Goal: Information Seeking & Learning: Learn about a topic

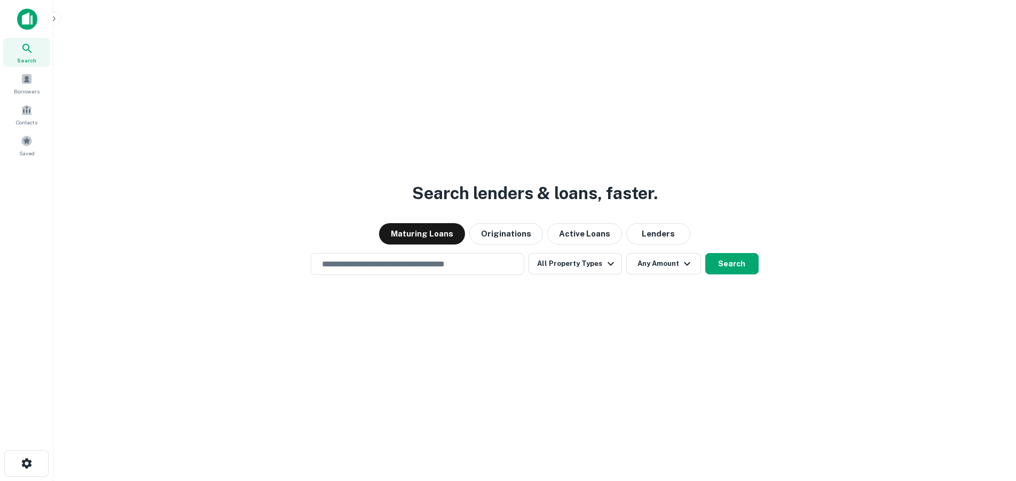
click at [32, 18] on img at bounding box center [27, 19] width 20 height 21
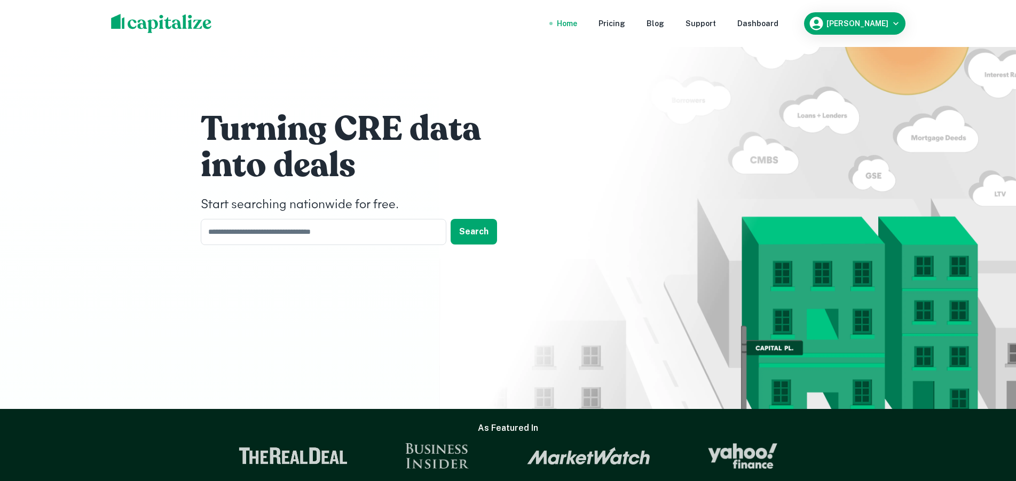
click at [296, 229] on input "text" at bounding box center [320, 232] width 238 height 26
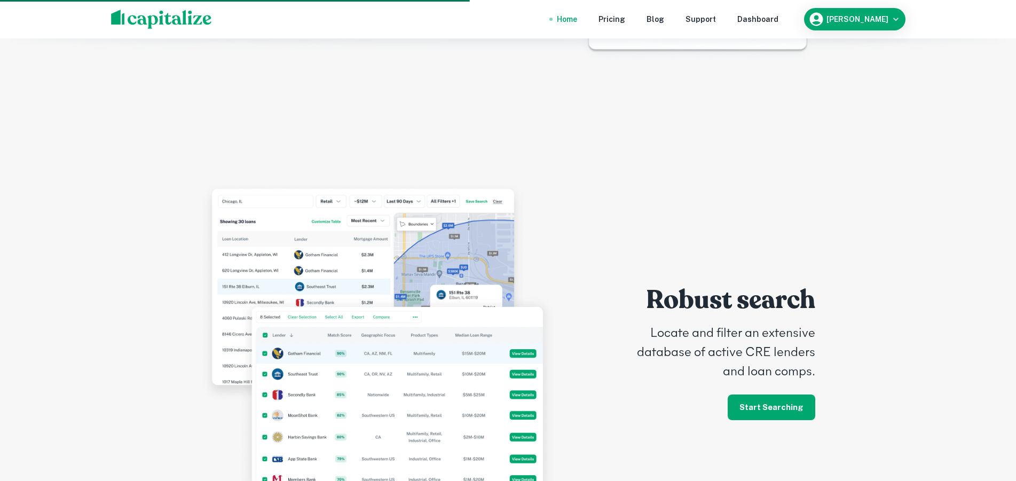
scroll to position [2323, 0]
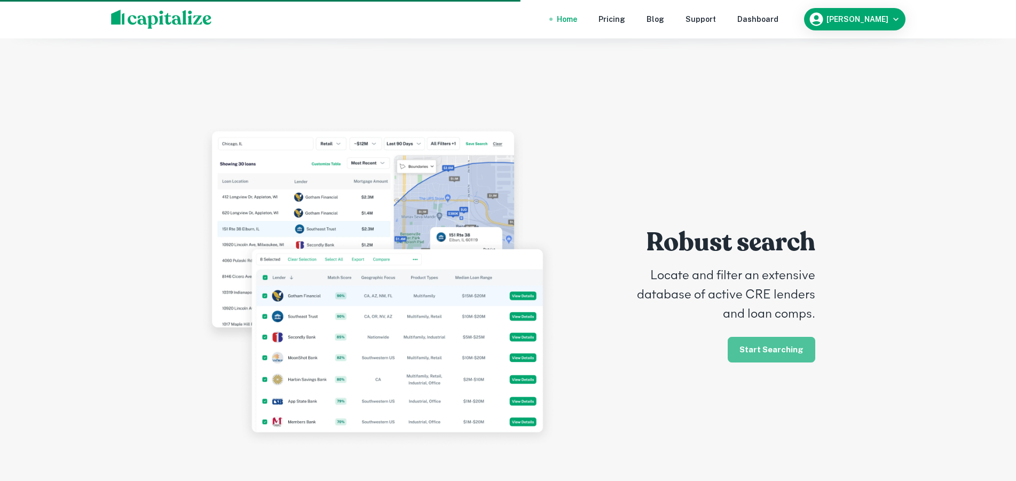
click at [778, 337] on link "Start Searching" at bounding box center [772, 350] width 88 height 26
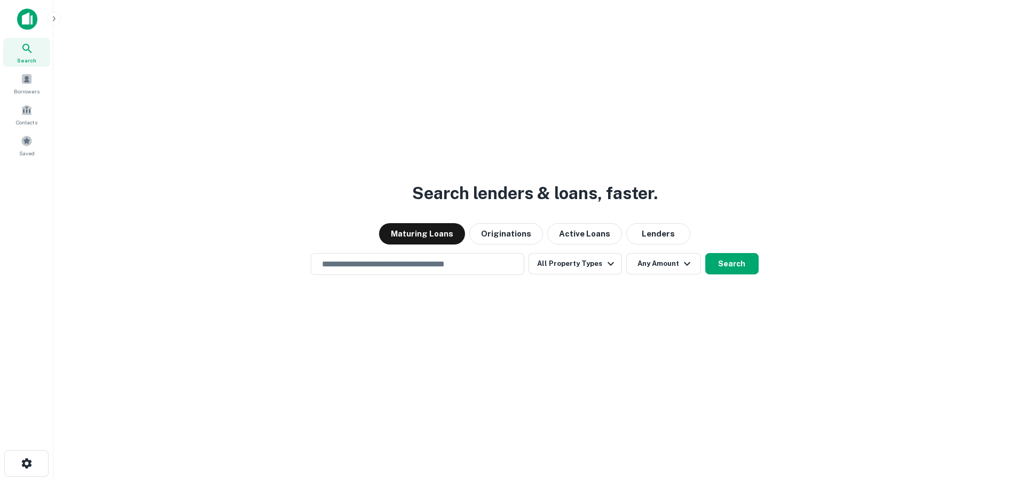
click at [446, 263] on input "text" at bounding box center [418, 264] width 204 height 12
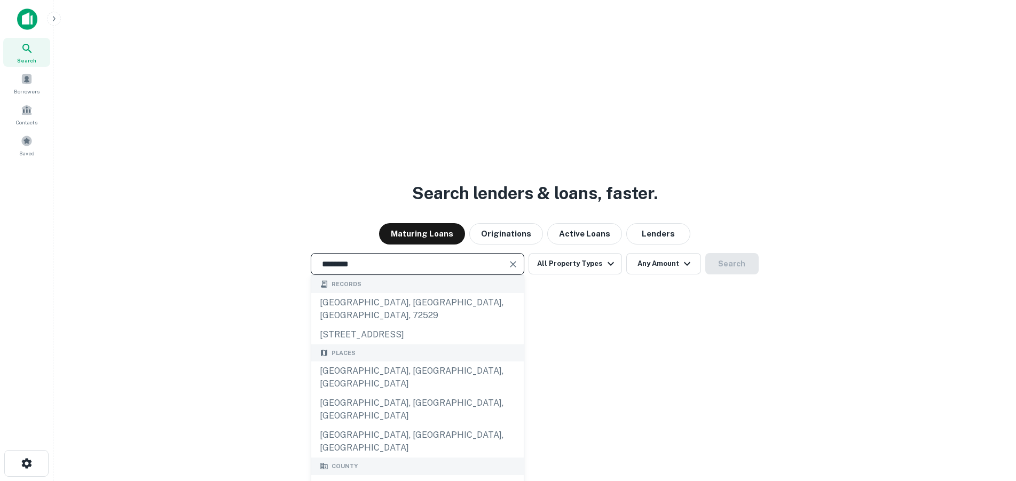
click at [416, 364] on div "Sarasota, FL, USA" at bounding box center [417, 378] width 213 height 32
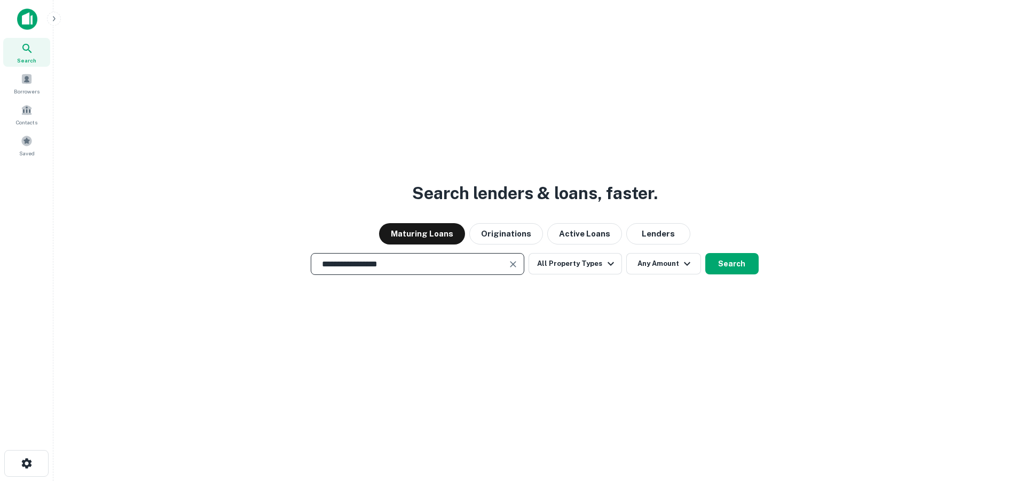
type input "**********"
click at [577, 265] on button "All Property Types" at bounding box center [575, 263] width 93 height 21
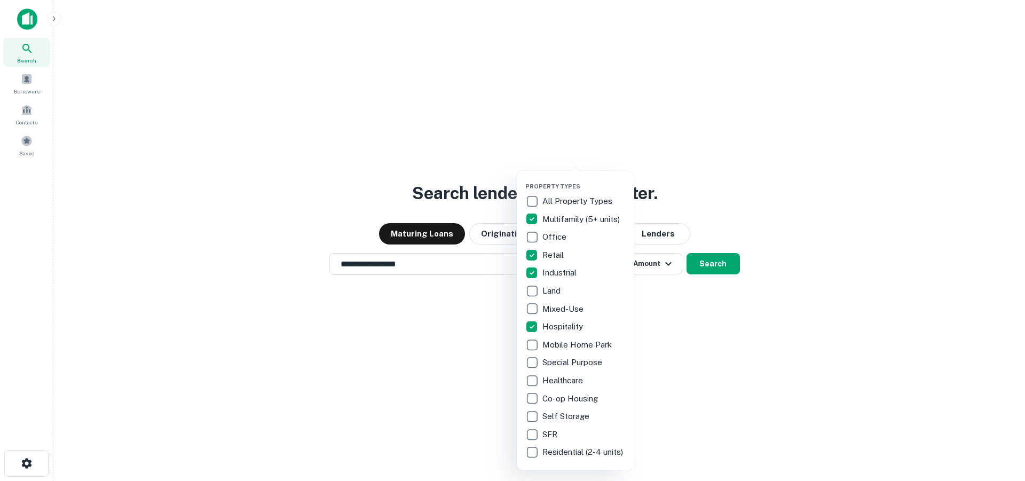
click at [779, 270] on div at bounding box center [512, 240] width 1025 height 481
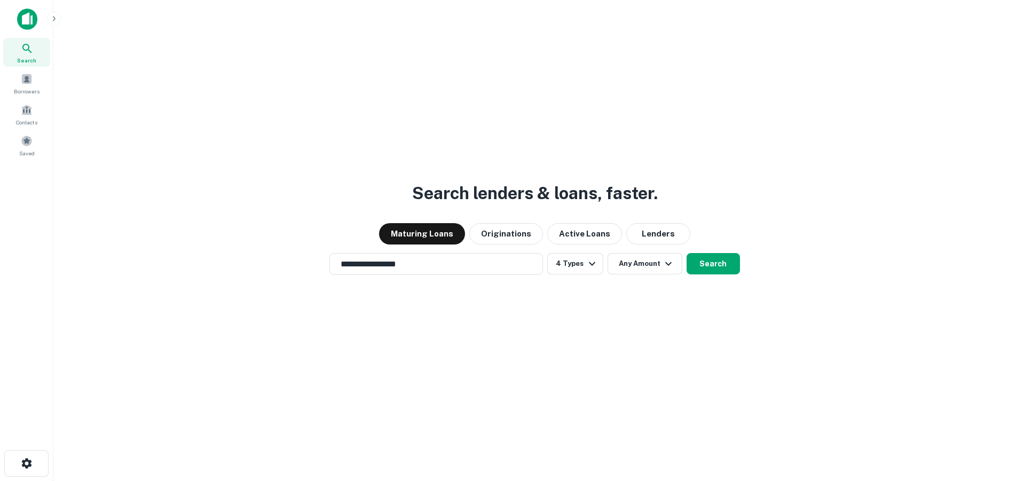
click at [664, 264] on icon "button" at bounding box center [668, 263] width 13 height 13
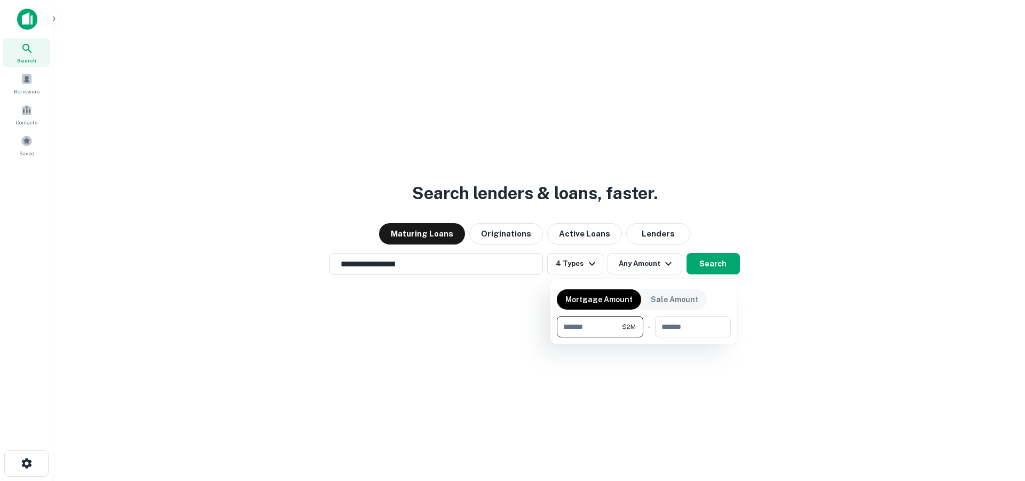
type input "*******"
click at [630, 378] on div at bounding box center [512, 240] width 1025 height 481
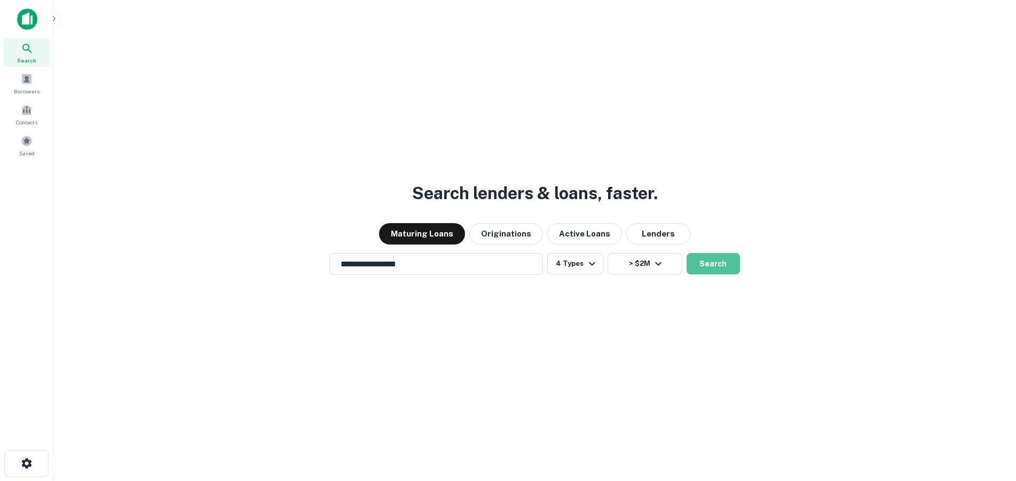
click at [713, 261] on button "Search" at bounding box center [713, 263] width 53 height 21
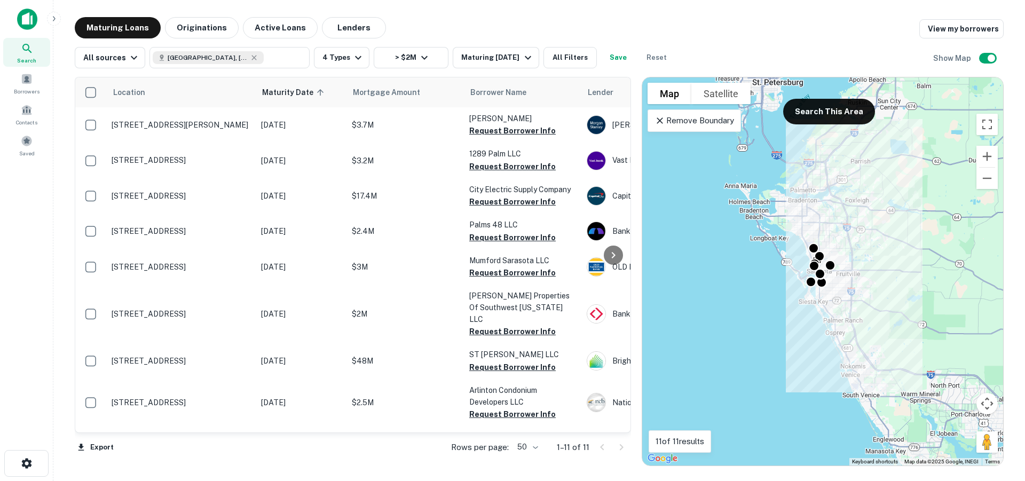
click at [667, 113] on div "Remove Boundary" at bounding box center [694, 120] width 93 height 22
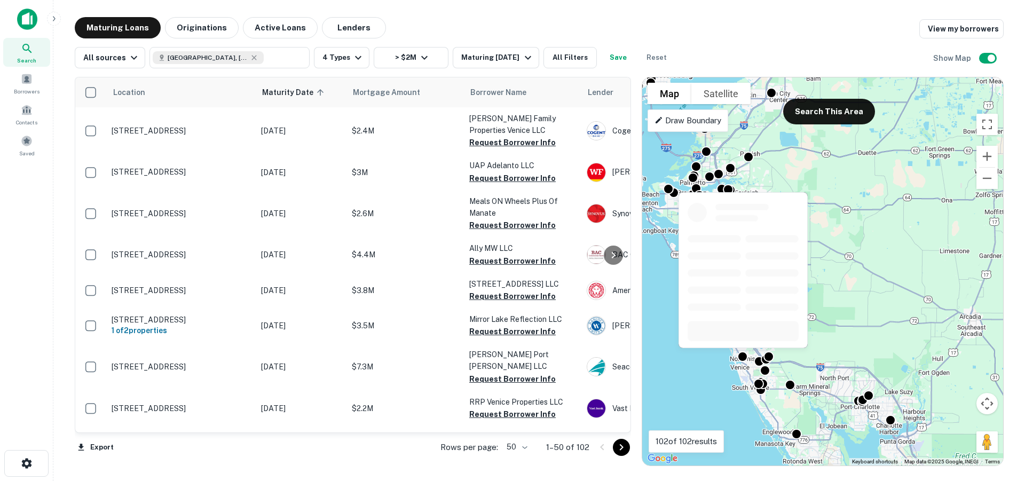
drag, startPoint x: 868, startPoint y: 363, endPoint x: 738, endPoint y: 355, distance: 131.1
click at [738, 355] on body "Search Borrowers Contacts Saved Maturing Loans Originations Active Loans Lender…" at bounding box center [512, 240] width 1025 height 481
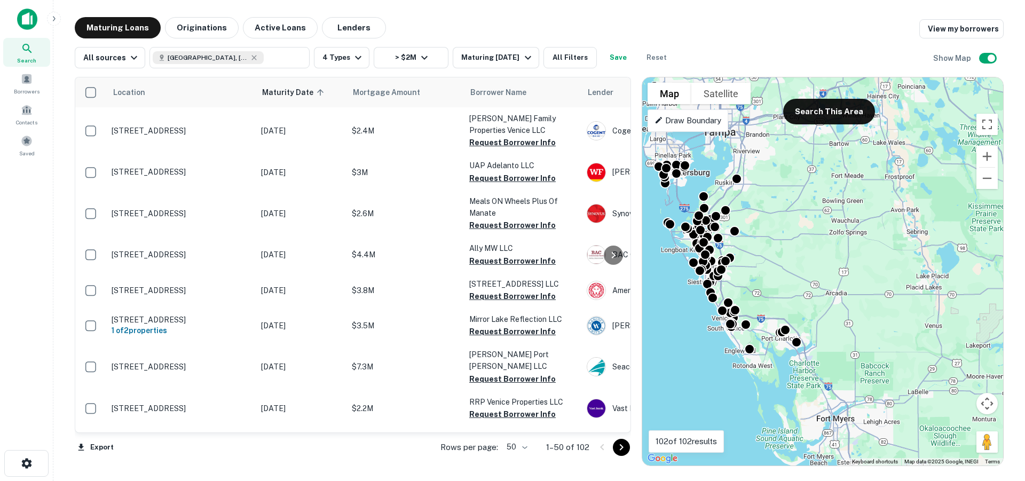
drag, startPoint x: 853, startPoint y: 349, endPoint x: 785, endPoint y: 309, distance: 79.0
click at [785, 309] on div "To activate drag with keyboard, press Alt + Enter. Once in keyboard drag state,…" at bounding box center [822, 271] width 361 height 388
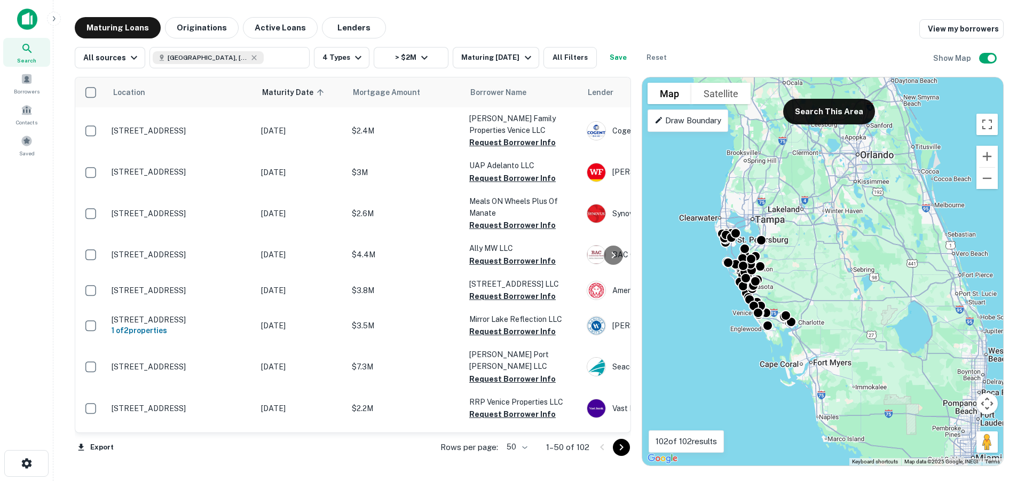
click at [691, 121] on p "Draw Boundary" at bounding box center [688, 120] width 67 height 13
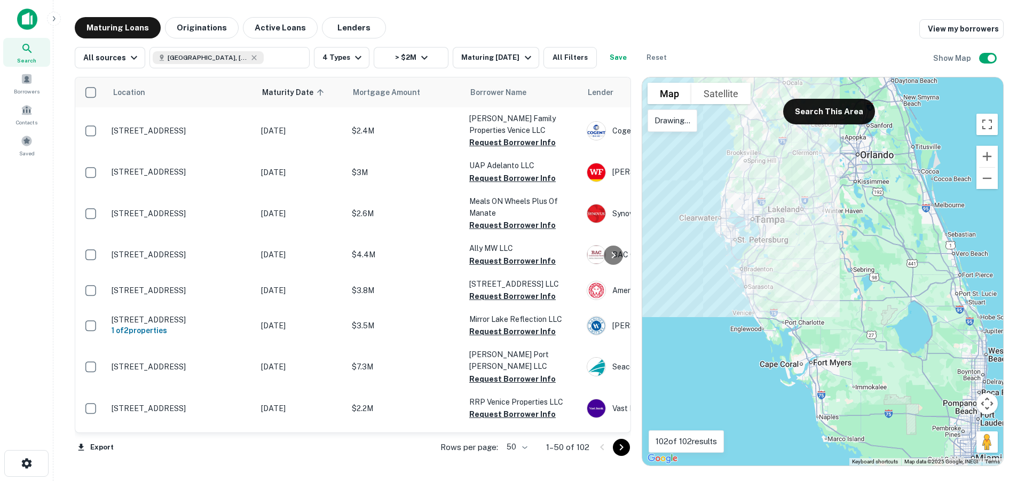
click at [680, 135] on div at bounding box center [822, 271] width 361 height 388
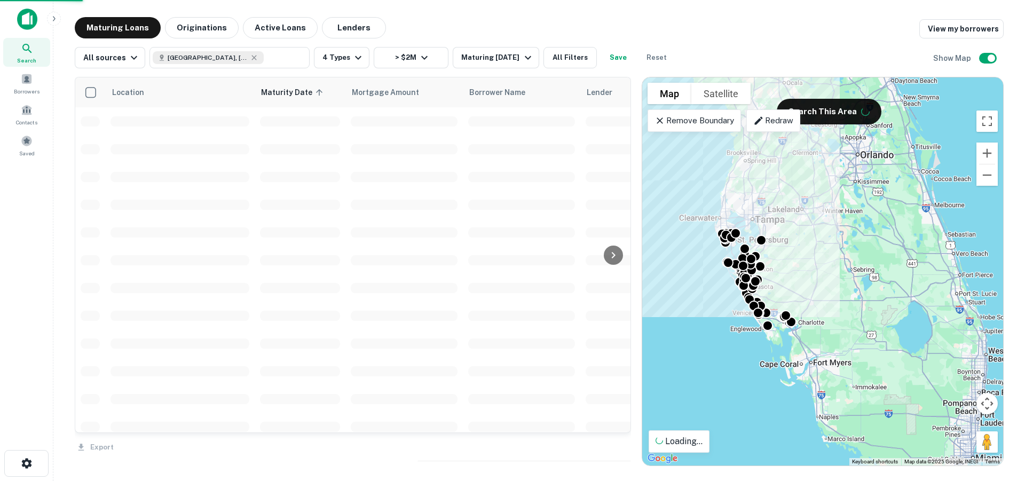
click at [677, 124] on p "Remove Boundary" at bounding box center [695, 120] width 80 height 13
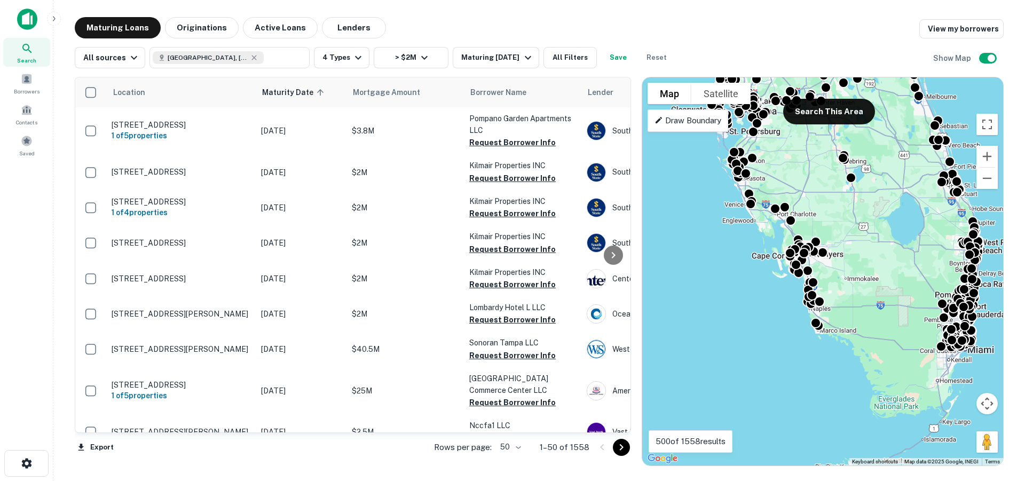
drag, startPoint x: 717, startPoint y: 283, endPoint x: 709, endPoint y: 156, distance: 126.8
click at [709, 156] on div "To activate drag with keyboard, press Alt + Enter. Once in keyboard drag state,…" at bounding box center [822, 271] width 361 height 388
click at [705, 123] on p "Draw Boundary" at bounding box center [688, 120] width 67 height 13
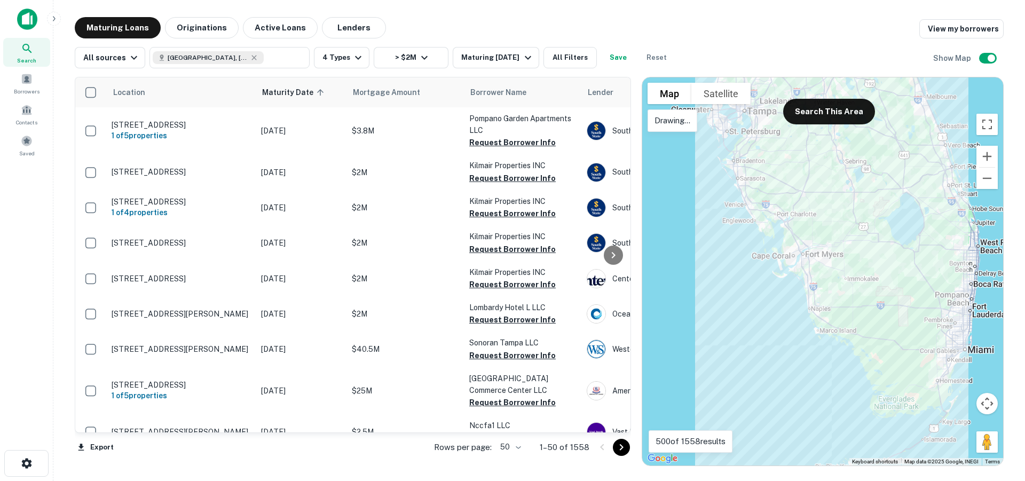
click at [714, 148] on div at bounding box center [822, 271] width 361 height 388
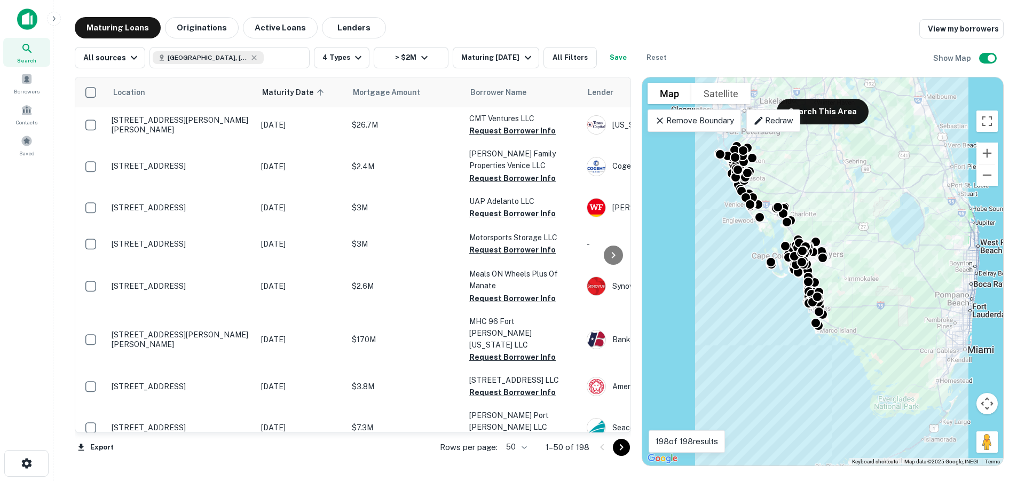
click at [503, 58] on div "Maturing In 1 Year" at bounding box center [497, 57] width 73 height 13
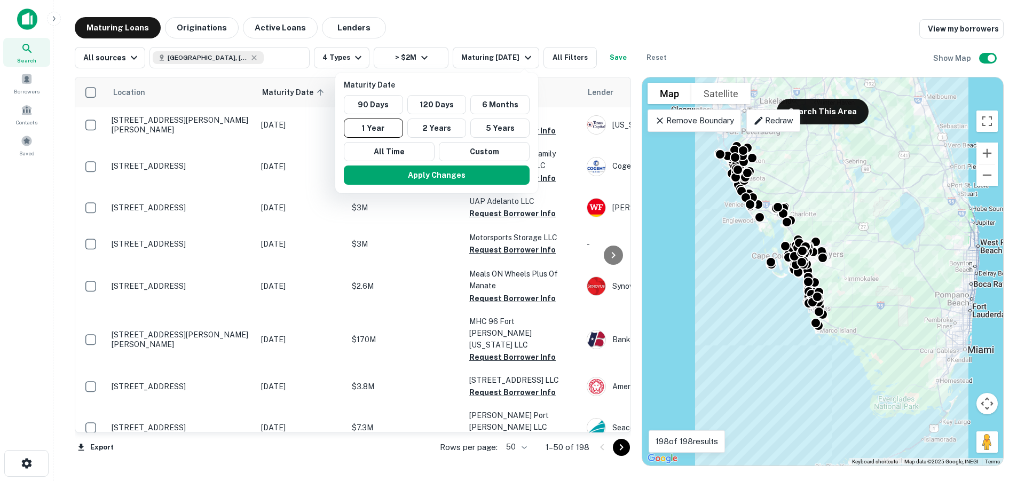
click at [429, 130] on button "2 Years" at bounding box center [436, 128] width 59 height 19
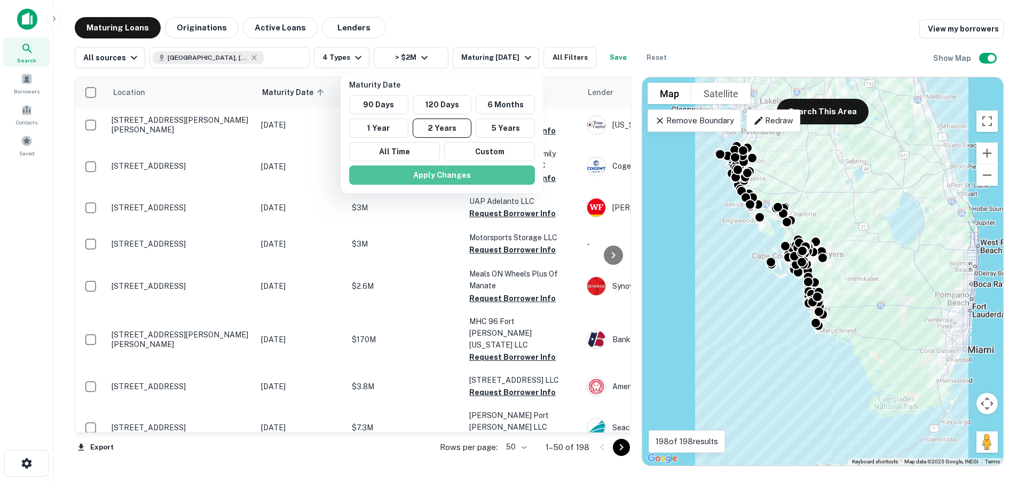
click at [443, 176] on button "Apply Changes" at bounding box center [442, 175] width 186 height 19
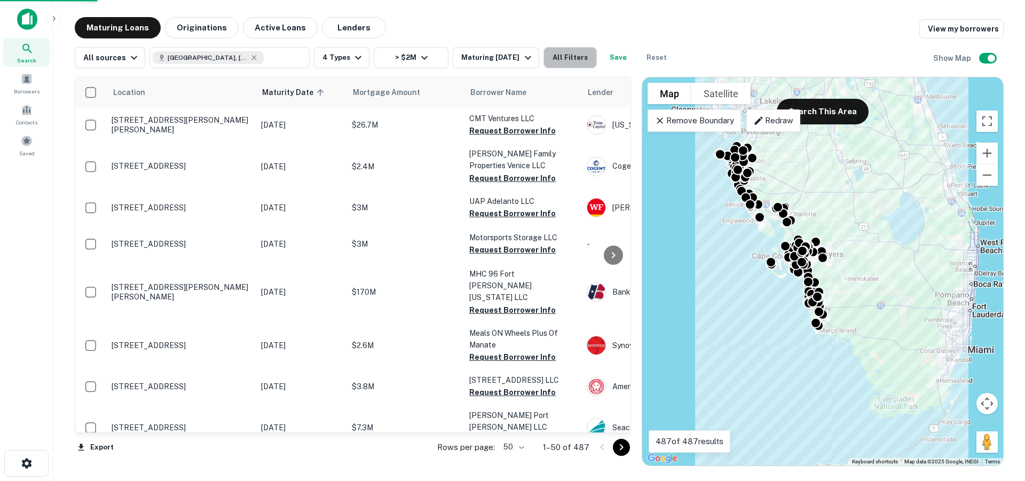
click at [578, 62] on button "All Filters" at bounding box center [570, 57] width 53 height 21
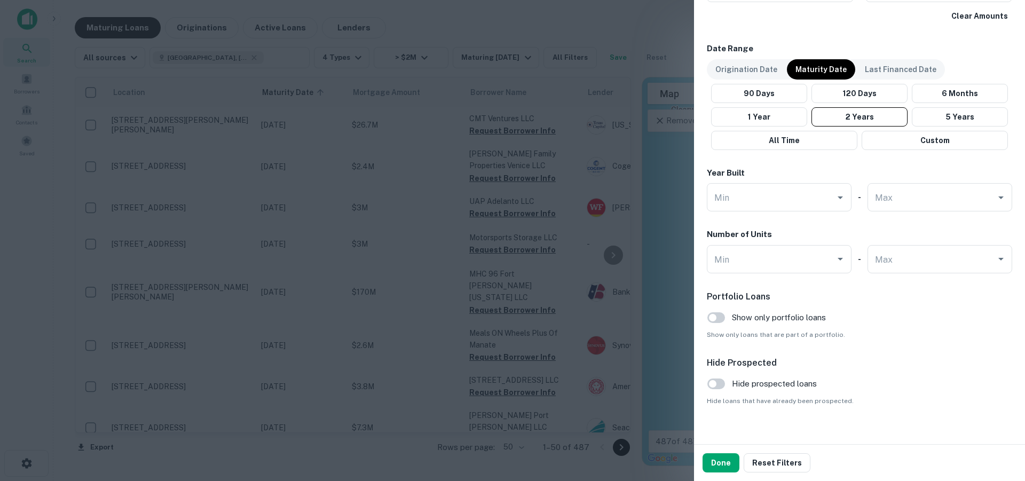
scroll to position [631, 0]
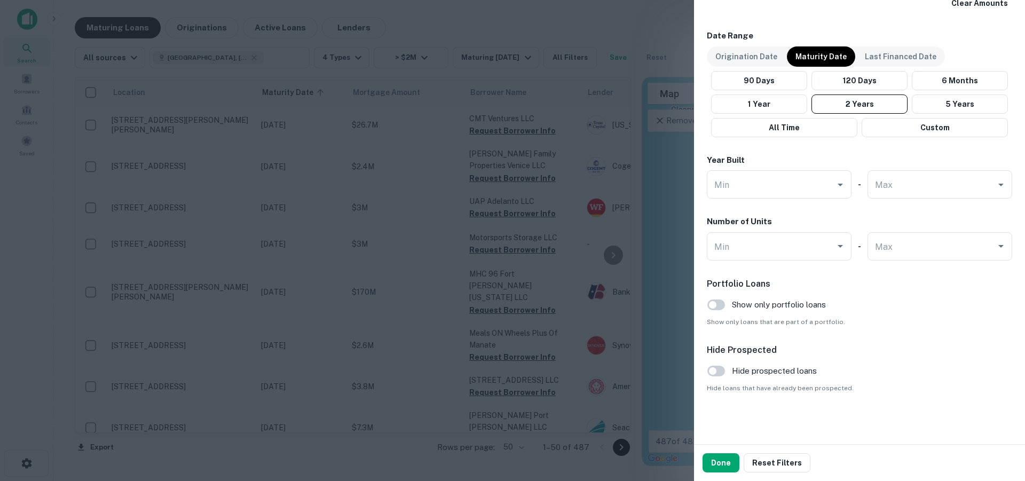
click at [731, 462] on button "Done" at bounding box center [721, 462] width 37 height 19
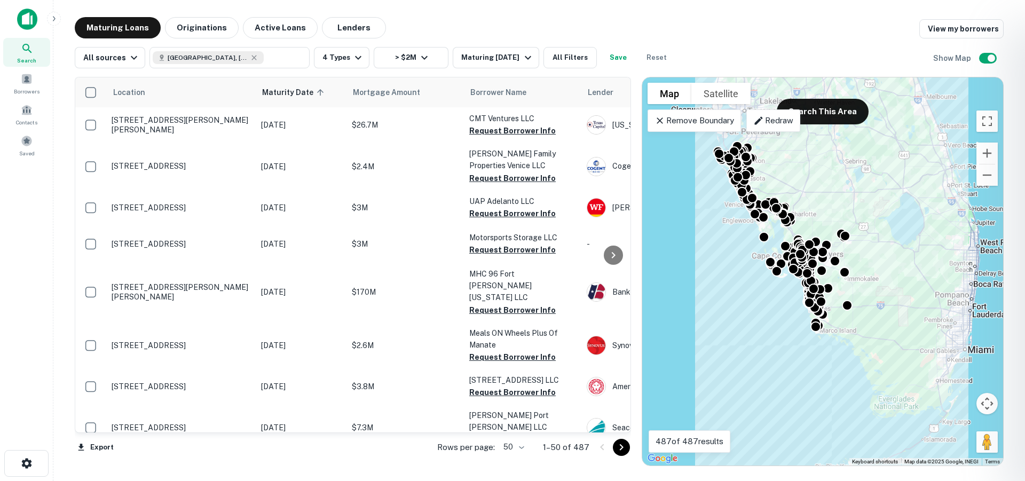
click at [620, 58] on div at bounding box center [512, 240] width 1025 height 481
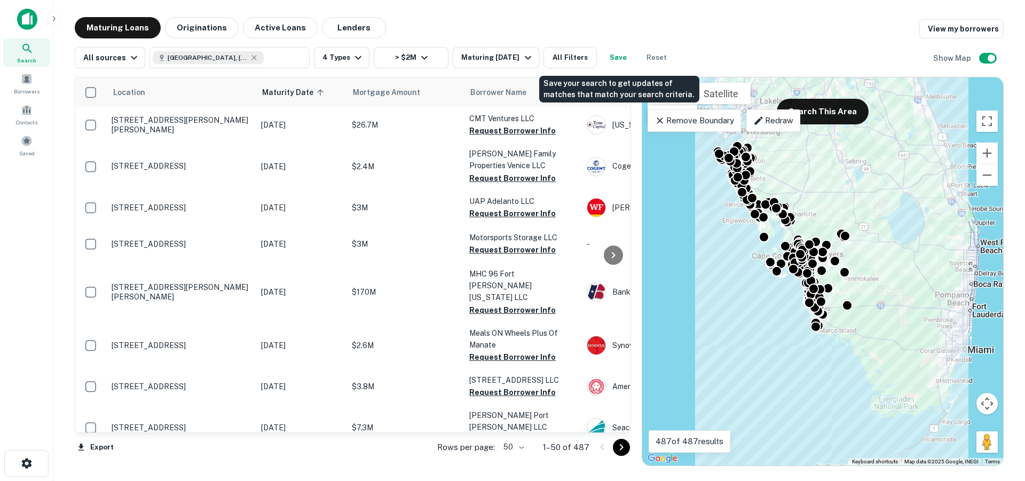
click at [619, 57] on button "Save" at bounding box center [618, 57] width 34 height 21
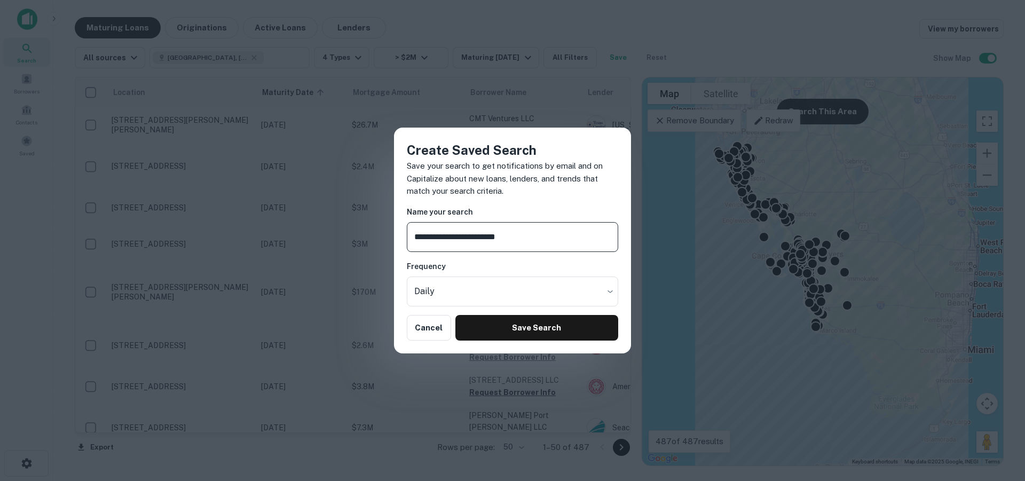
type input "**********"
click at [516, 287] on body "Search Borrowers Contacts Saved Maturing Loans Originations Active Loans Lender…" at bounding box center [512, 240] width 1025 height 481
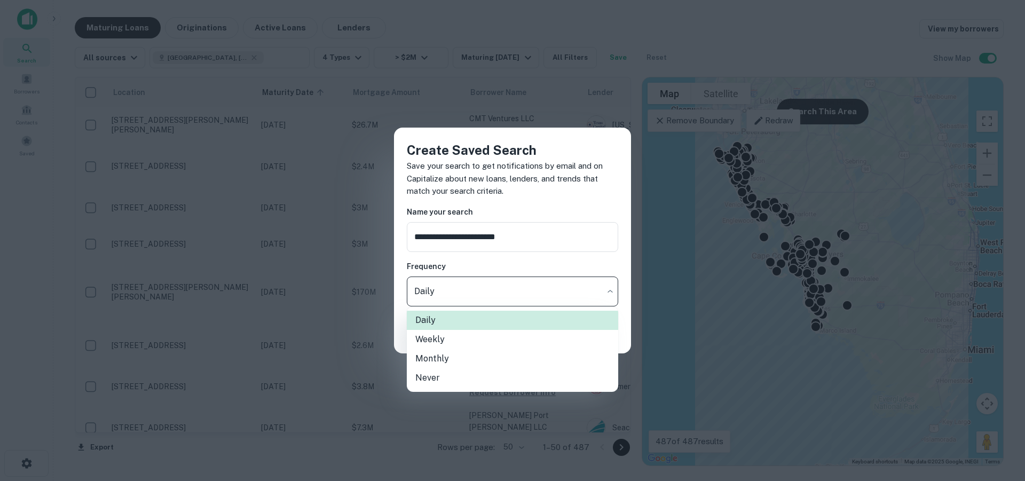
click at [443, 335] on li "Weekly" at bounding box center [512, 339] width 211 height 19
type input "******"
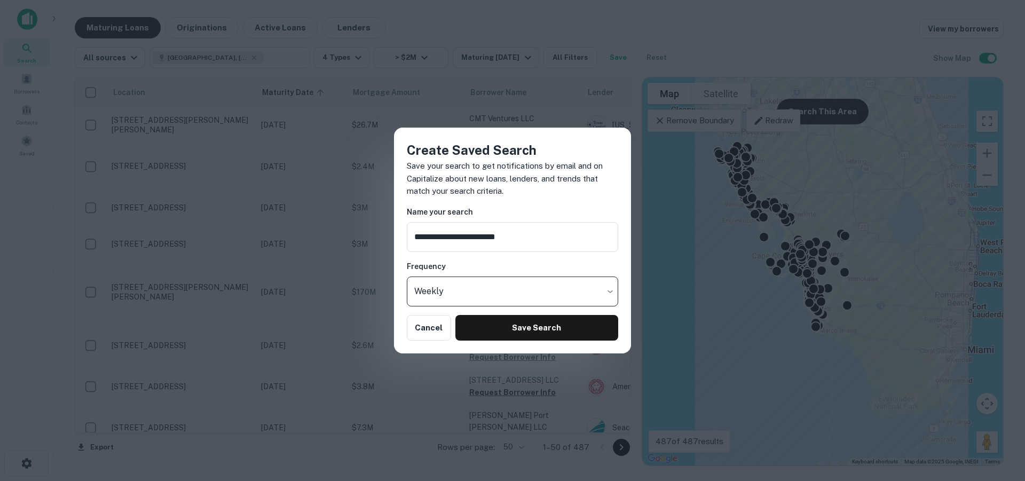
click at [509, 322] on button "Save Search" at bounding box center [537, 328] width 163 height 26
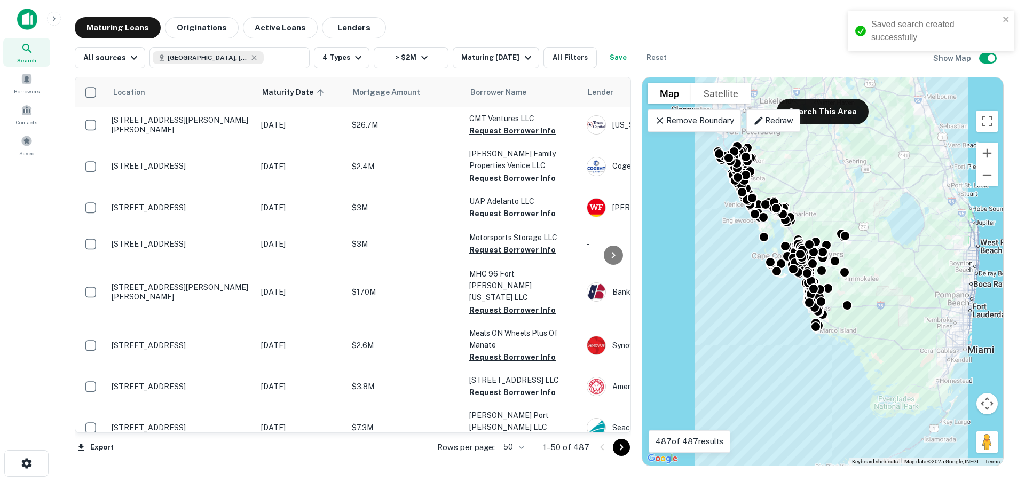
click at [1007, 14] on div "Saved search created successfully" at bounding box center [931, 31] width 167 height 41
click at [502, 57] on div "Maturing In 2 Years" at bounding box center [497, 57] width 73 height 13
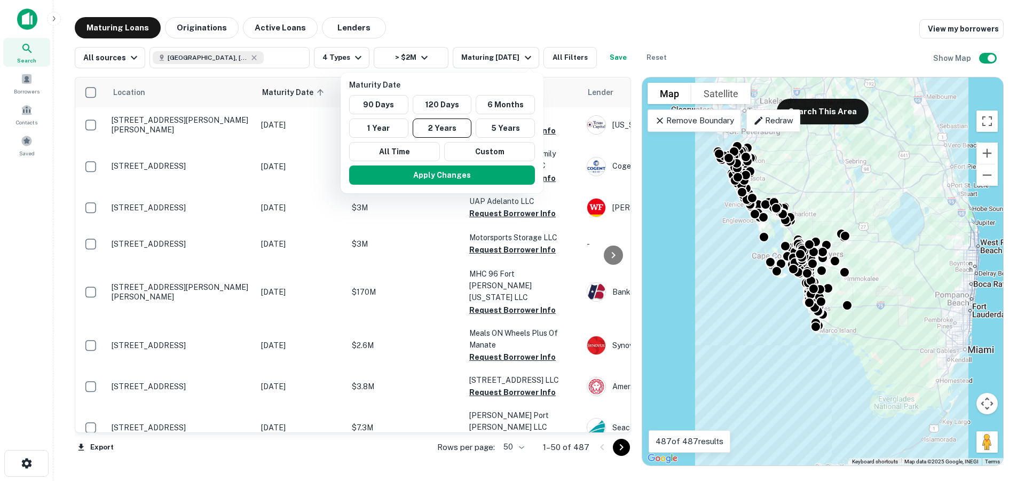
click at [566, 59] on div at bounding box center [512, 240] width 1025 height 481
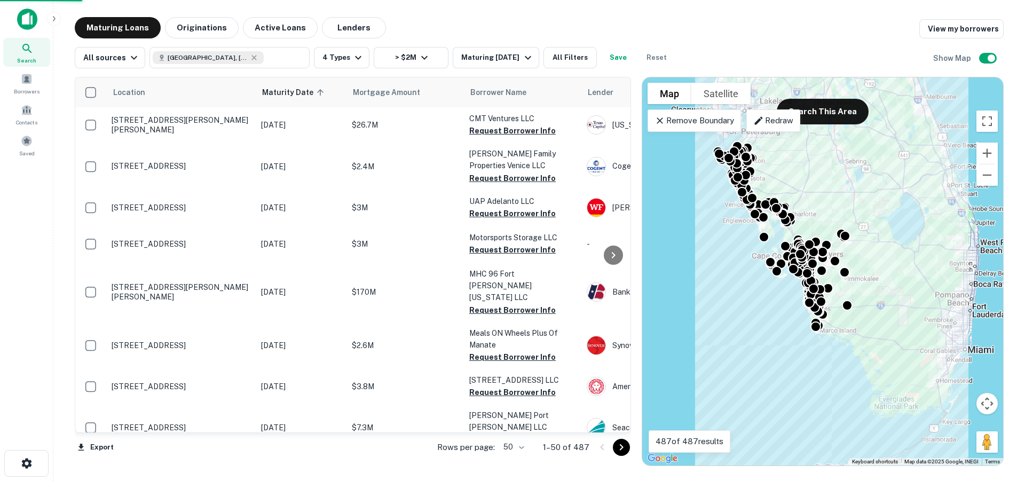
click at [578, 54] on div at bounding box center [512, 240] width 1025 height 481
click at [575, 60] on button "All Filters" at bounding box center [570, 57] width 53 height 21
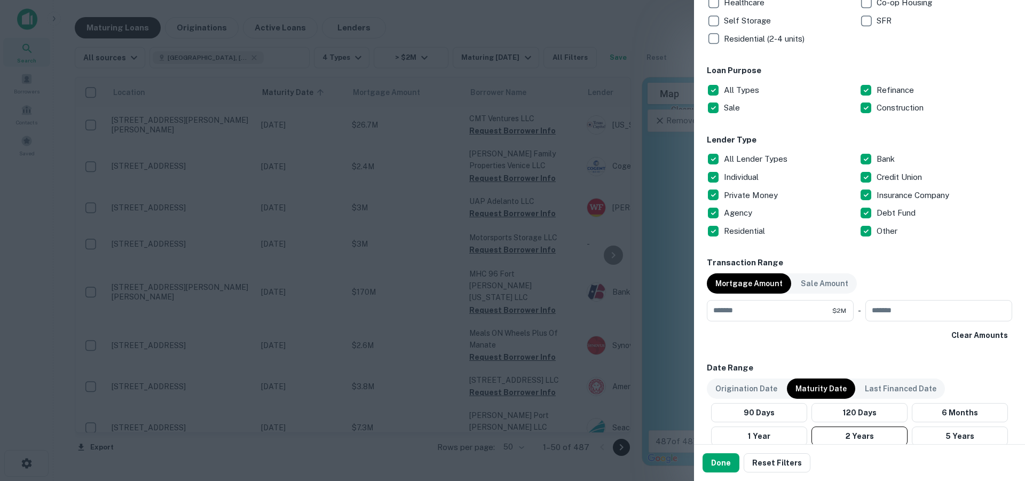
scroll to position [307, 0]
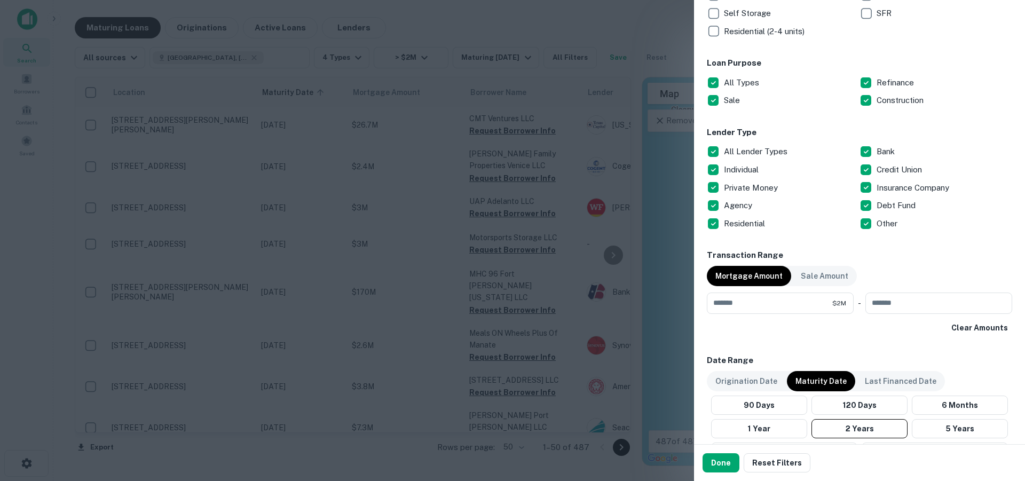
click at [747, 382] on p "Origination Date" at bounding box center [747, 381] width 62 height 12
click at [935, 401] on button "6 Months" at bounding box center [963, 405] width 99 height 19
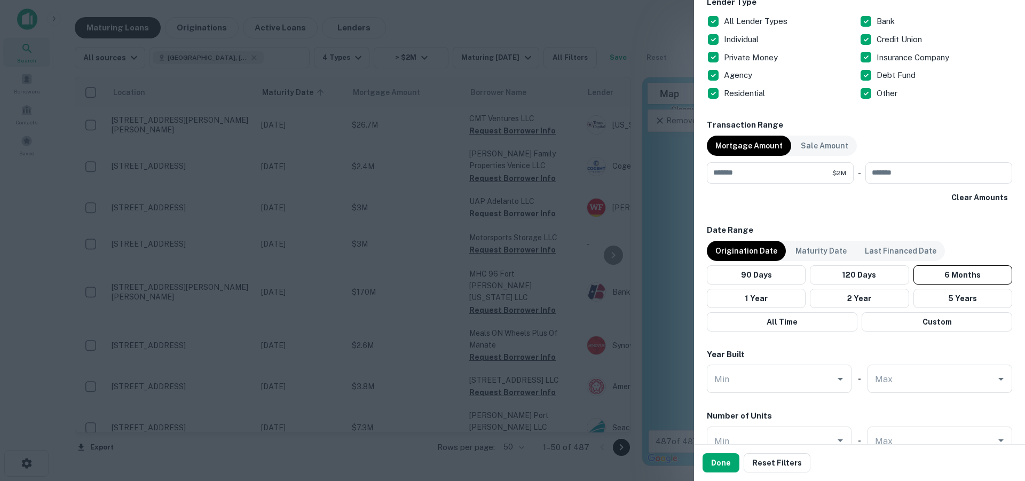
scroll to position [631, 0]
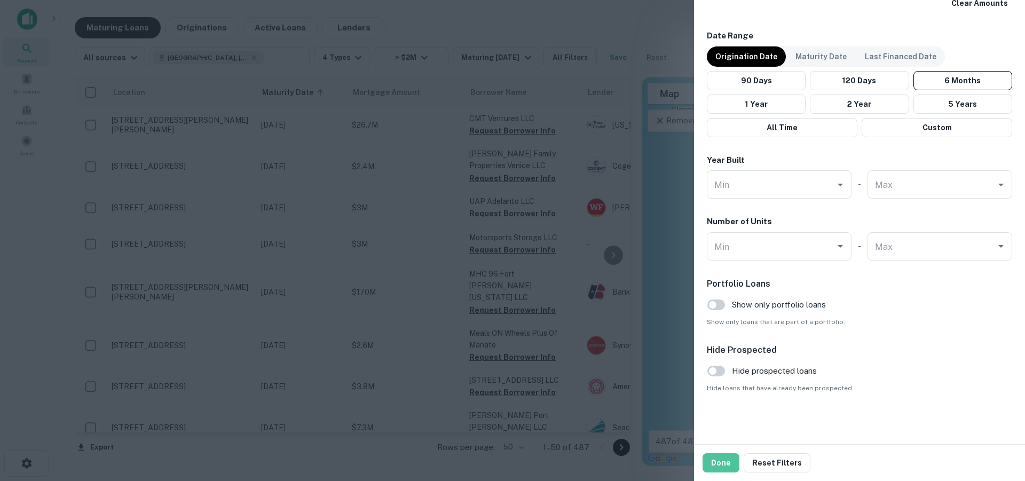
click at [718, 459] on button "Done" at bounding box center [721, 462] width 37 height 19
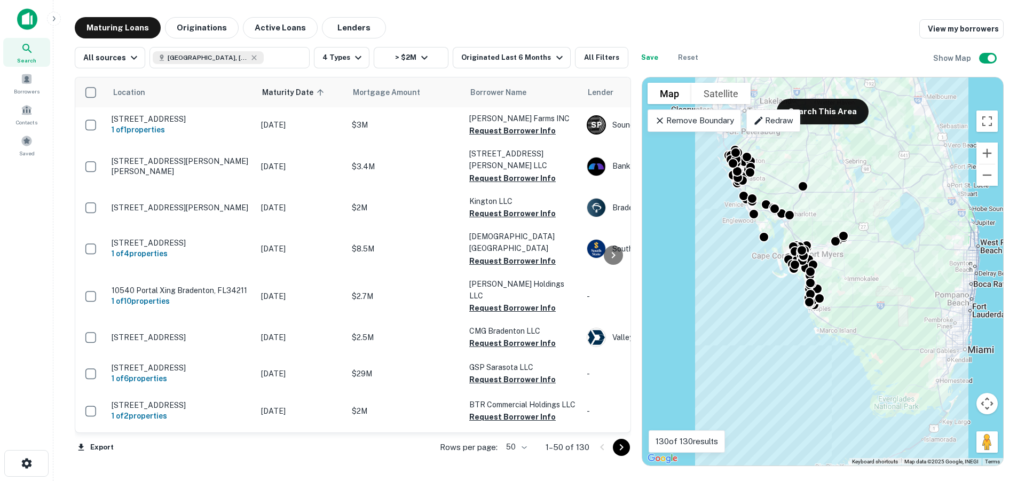
click at [296, 99] on th "Maturity Date sorted ascending" at bounding box center [301, 92] width 91 height 30
click at [639, 56] on button "Save" at bounding box center [650, 57] width 34 height 21
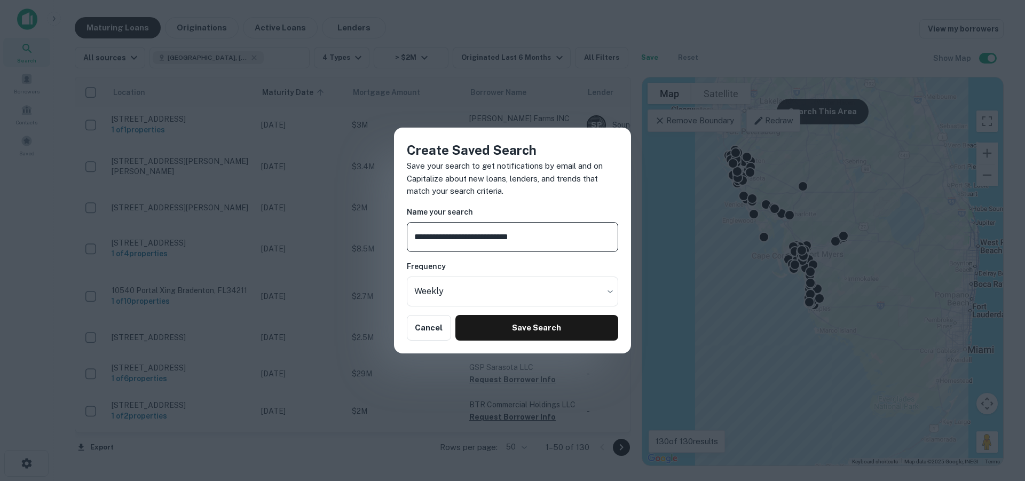
click at [461, 243] on input "**********" at bounding box center [512, 237] width 211 height 30
type input "**********"
click at [520, 326] on button "Save Search" at bounding box center [537, 328] width 163 height 26
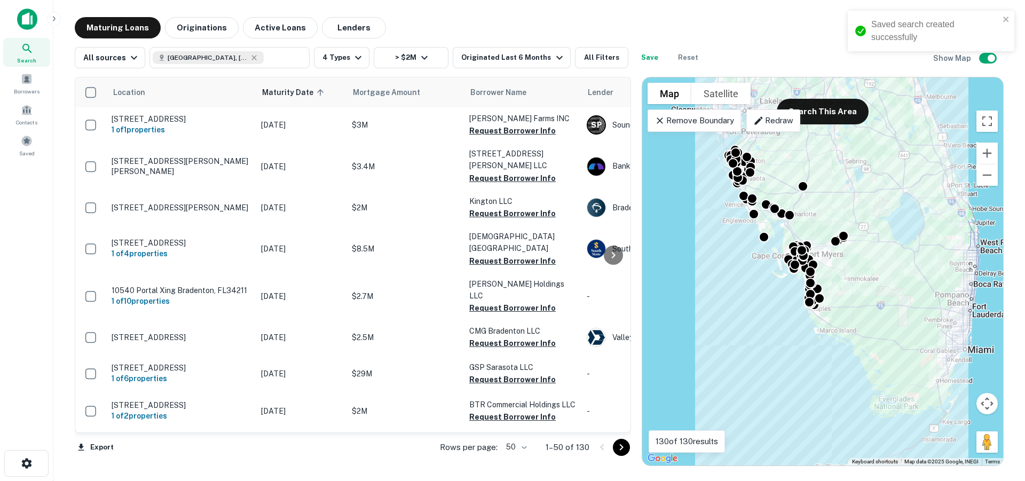
click at [534, 56] on div "Originated Last 6 Months" at bounding box center [513, 57] width 104 height 13
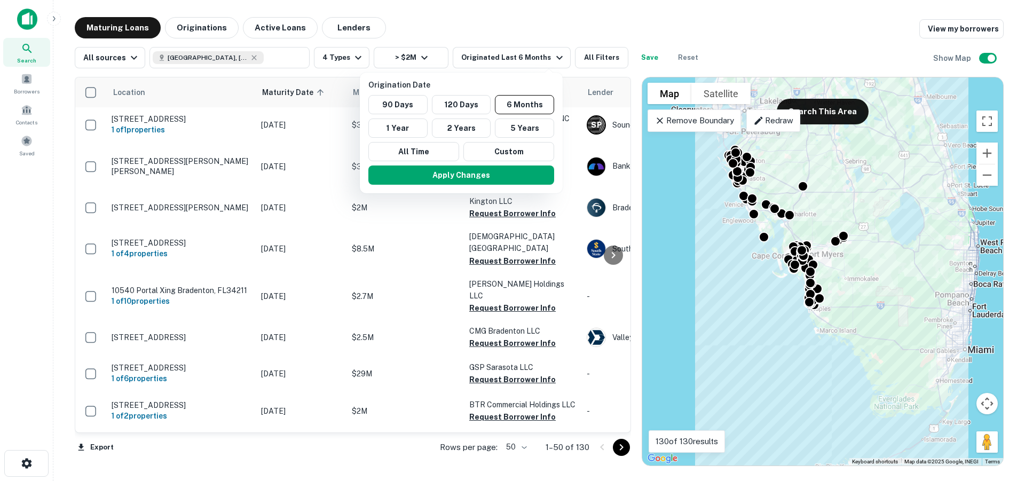
drag, startPoint x: 674, startPoint y: 28, endPoint x: 543, endPoint y: 62, distance: 135.6
click at [675, 28] on div at bounding box center [512, 240] width 1025 height 481
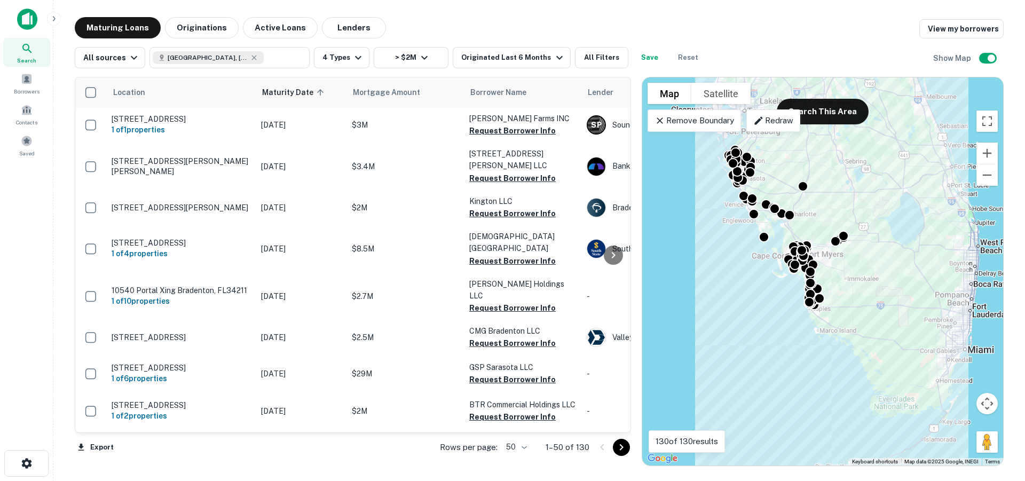
click at [31, 57] on div at bounding box center [512, 240] width 1025 height 481
click at [30, 148] on div "Saved" at bounding box center [26, 145] width 47 height 29
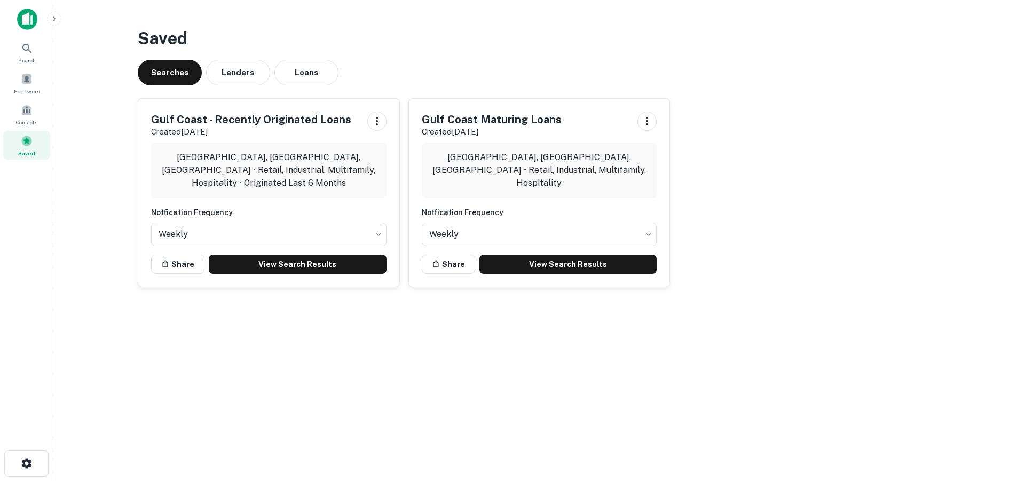
click at [533, 267] on link "View Search Results" at bounding box center [569, 264] width 178 height 19
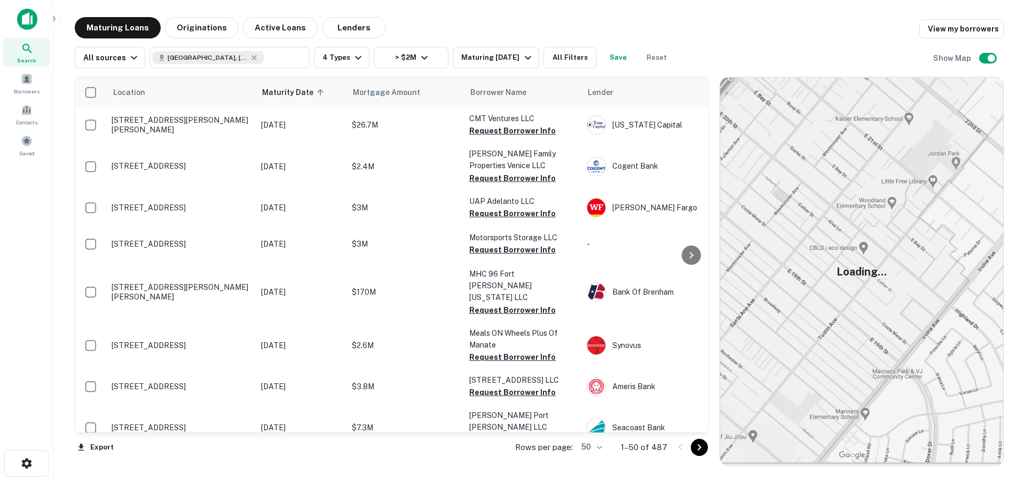
drag, startPoint x: 638, startPoint y: 228, endPoint x: 716, endPoint y: 228, distance: 78.0
click at [716, 228] on div at bounding box center [714, 271] width 11 height 389
click at [497, 177] on button "Request Borrower Info" at bounding box center [512, 178] width 87 height 13
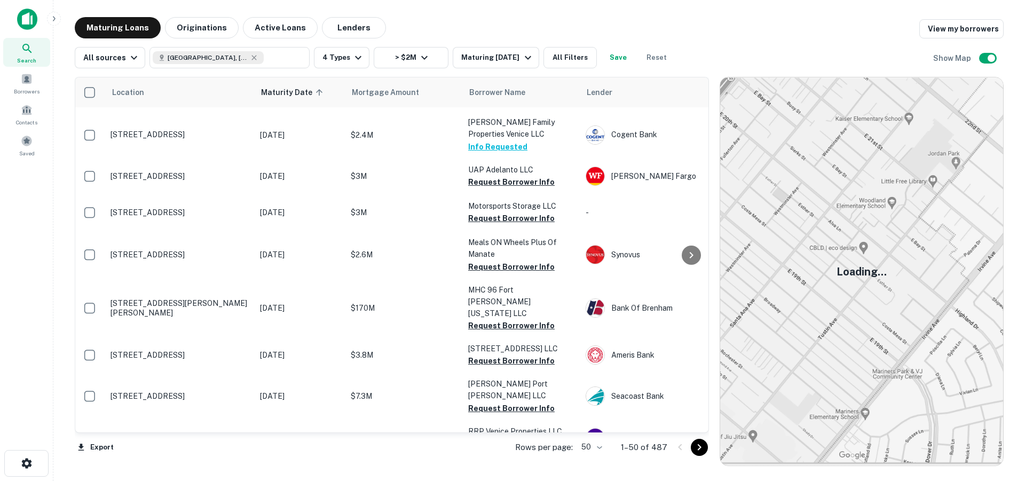
scroll to position [32, 0]
click at [494, 216] on button "Request Borrower Info" at bounding box center [512, 218] width 87 height 13
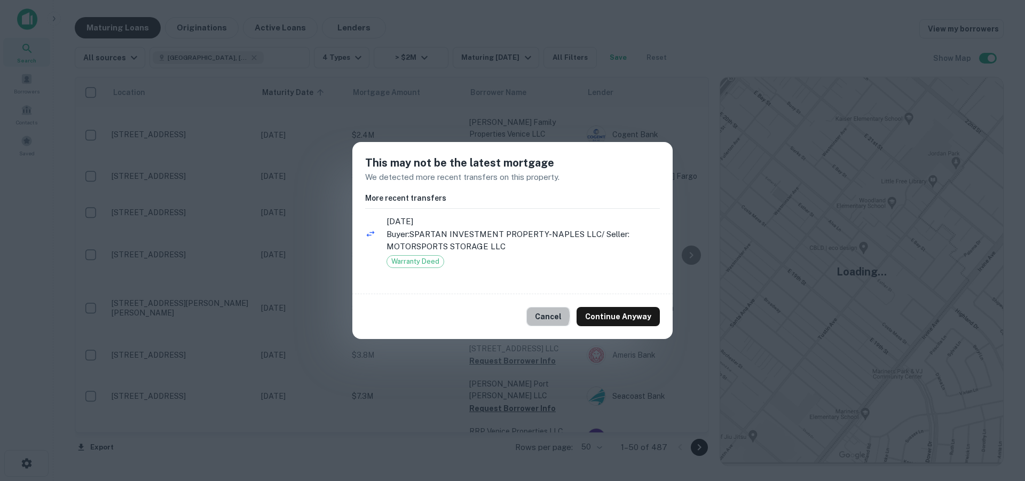
click at [544, 316] on button "Cancel" at bounding box center [549, 316] width 44 height 19
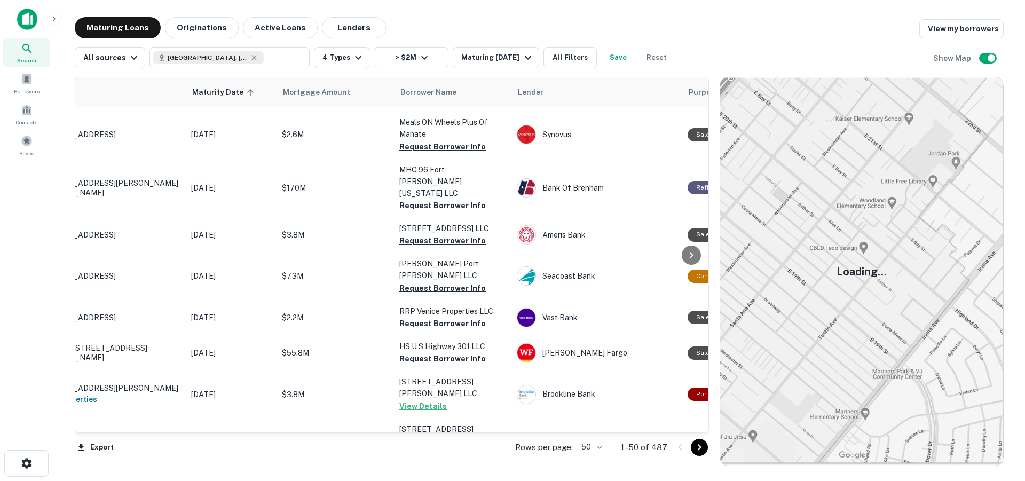
scroll to position [152, 0]
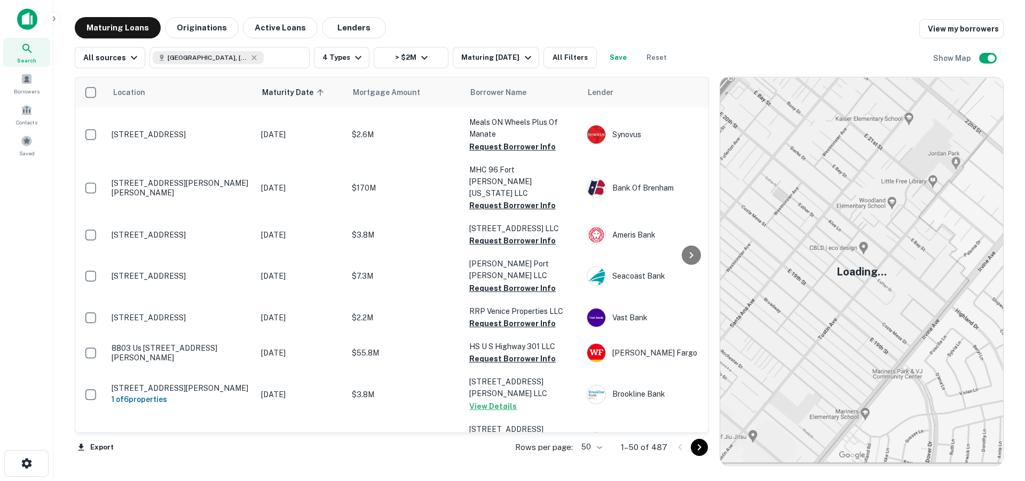
click at [493, 234] on button "Request Borrower Info" at bounding box center [512, 240] width 87 height 13
click at [500, 282] on button "Request Borrower Info" at bounding box center [512, 288] width 87 height 13
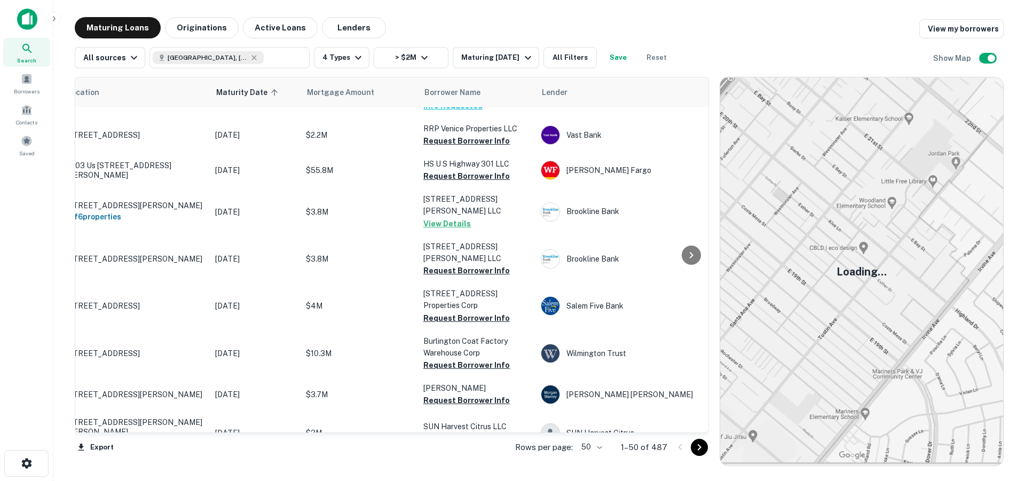
scroll to position [334, 0]
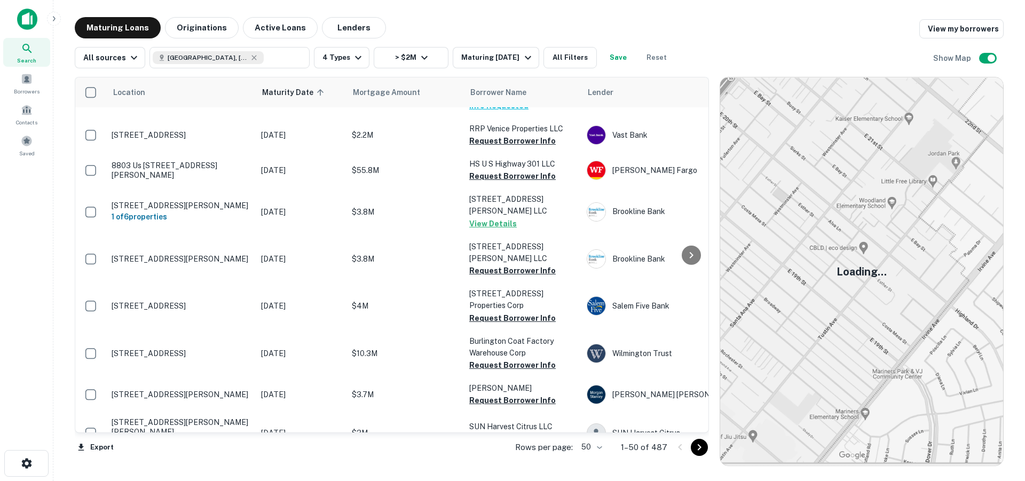
click at [483, 312] on button "Request Borrower Info" at bounding box center [512, 318] width 87 height 13
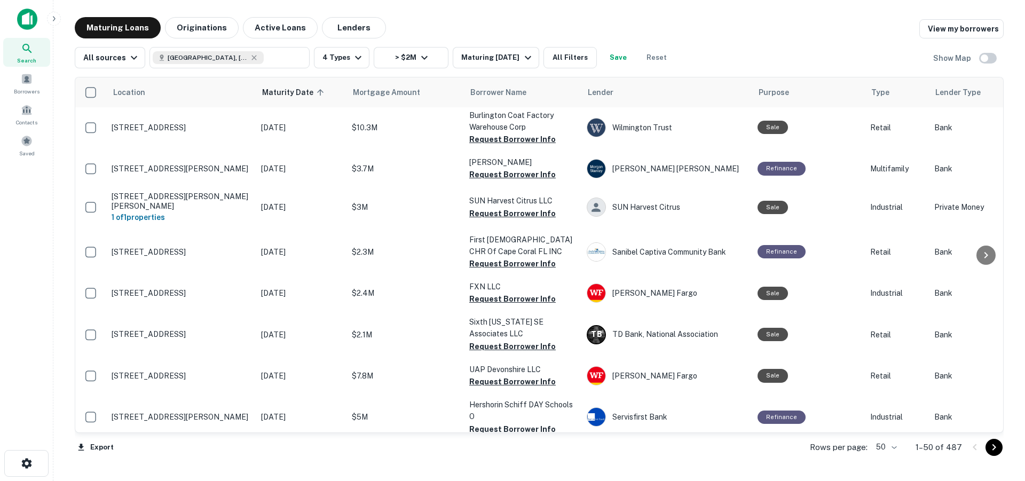
scroll to position [564, 0]
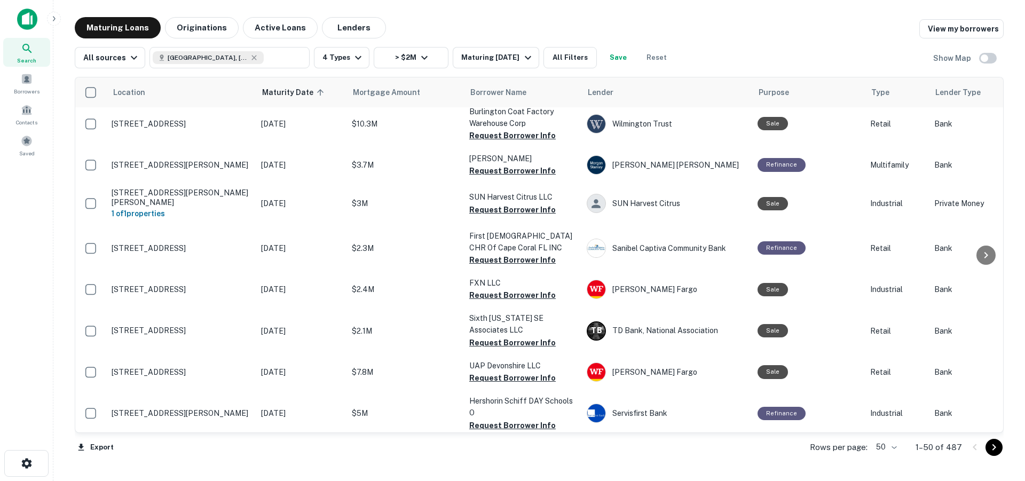
click at [515, 419] on button "Request Borrower Info" at bounding box center [512, 425] width 87 height 13
click at [521, 372] on button "Request Borrower Info" at bounding box center [512, 378] width 87 height 13
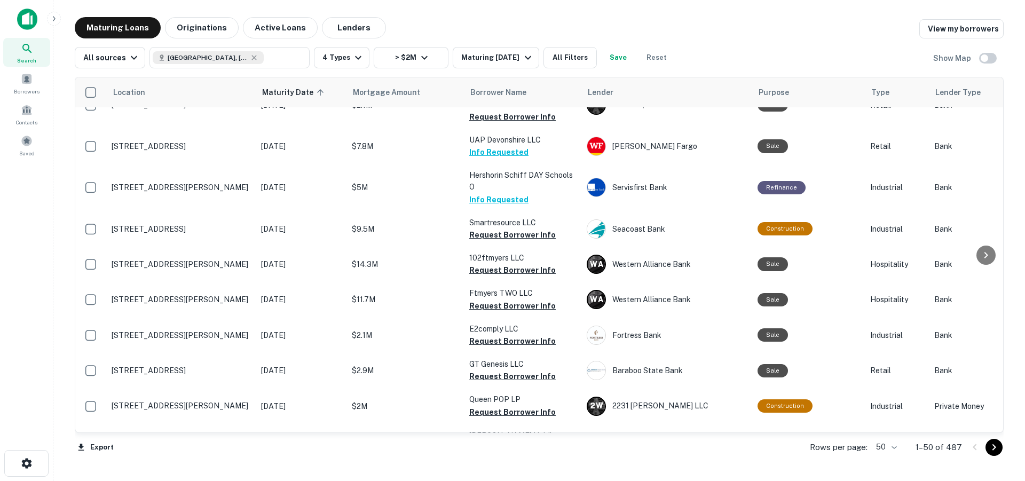
scroll to position [828, 0]
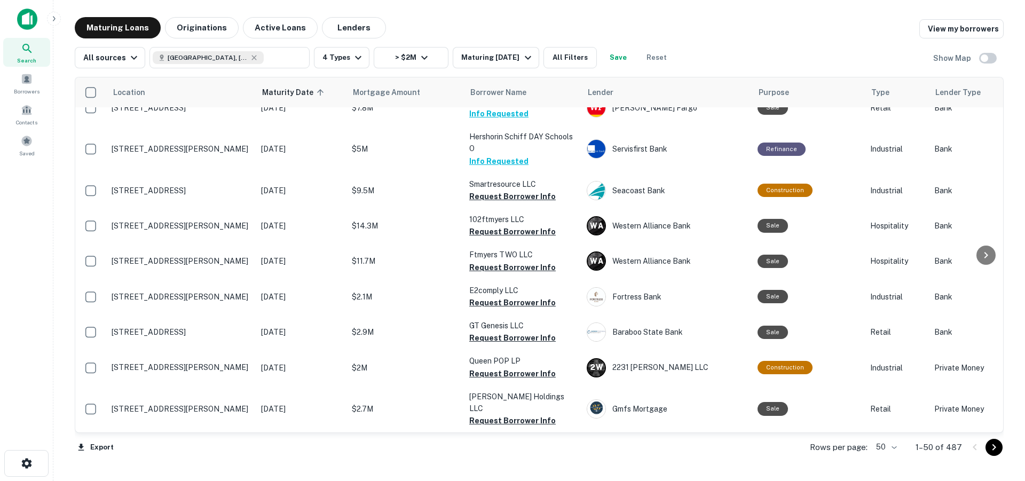
click at [492, 261] on button "Request Borrower Info" at bounding box center [512, 267] width 87 height 13
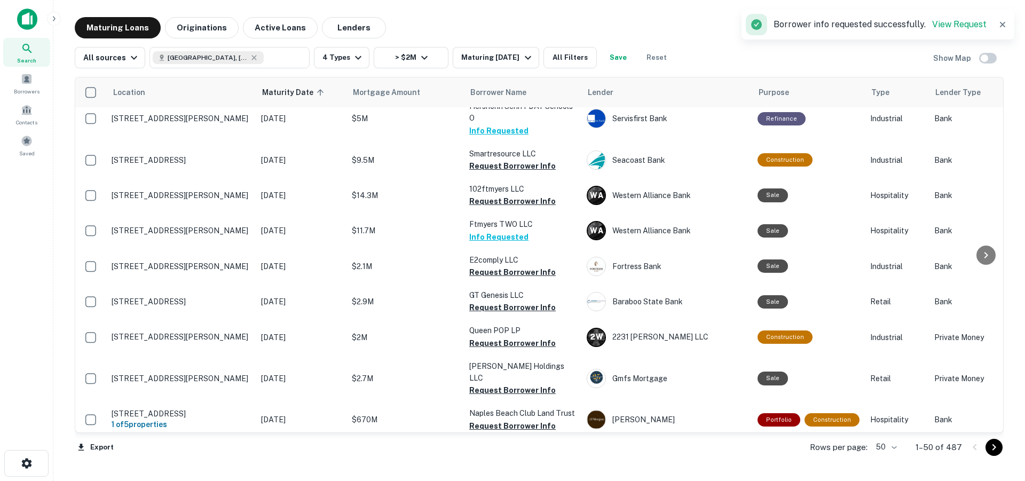
scroll to position [880, 0]
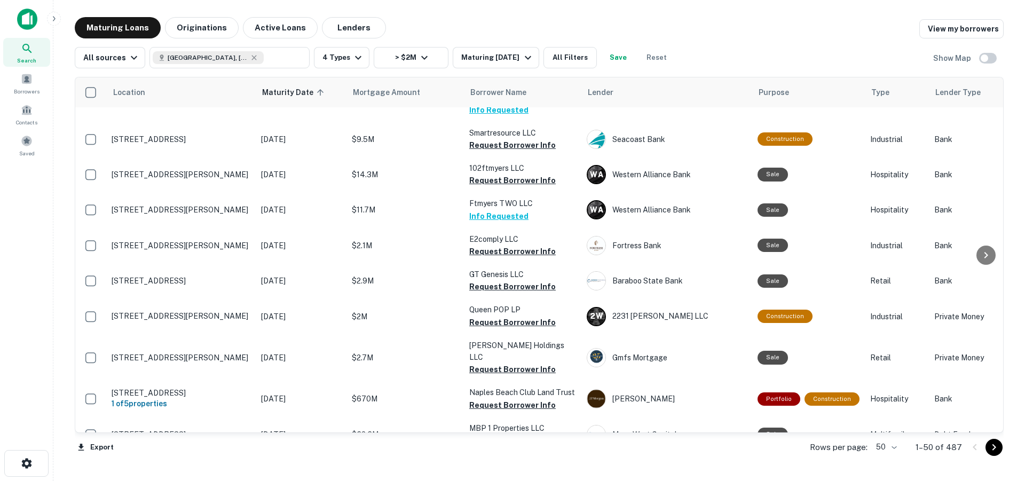
click at [490, 245] on button "Request Borrower Info" at bounding box center [512, 251] width 87 height 13
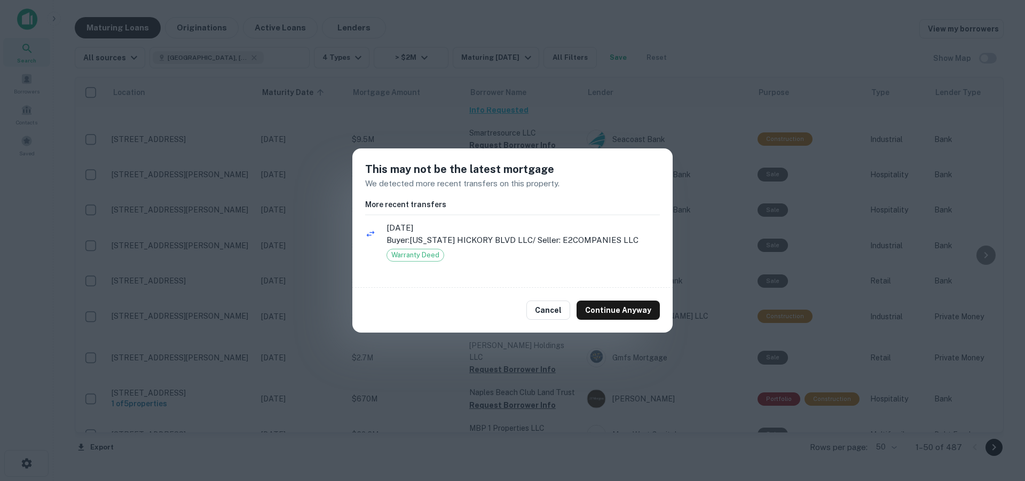
click at [551, 307] on button "Cancel" at bounding box center [549, 310] width 44 height 19
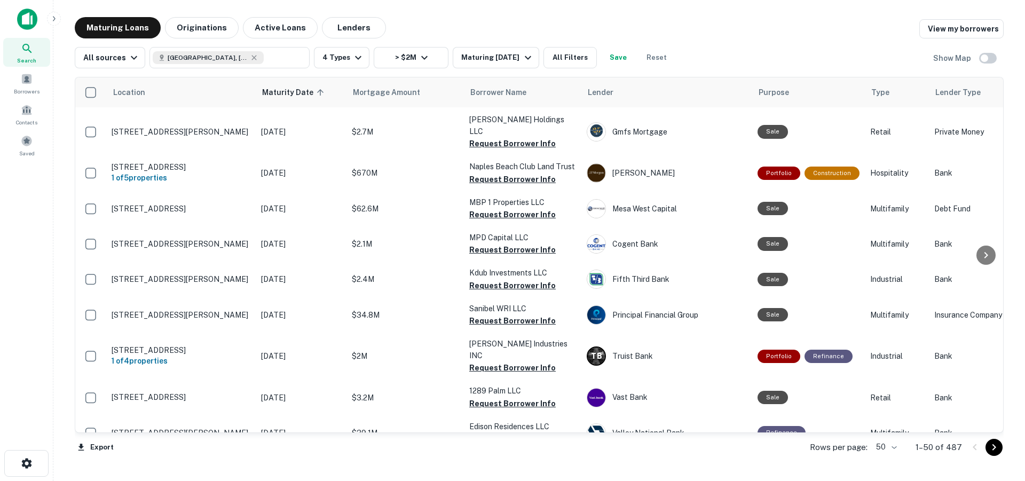
scroll to position [1114, 0]
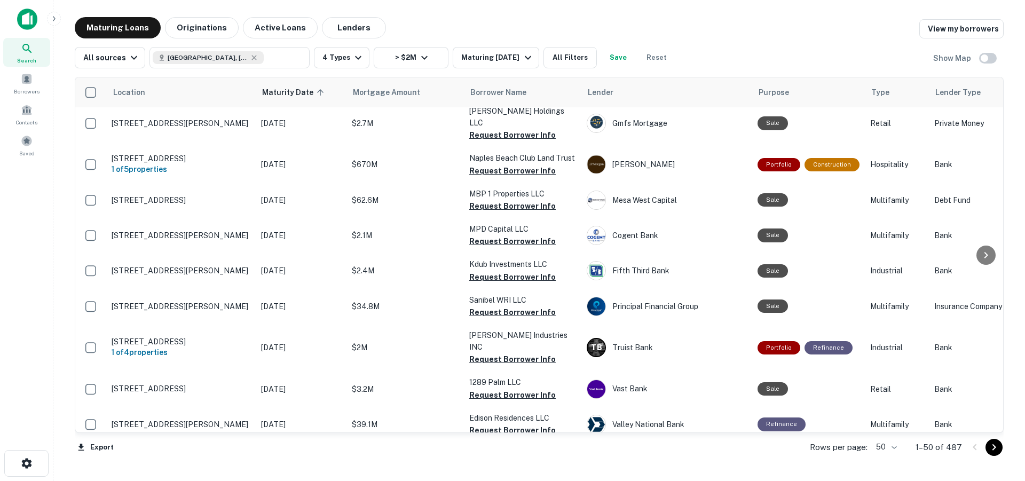
click at [488, 271] on button "Request Borrower Info" at bounding box center [512, 277] width 87 height 13
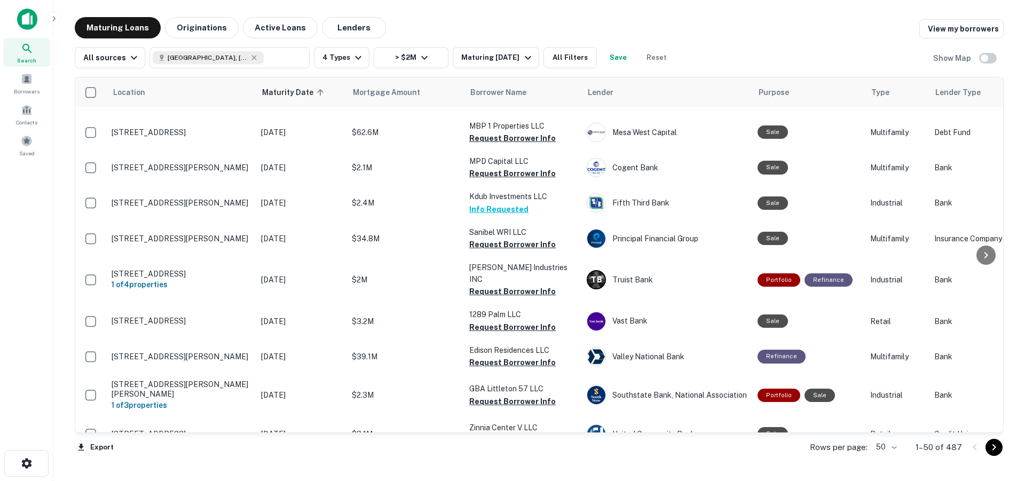
scroll to position [1183, 0]
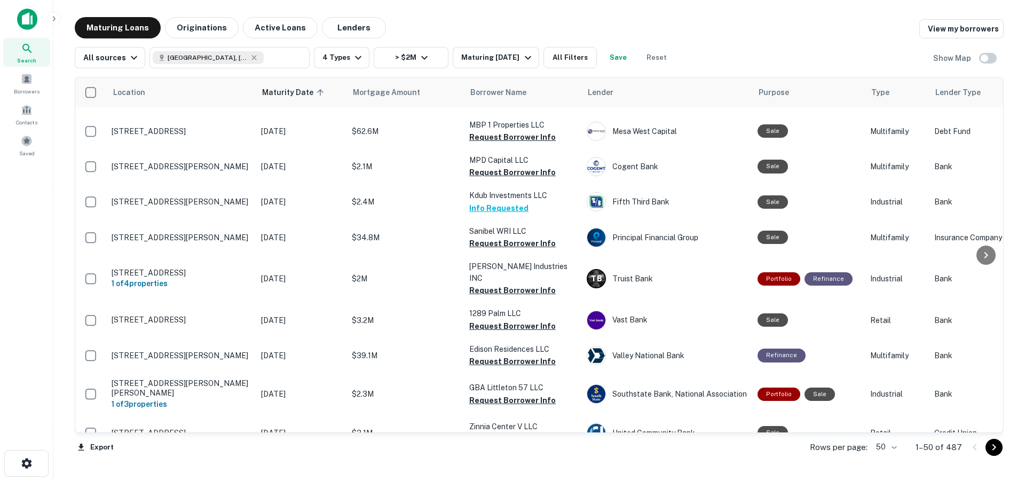
click at [493, 355] on button "Request Borrower Info" at bounding box center [512, 361] width 87 height 13
click at [498, 320] on button "Request Borrower Info" at bounding box center [512, 326] width 87 height 13
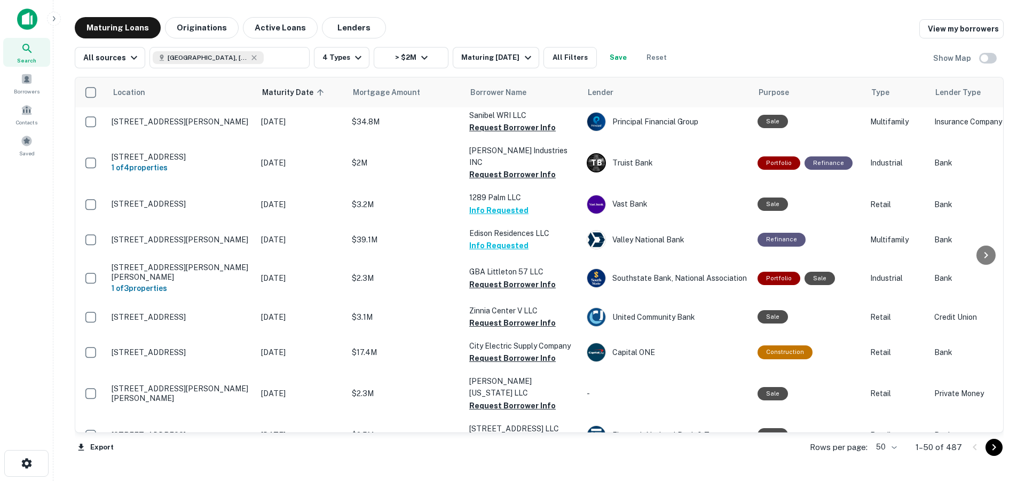
scroll to position [1301, 0]
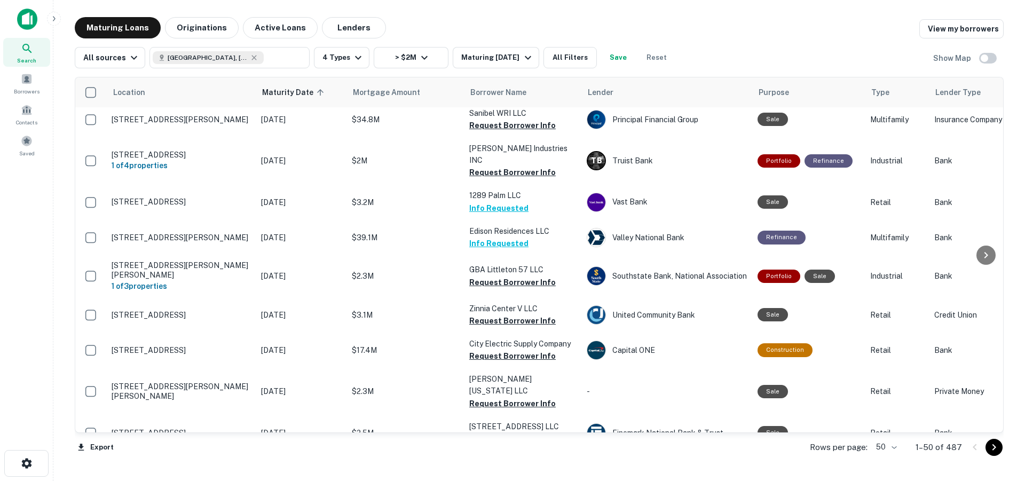
click at [508, 315] on button "Request Borrower Info" at bounding box center [512, 321] width 87 height 13
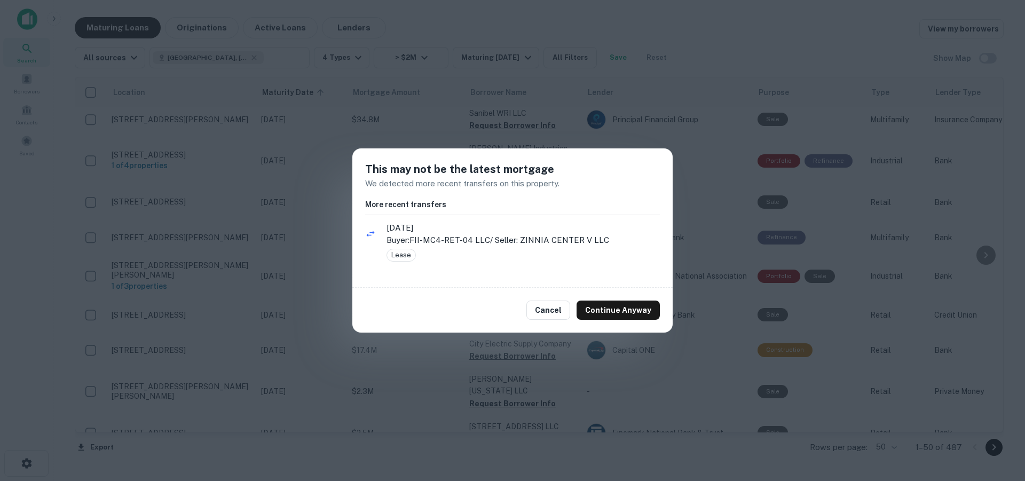
click at [552, 317] on button "Cancel" at bounding box center [549, 310] width 44 height 19
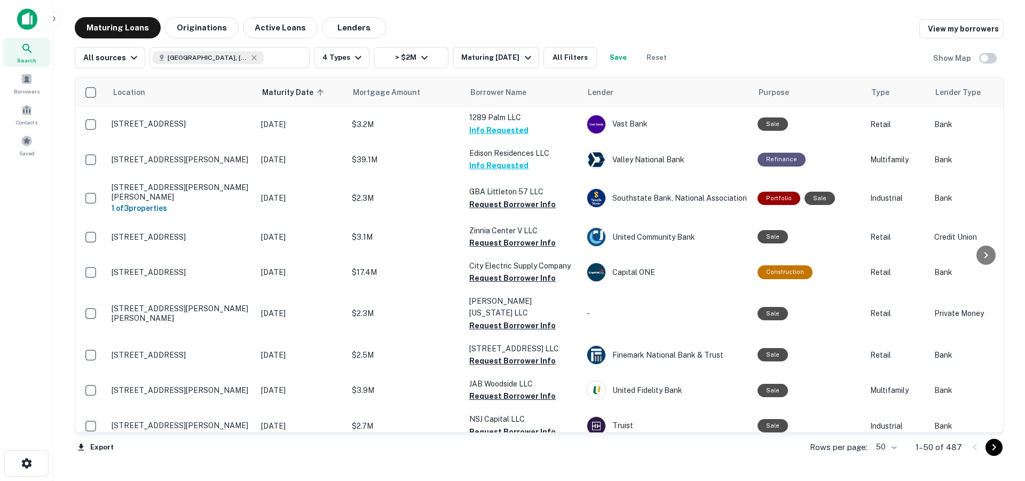
scroll to position [1382, 0]
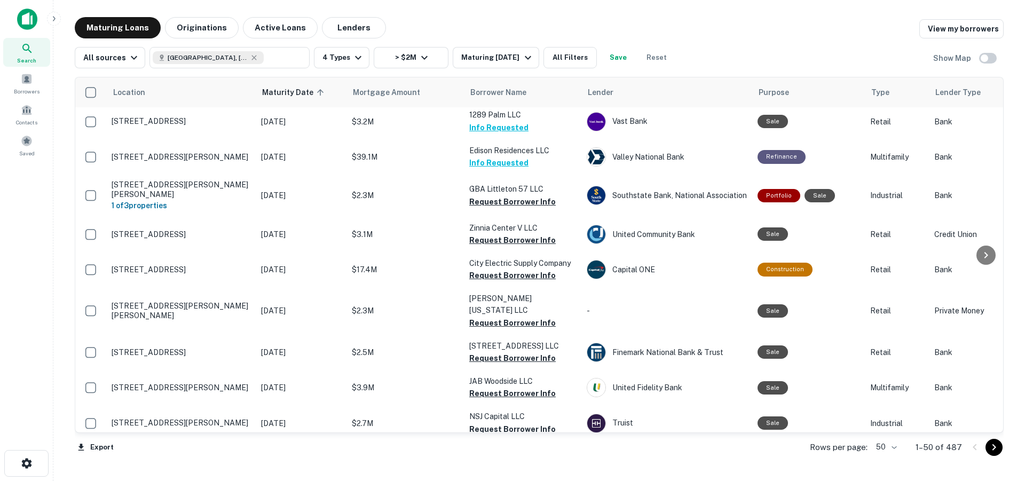
click at [488, 352] on button "Request Borrower Info" at bounding box center [512, 358] width 87 height 13
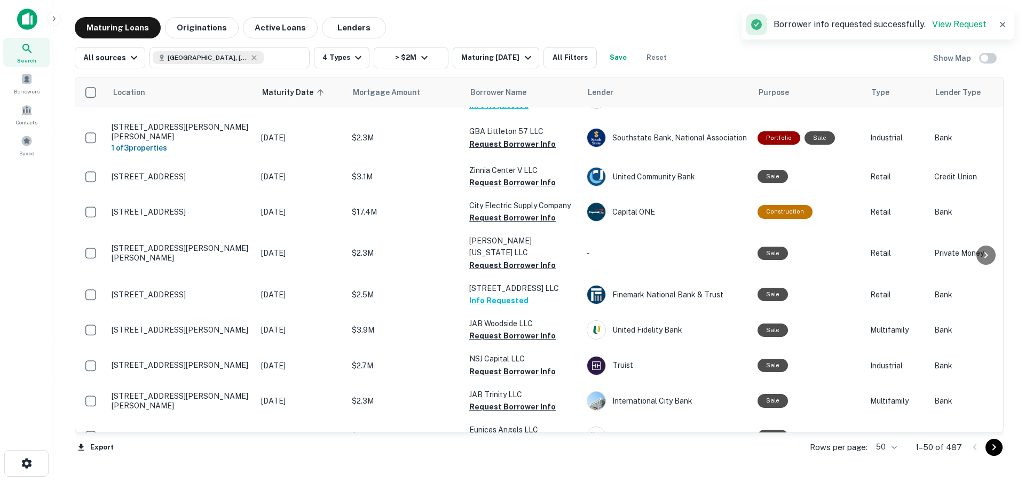
scroll to position [1439, 0]
click at [490, 365] on button "Request Borrower Info" at bounding box center [512, 371] width 87 height 13
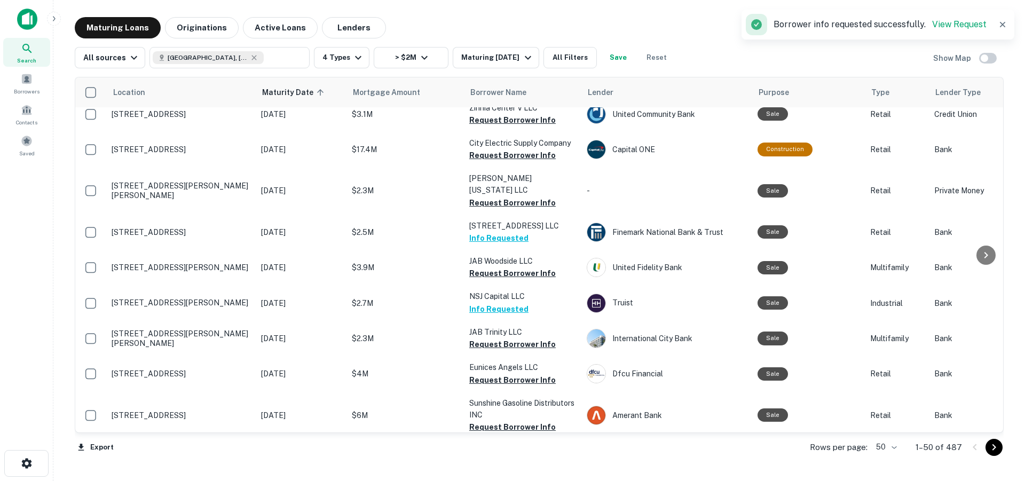
scroll to position [1503, 0]
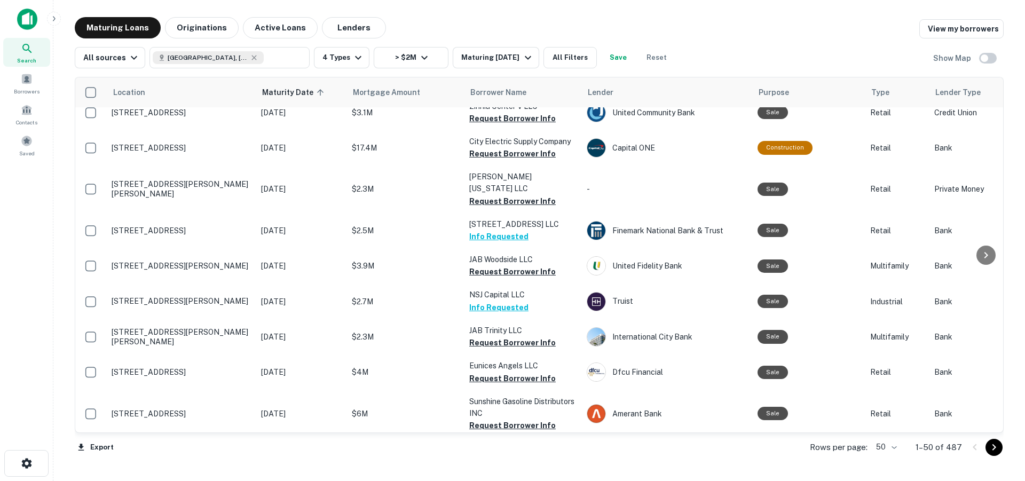
click at [491, 372] on button "Request Borrower Info" at bounding box center [512, 378] width 87 height 13
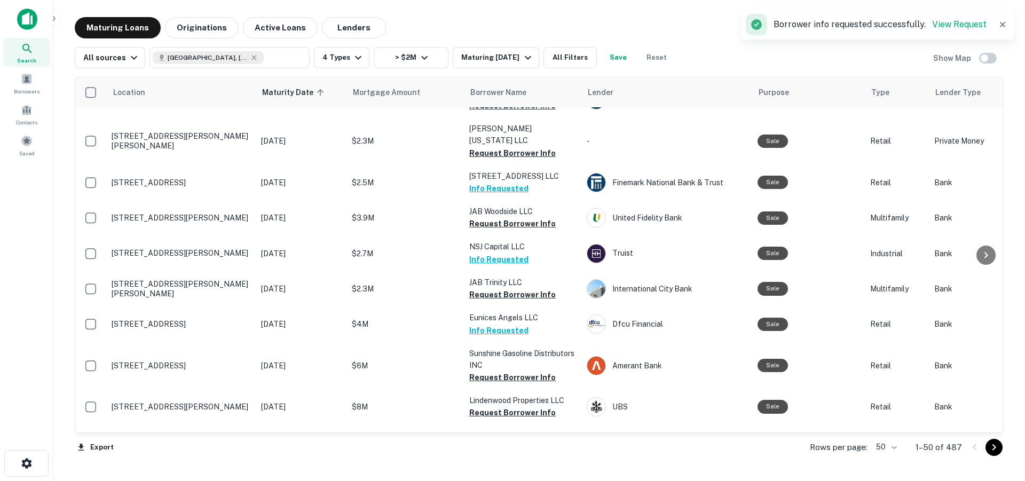
scroll to position [1575, 0]
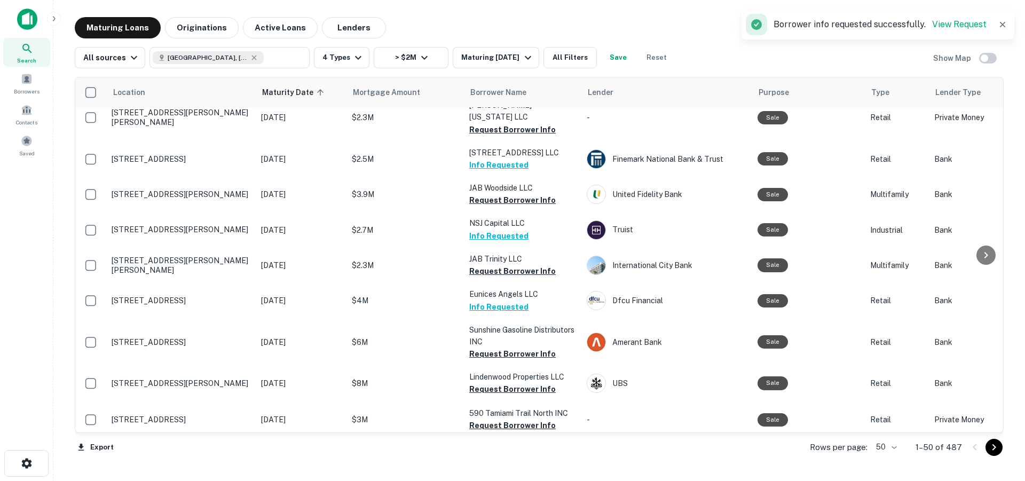
click at [488, 383] on button "Request Borrower Info" at bounding box center [512, 389] width 87 height 13
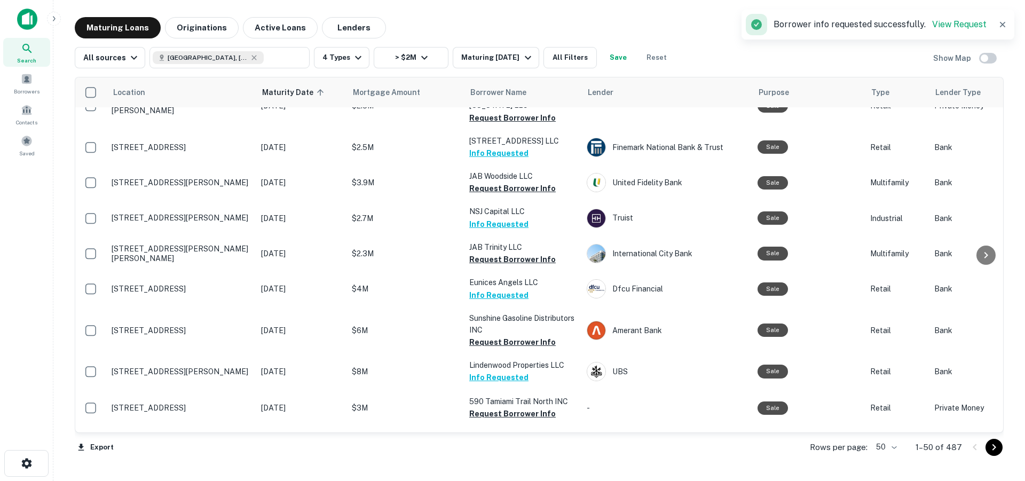
scroll to position [1587, 0]
click at [508, 407] on button "Request Borrower Info" at bounding box center [512, 413] width 87 height 13
click at [488, 444] on button "Request Borrower Info" at bounding box center [512, 450] width 87 height 13
click at [993, 449] on icon "Go to next page" at bounding box center [995, 447] width 4 height 6
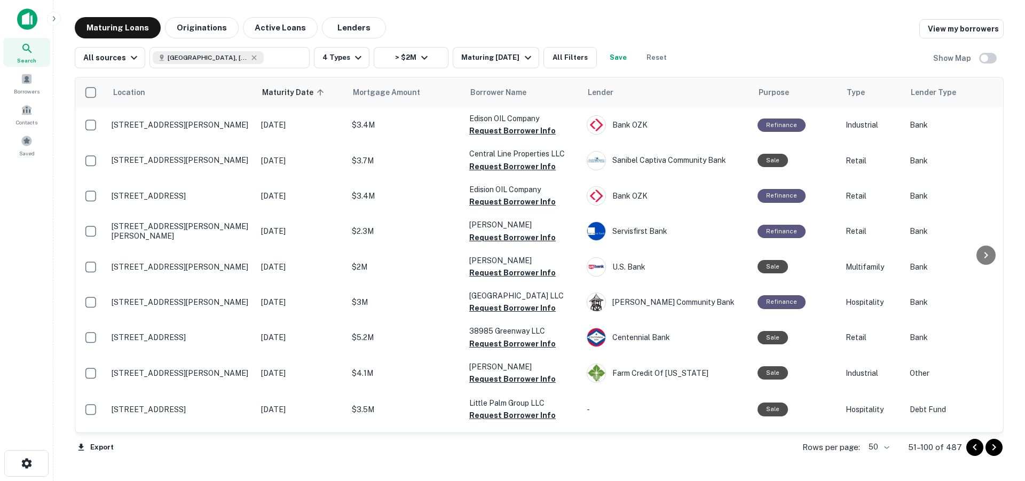
click at [505, 168] on button "Request Borrower Info" at bounding box center [512, 166] width 87 height 13
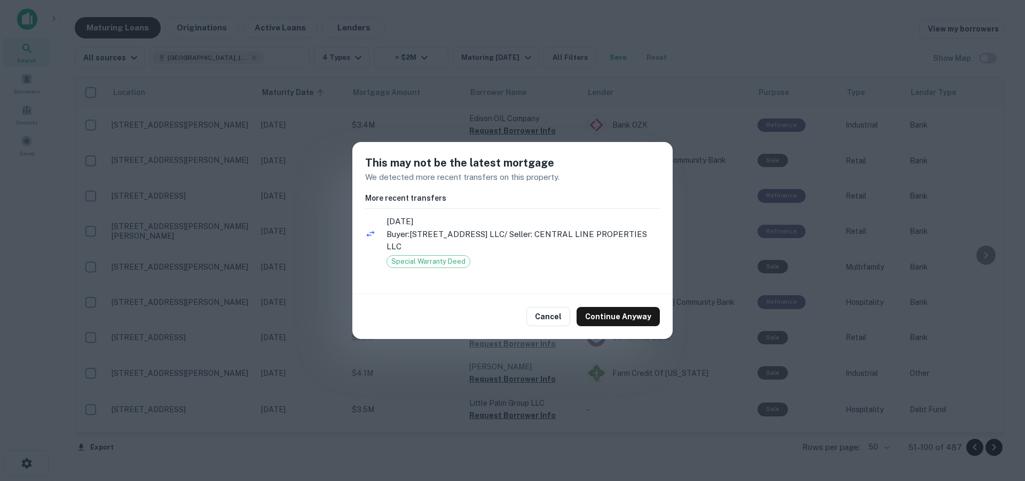
click at [548, 307] on button "Cancel" at bounding box center [549, 316] width 44 height 19
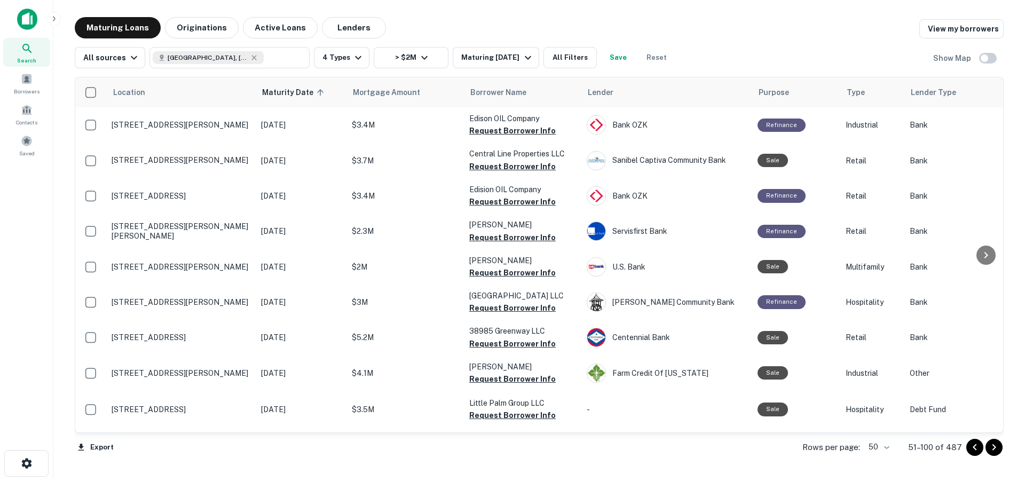
click at [492, 202] on button "Request Borrower Info" at bounding box center [512, 201] width 87 height 13
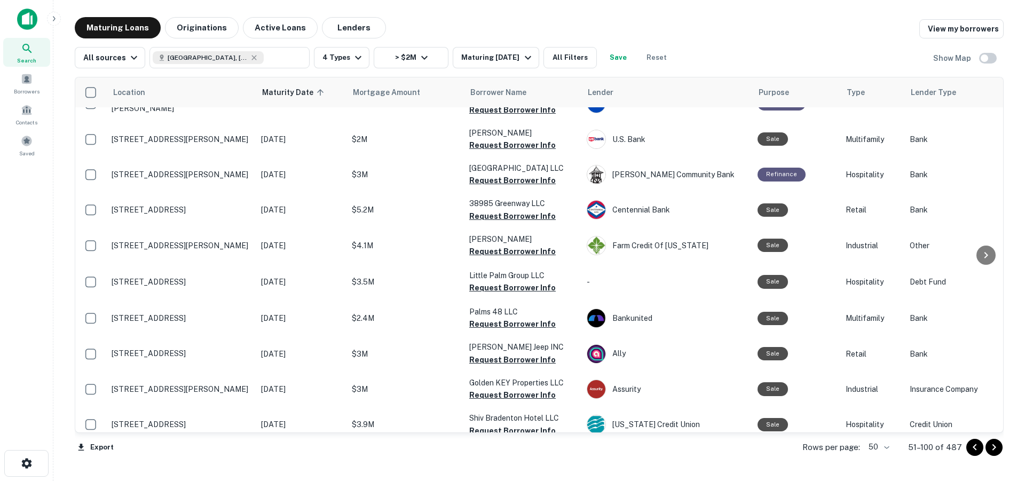
scroll to position [132, 0]
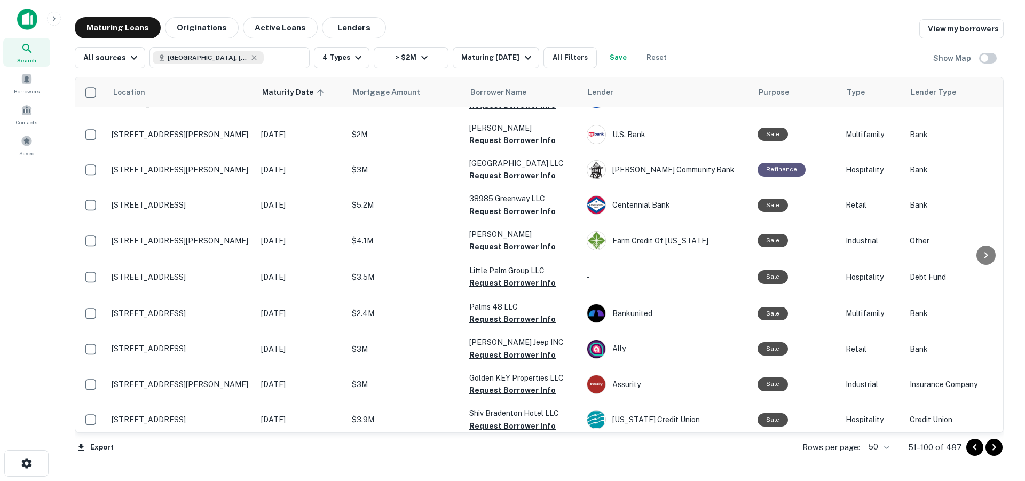
click at [484, 218] on button "Request Borrower Info" at bounding box center [512, 211] width 87 height 13
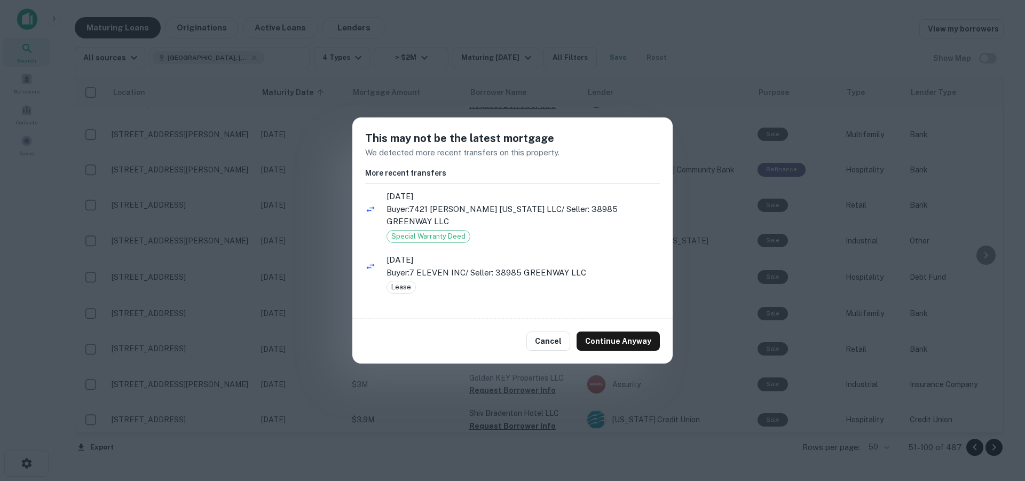
click at [556, 341] on button "Cancel" at bounding box center [549, 341] width 44 height 19
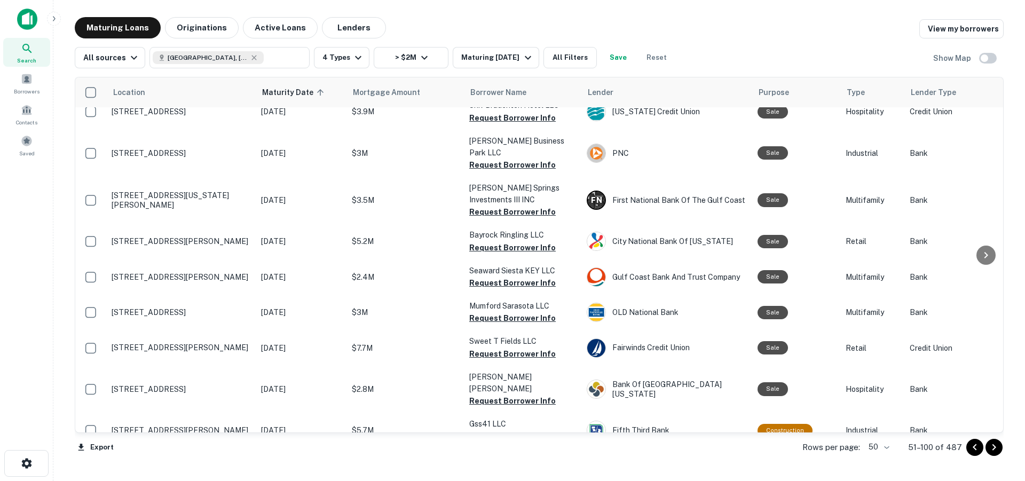
scroll to position [442, 0]
click at [490, 248] on button "Request Borrower Info" at bounding box center [512, 246] width 87 height 13
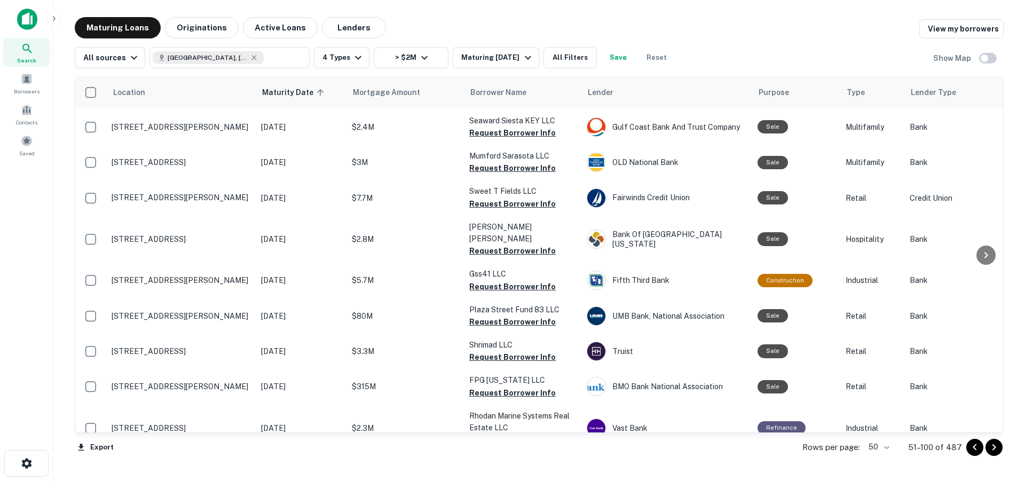
scroll to position [604, 0]
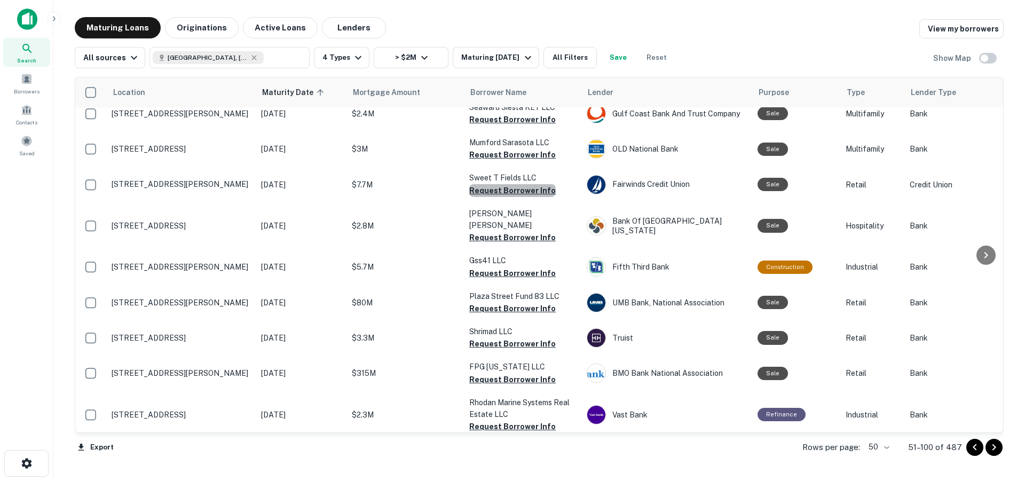
click at [514, 191] on button "Request Borrower Info" at bounding box center [512, 190] width 87 height 13
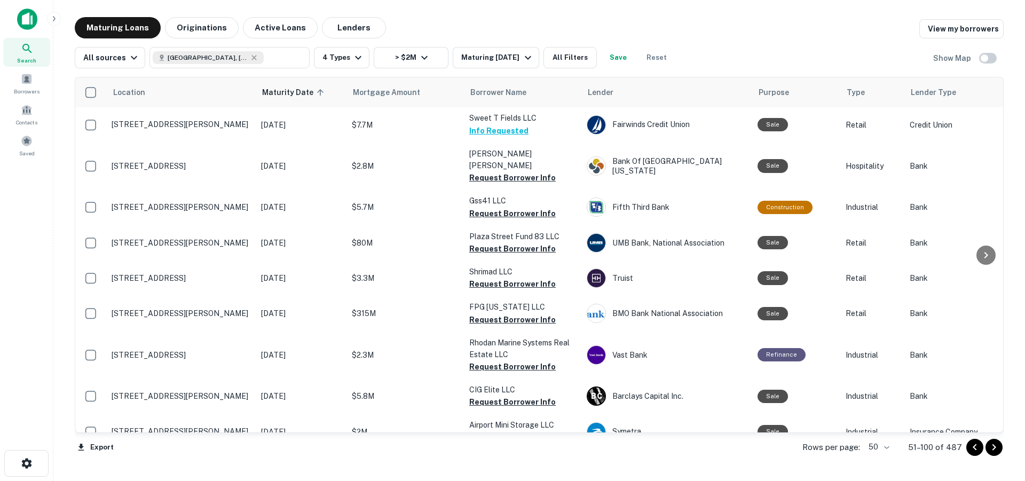
scroll to position [661, 0]
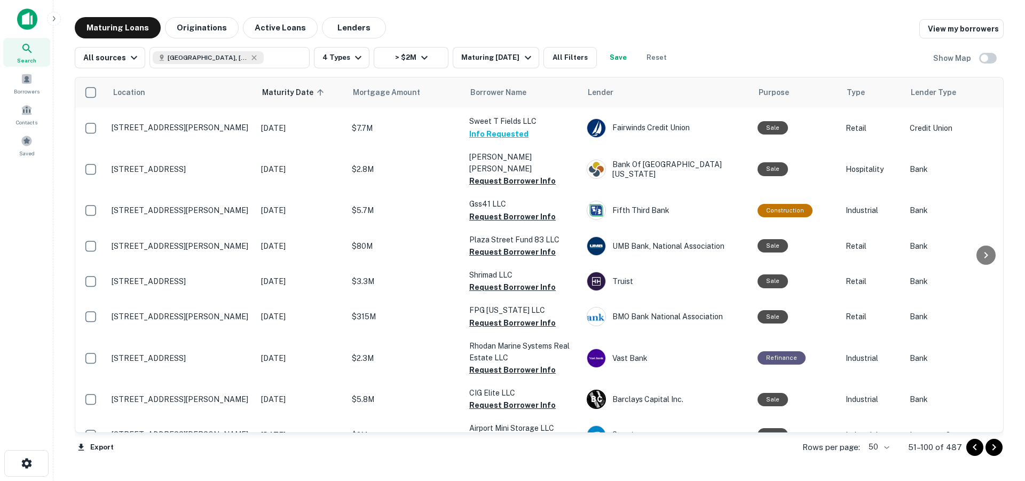
click at [487, 210] on button "Request Borrower Info" at bounding box center [512, 216] width 87 height 13
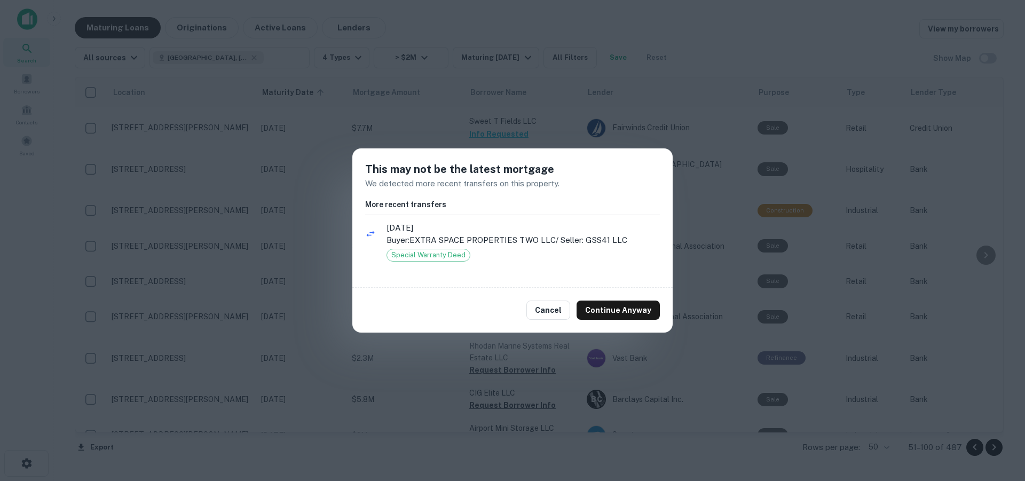
click at [544, 310] on button "Cancel" at bounding box center [549, 310] width 44 height 19
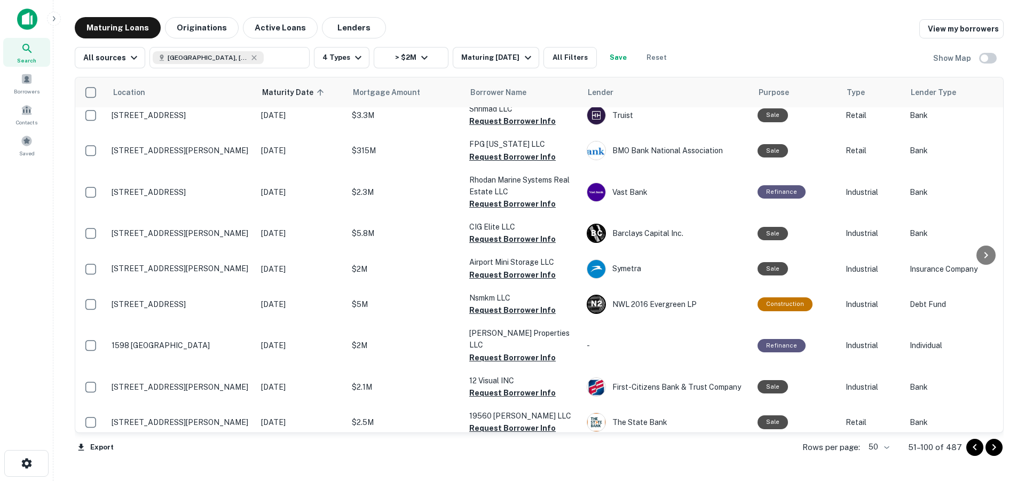
scroll to position [835, 0]
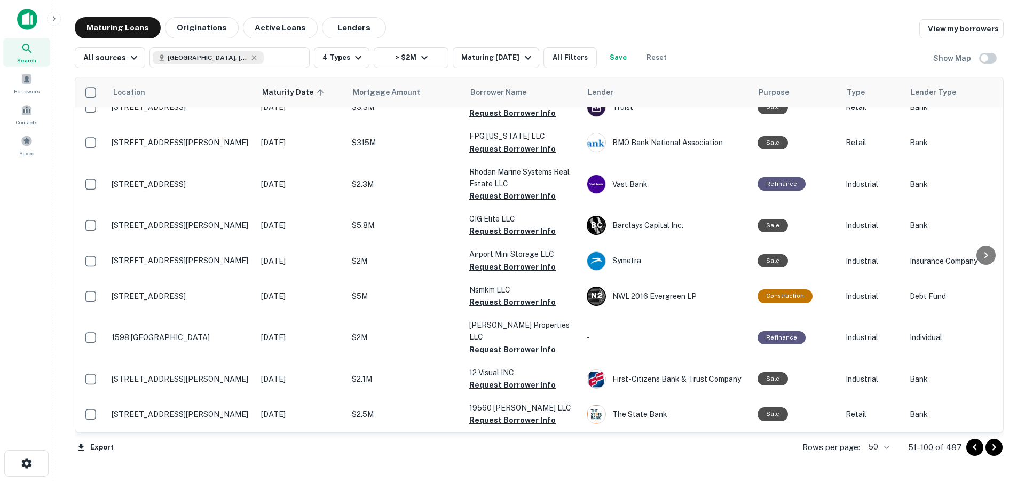
click at [501, 261] on button "Request Borrower Info" at bounding box center [512, 267] width 87 height 13
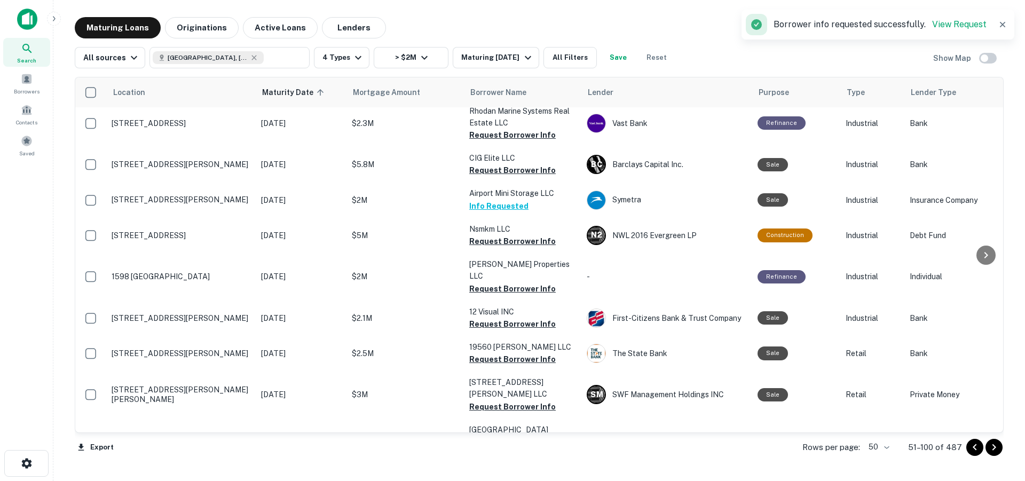
scroll to position [906, 0]
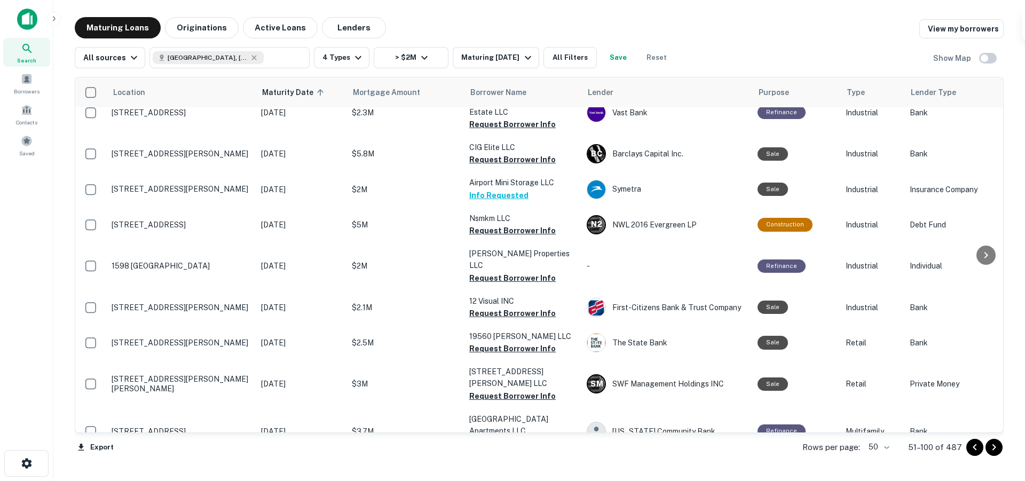
click at [501, 272] on button "Request Borrower Info" at bounding box center [512, 278] width 87 height 13
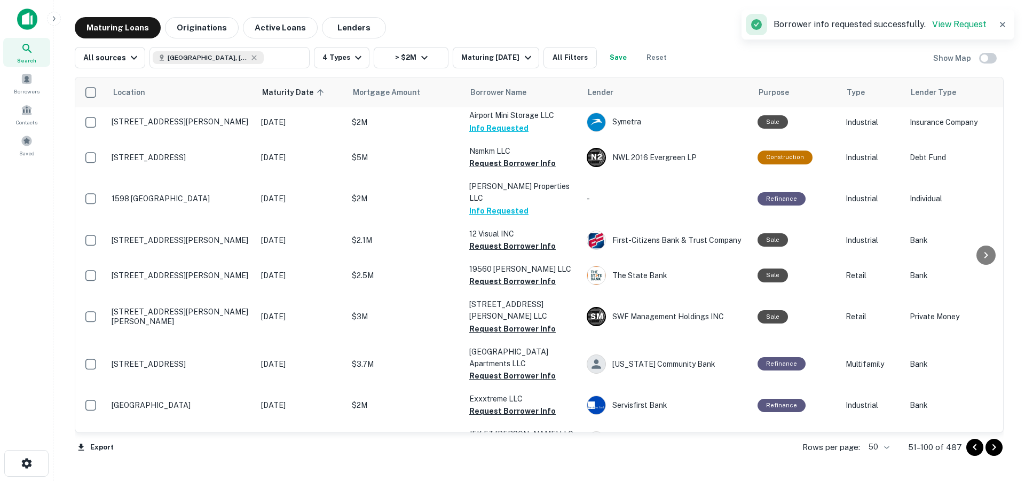
scroll to position [986, 0]
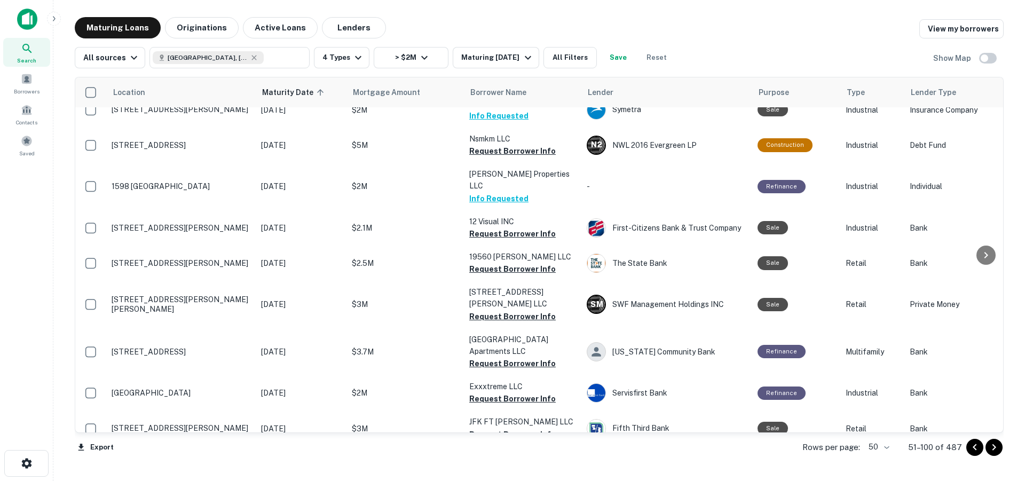
click at [508, 228] on button "Request Borrower Info" at bounding box center [512, 234] width 87 height 13
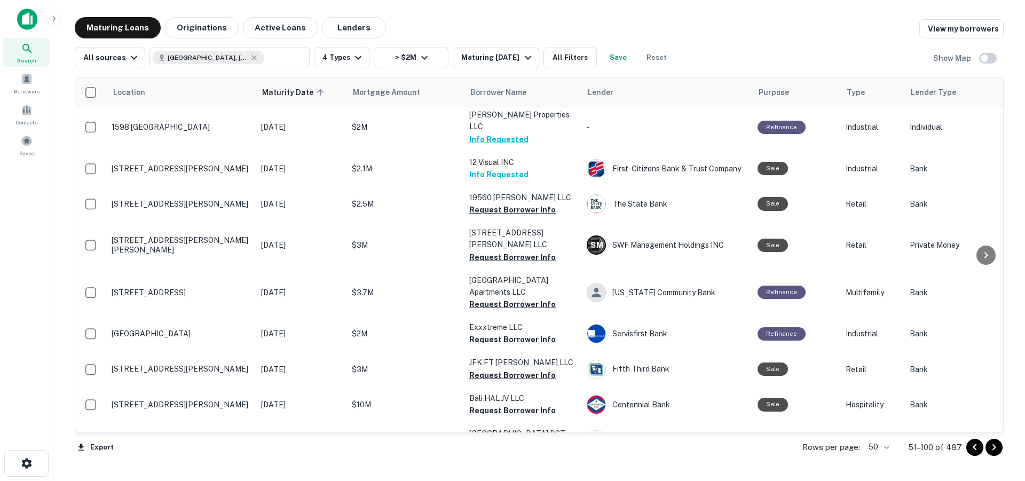
scroll to position [1048, 0]
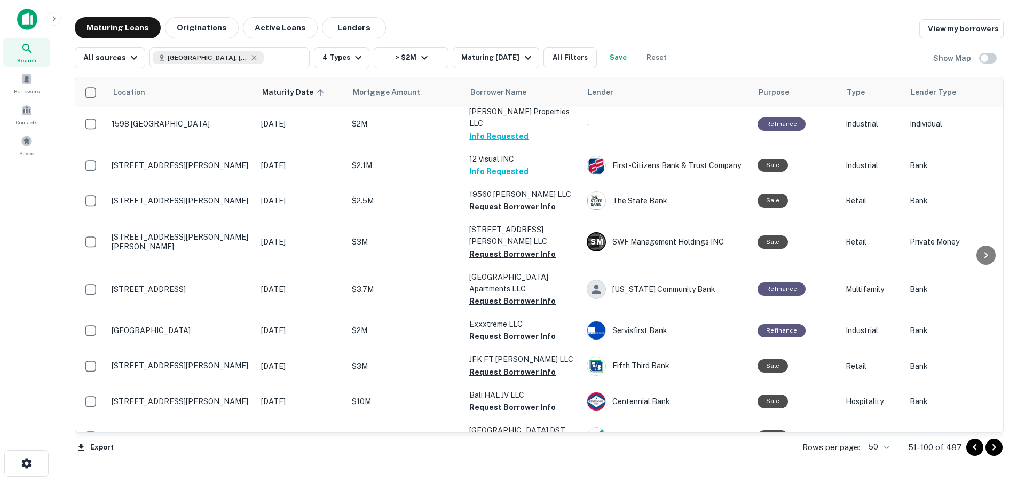
click at [509, 330] on button "Request Borrower Info" at bounding box center [512, 336] width 87 height 13
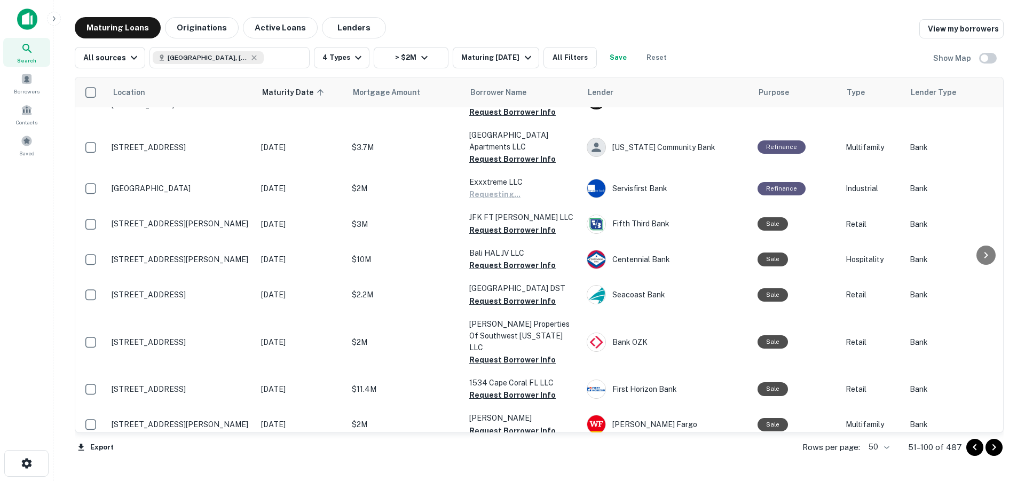
scroll to position [1191, 0]
click at [506, 258] on button "Request Borrower Info" at bounding box center [512, 264] width 87 height 13
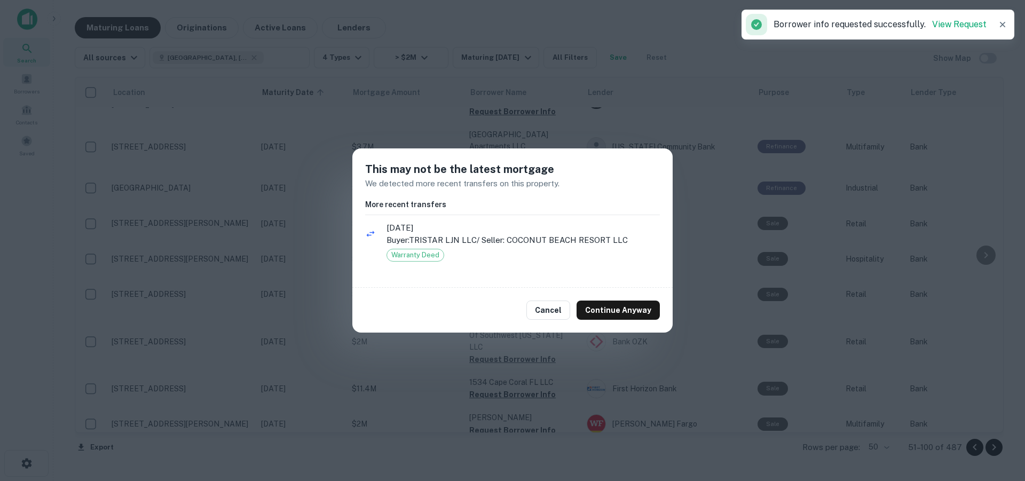
click at [544, 312] on button "Cancel" at bounding box center [549, 310] width 44 height 19
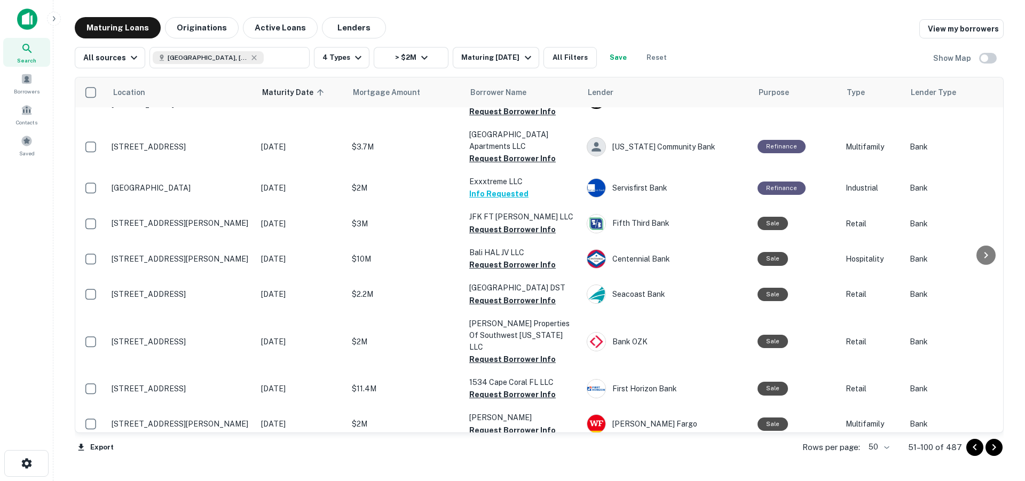
click at [505, 353] on button "Request Borrower Info" at bounding box center [512, 359] width 87 height 13
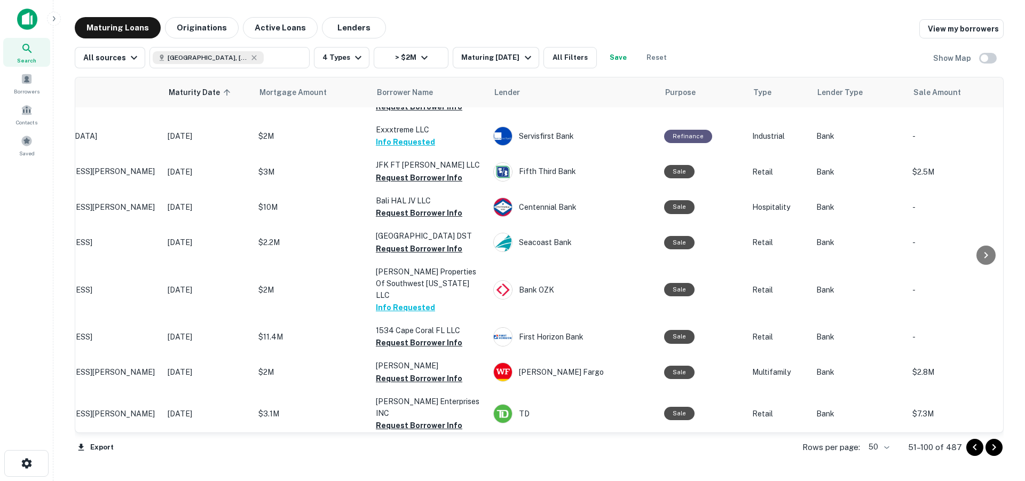
scroll to position [1243, 0]
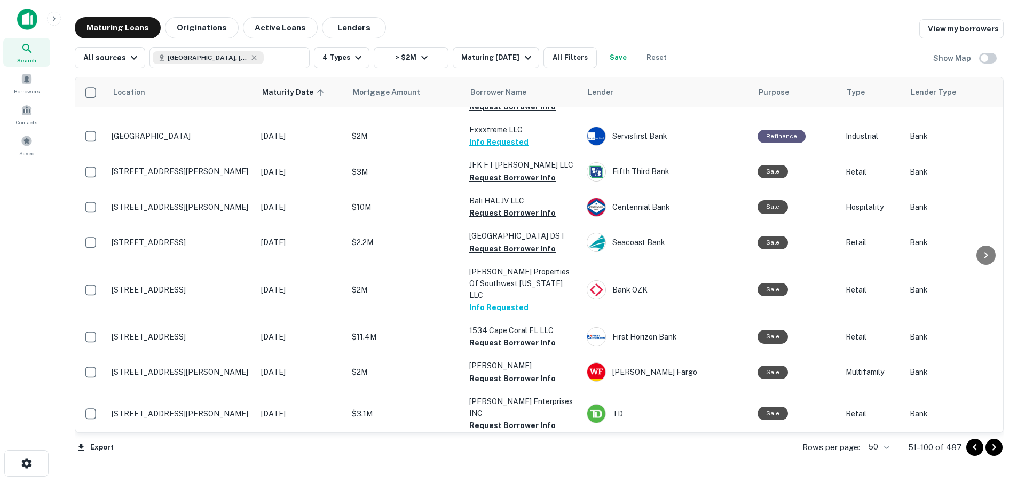
click at [501, 336] on button "Request Borrower Info" at bounding box center [512, 342] width 87 height 13
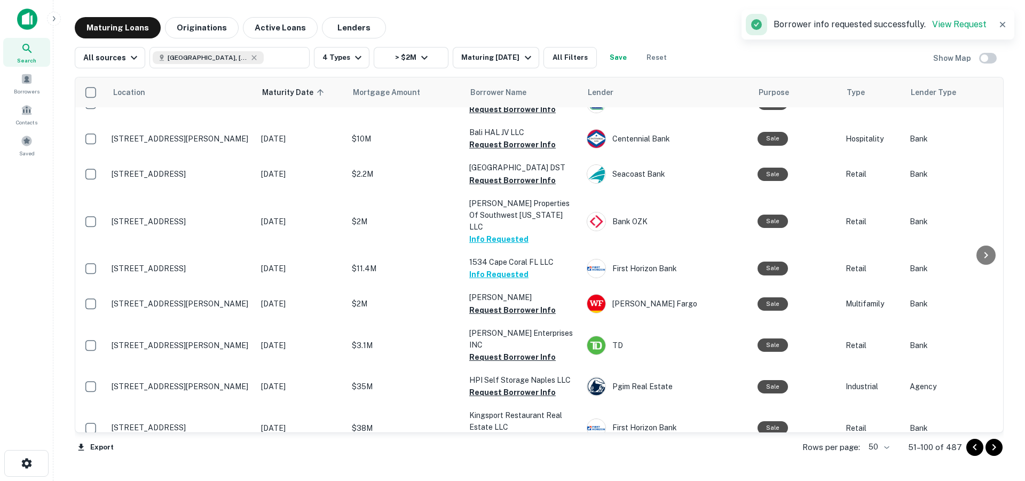
scroll to position [1313, 0]
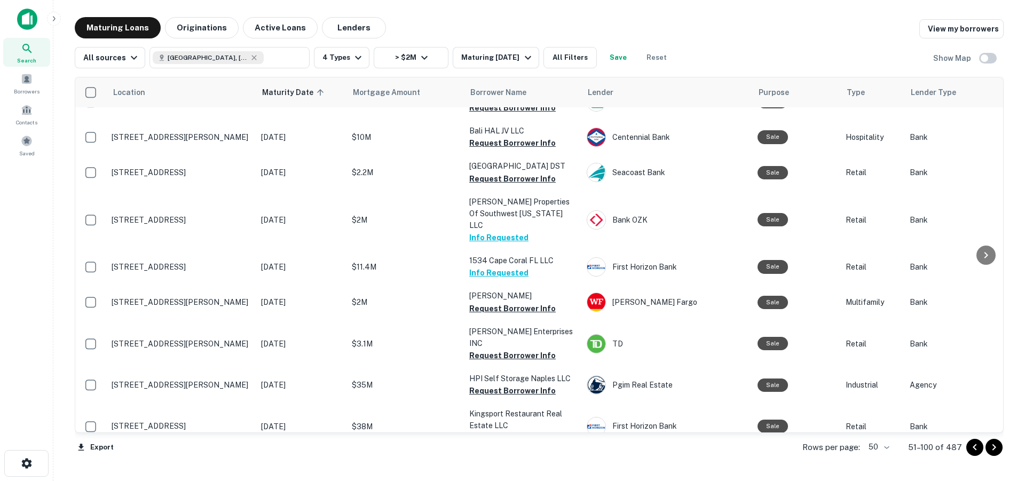
click at [508, 385] on button "Request Borrower Info" at bounding box center [512, 391] width 87 height 13
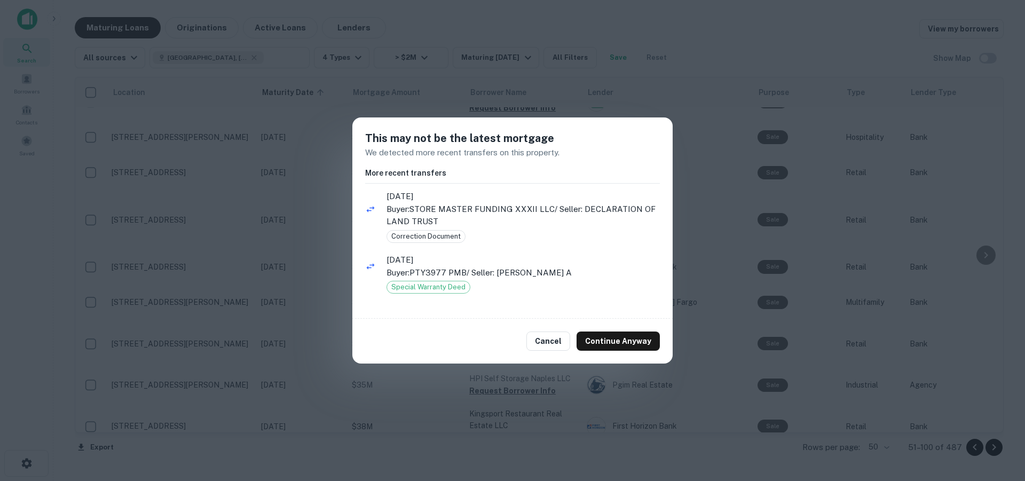
click at [548, 339] on button "Cancel" at bounding box center [549, 341] width 44 height 19
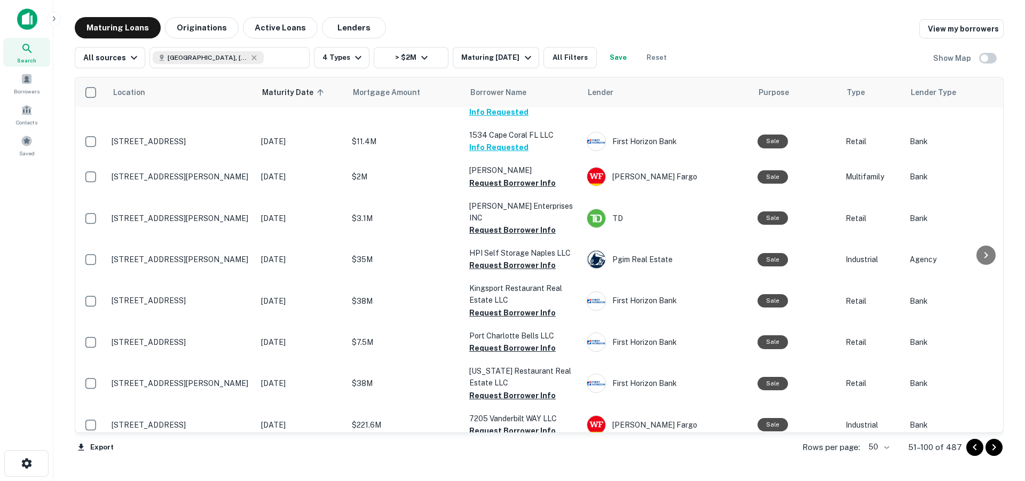
scroll to position [1444, 0]
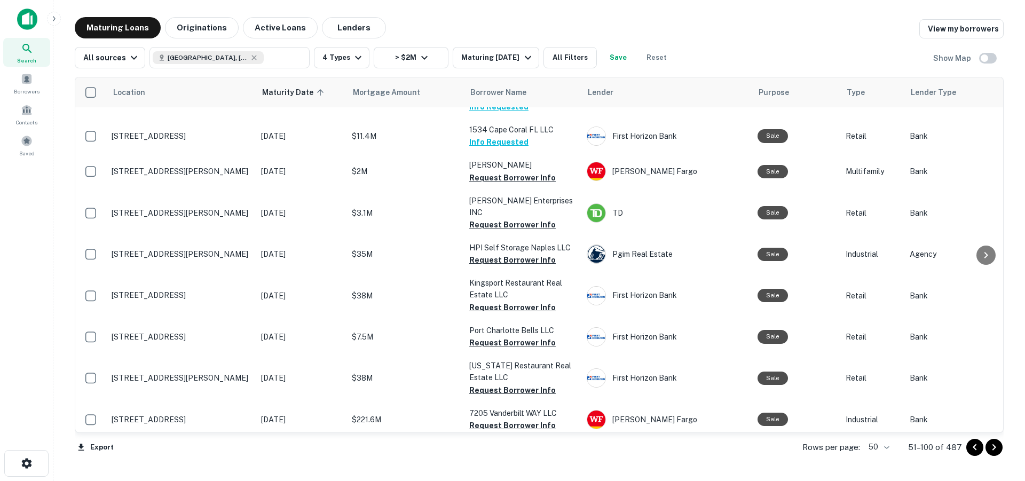
click at [520, 336] on button "Request Borrower Info" at bounding box center [512, 342] width 87 height 13
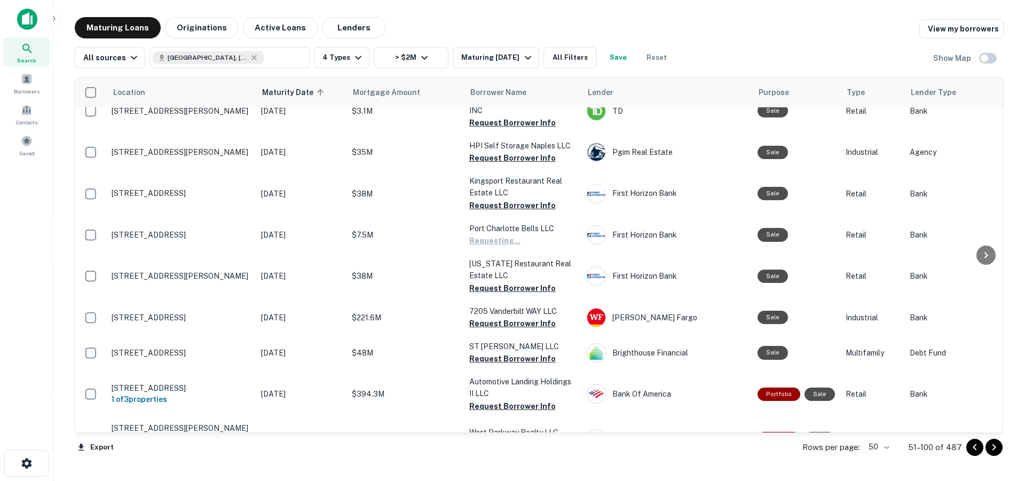
scroll to position [1566, 0]
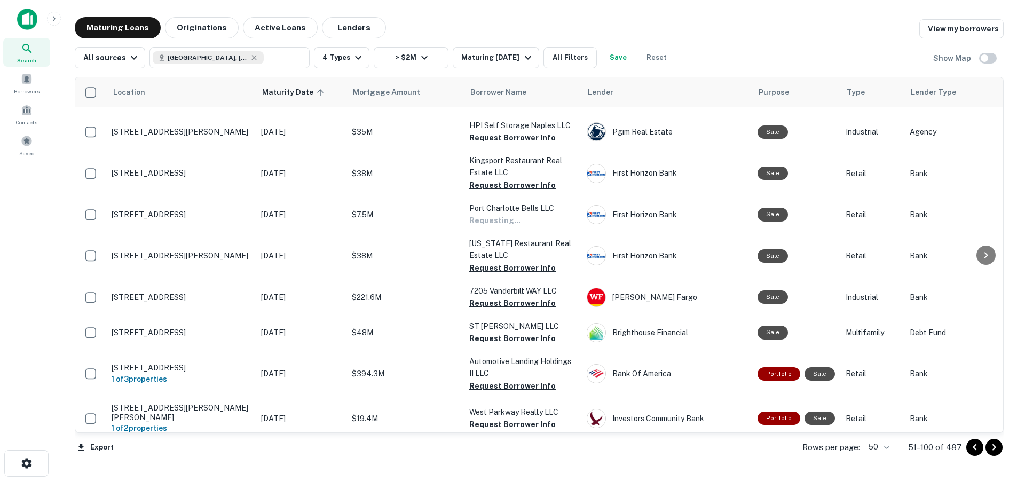
click at [514, 418] on button "Request Borrower Info" at bounding box center [512, 424] width 87 height 13
click at [993, 448] on icon "Go to next page" at bounding box center [994, 447] width 13 height 13
click at [993, 448] on div "Export Rows per page: 50 ** 51–100 of 487" at bounding box center [539, 447] width 929 height 29
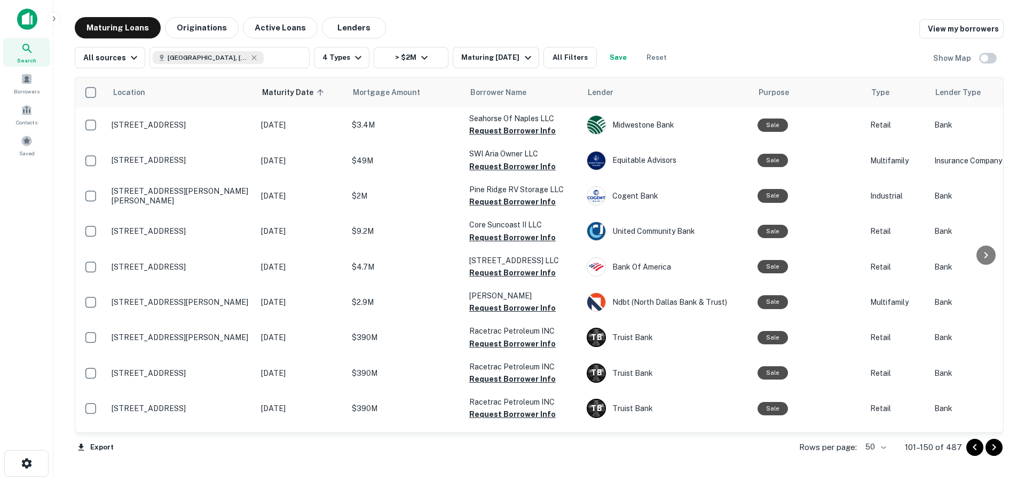
click at [495, 131] on button "Request Borrower Info" at bounding box center [512, 130] width 87 height 13
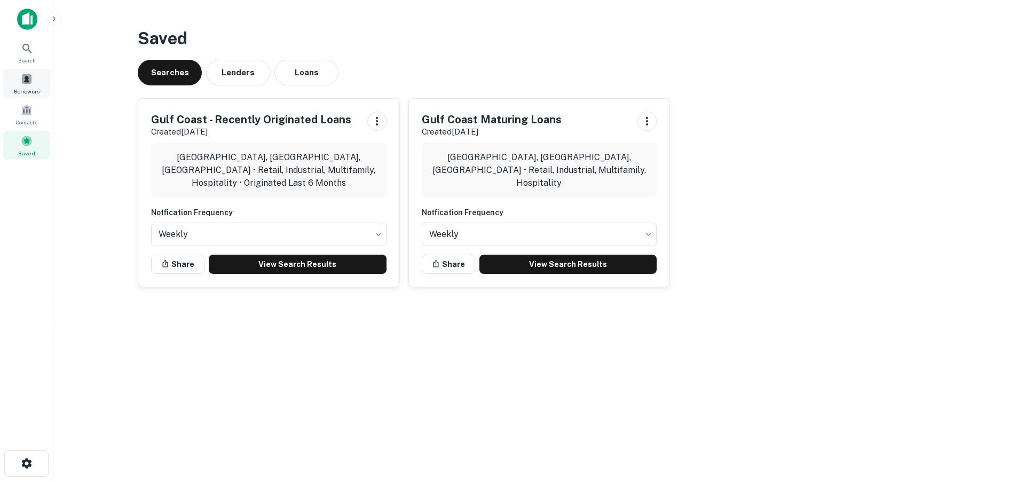
click at [25, 81] on span at bounding box center [27, 79] width 12 height 12
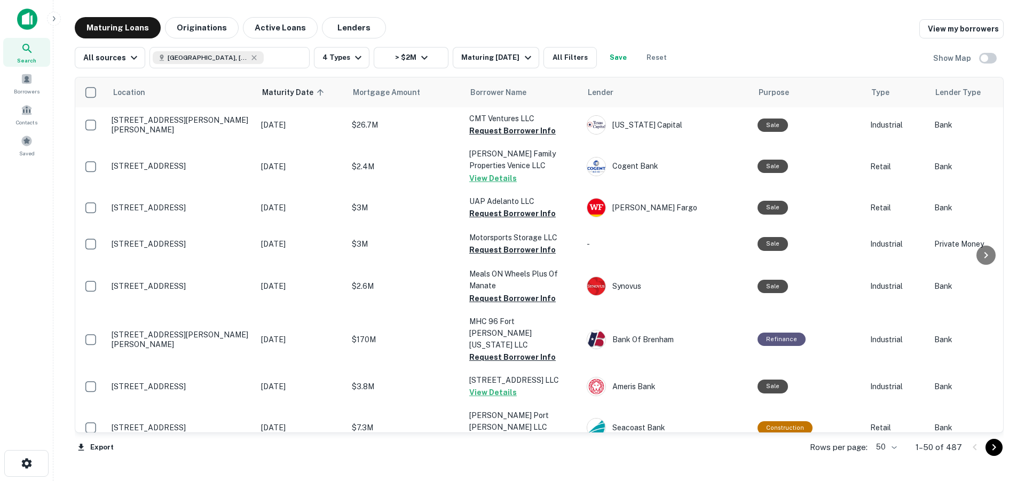
click at [994, 448] on icon "Go to next page" at bounding box center [994, 447] width 13 height 13
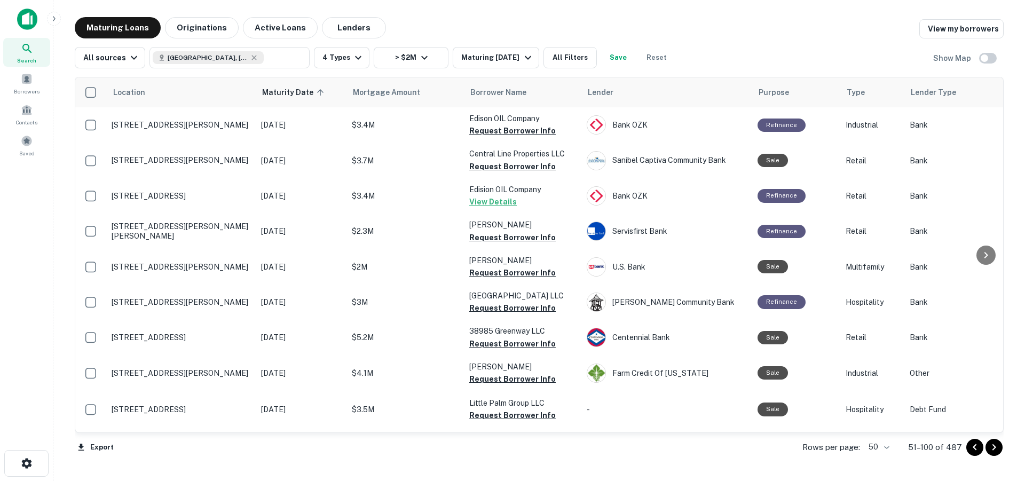
click at [992, 451] on icon "Go to next page" at bounding box center [994, 447] width 13 height 13
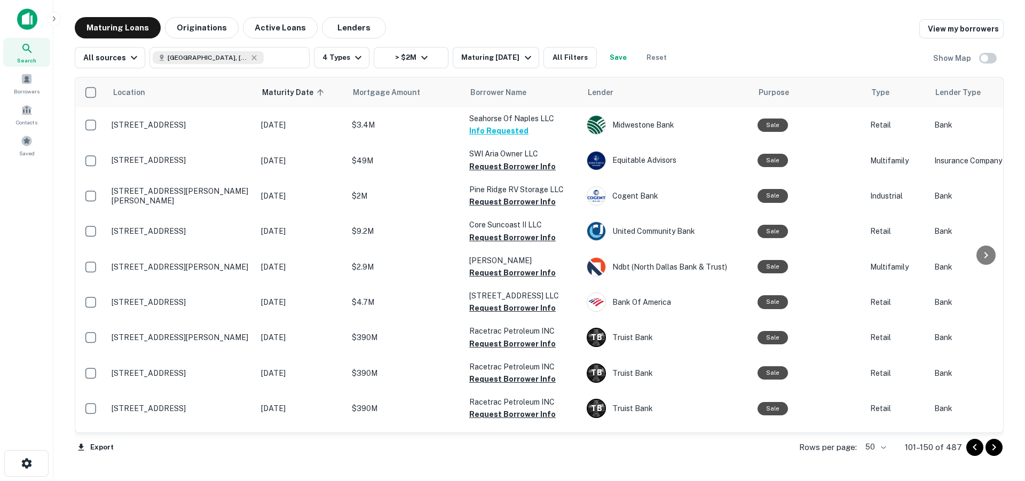
click at [486, 236] on button "Request Borrower Info" at bounding box center [512, 237] width 87 height 13
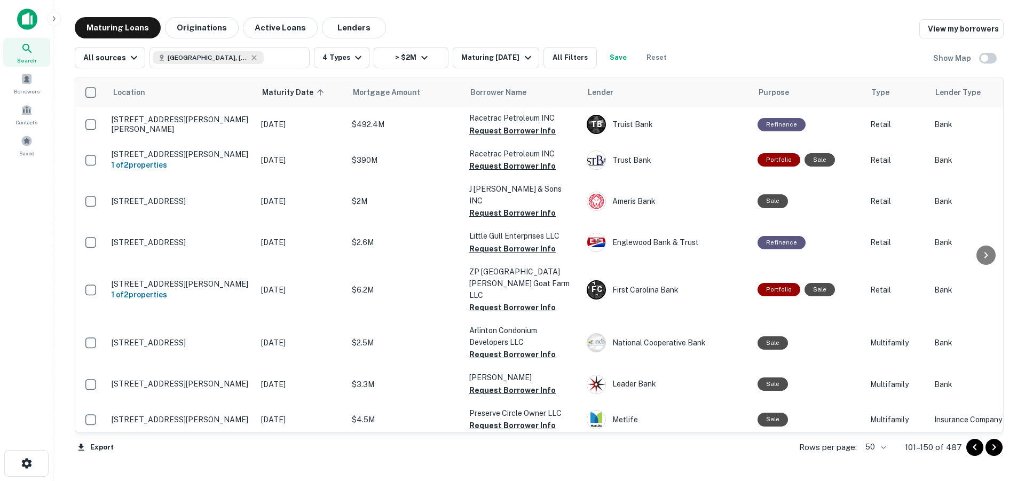
scroll to position [391, 0]
click at [532, 244] on button "Request Borrower Info" at bounding box center [512, 248] width 87 height 13
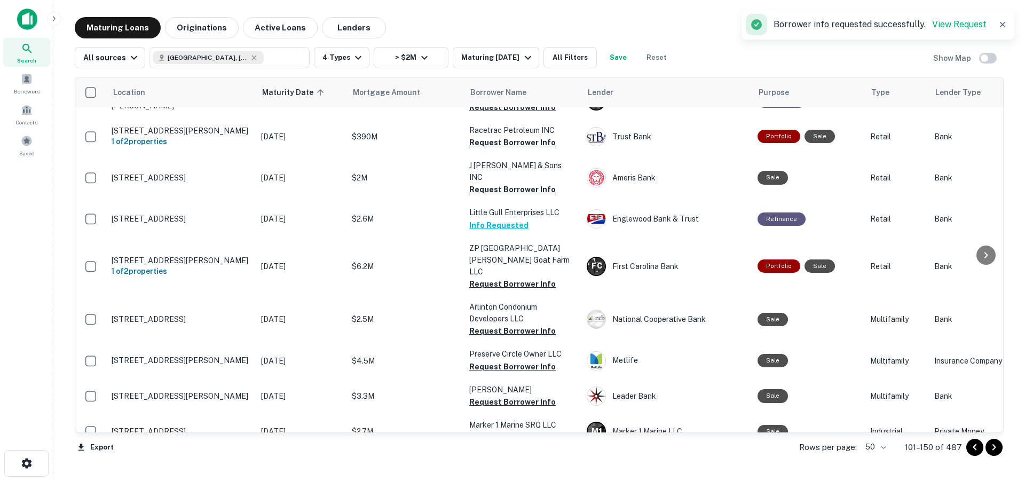
scroll to position [415, 0]
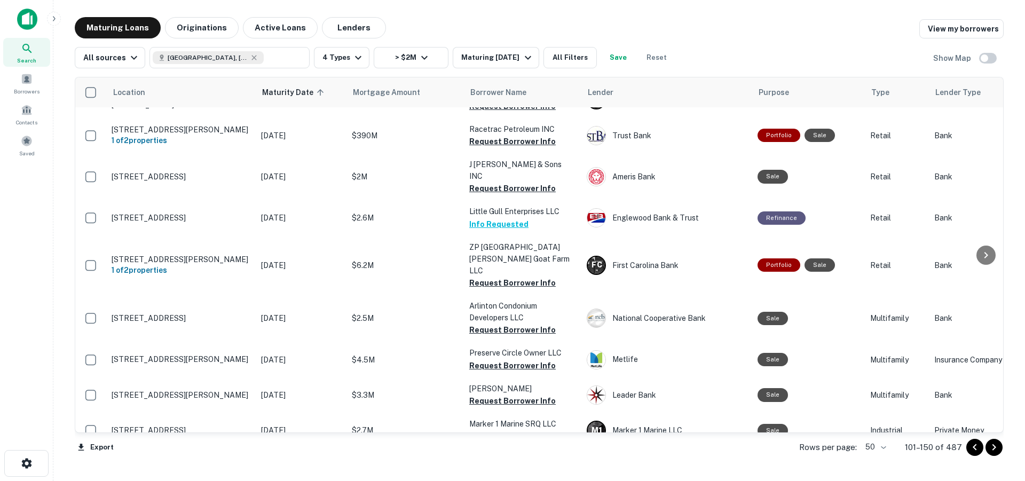
click at [508, 277] on button "Request Borrower Info" at bounding box center [512, 283] width 87 height 13
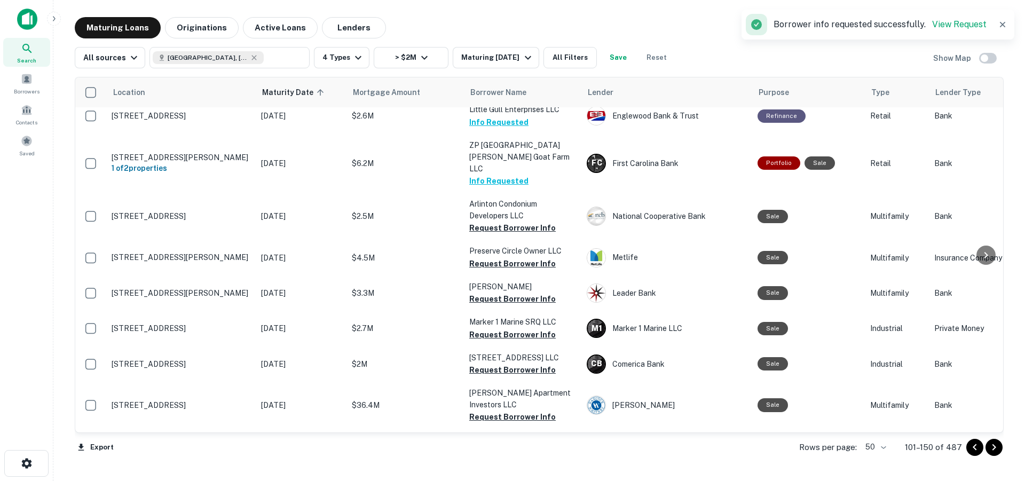
scroll to position [526, 0]
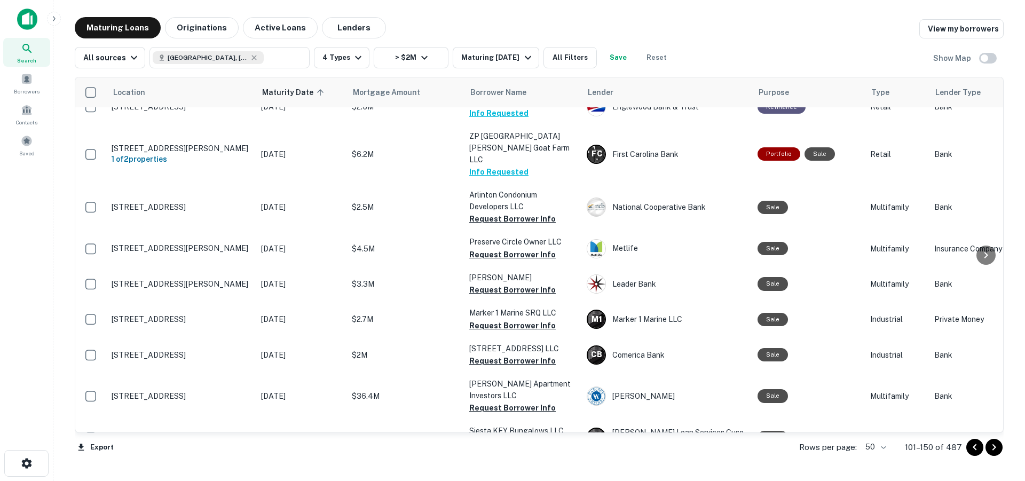
click at [523, 248] on button "Request Borrower Info" at bounding box center [512, 254] width 87 height 13
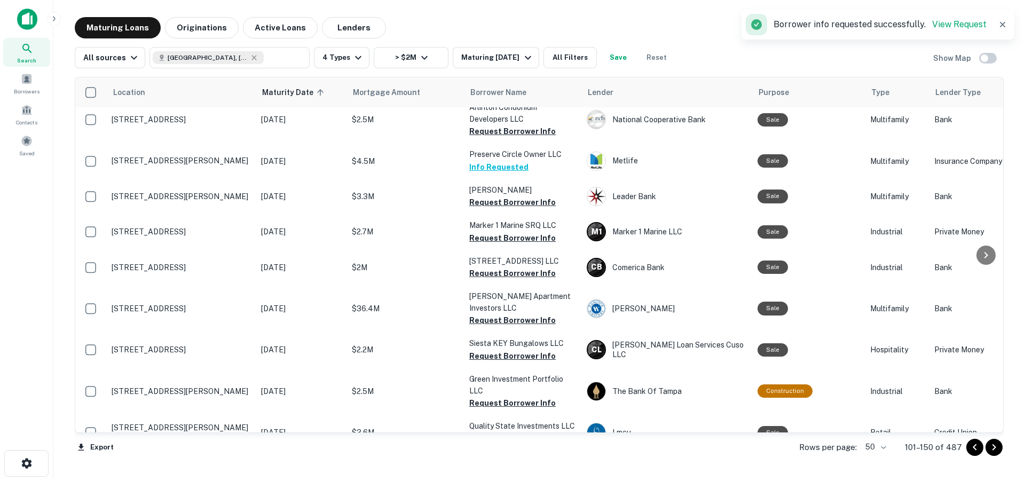
scroll to position [617, 0]
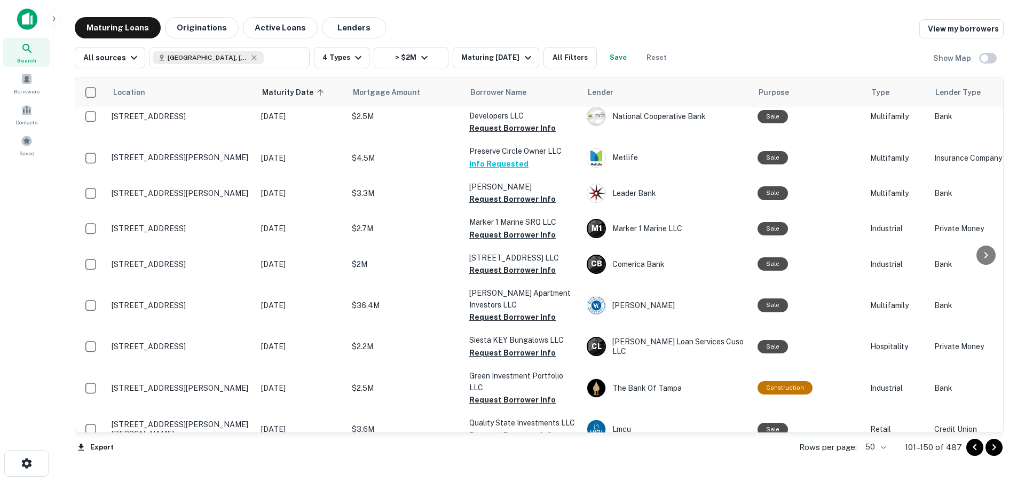
click at [515, 229] on button "Request Borrower Info" at bounding box center [512, 235] width 87 height 13
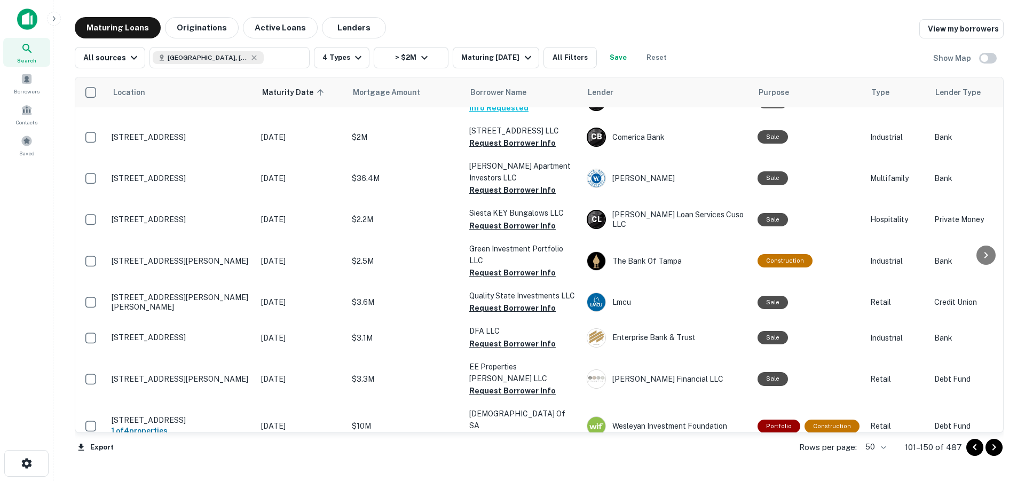
scroll to position [744, 0]
click at [492, 266] on button "Request Borrower Info" at bounding box center [512, 272] width 87 height 13
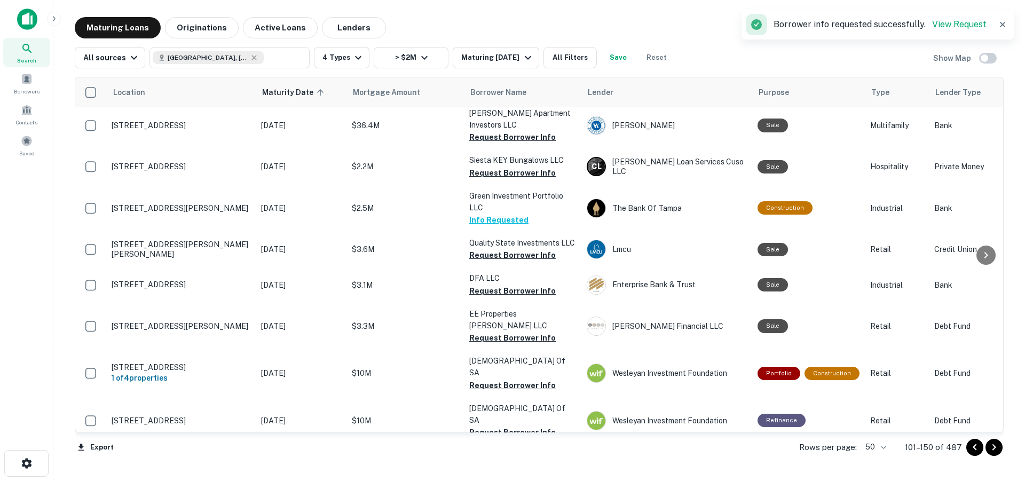
scroll to position [833, 0]
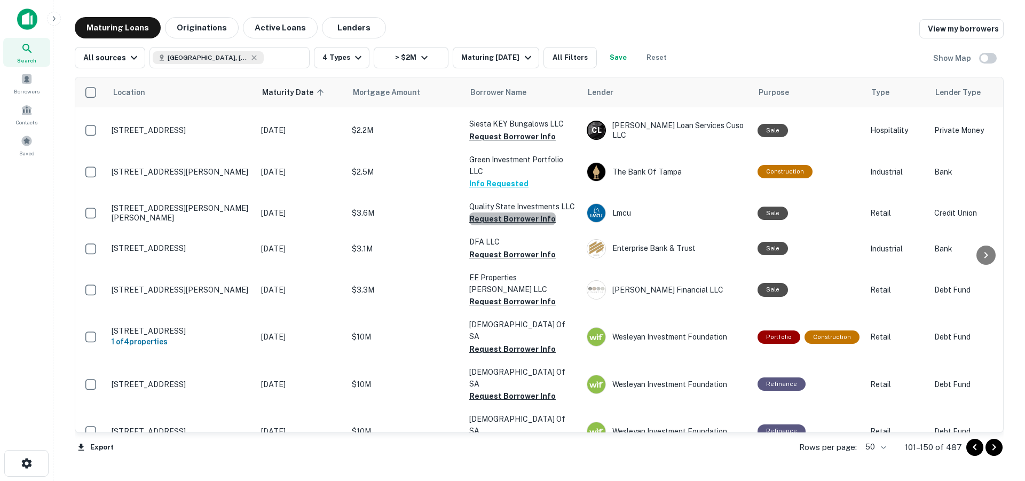
click at [516, 213] on button "Request Borrower Info" at bounding box center [512, 219] width 87 height 13
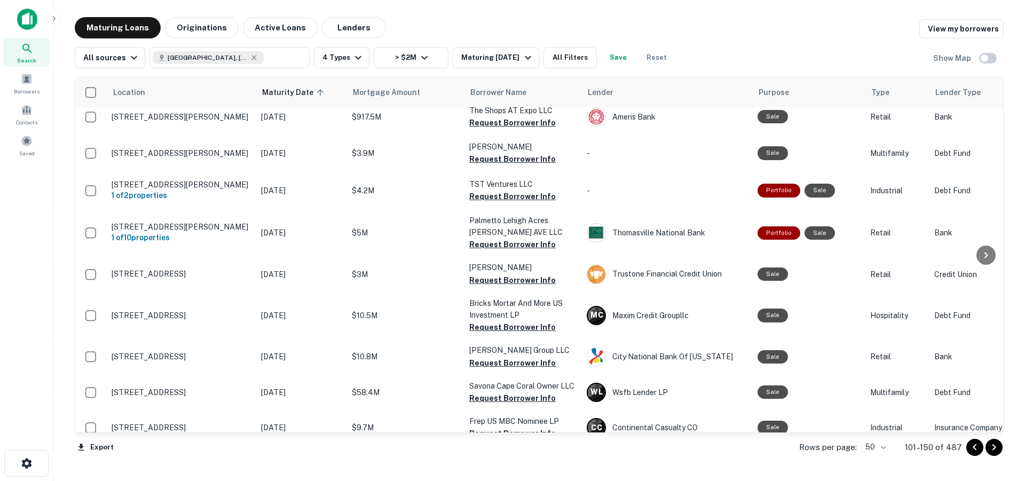
scroll to position [1274, 0]
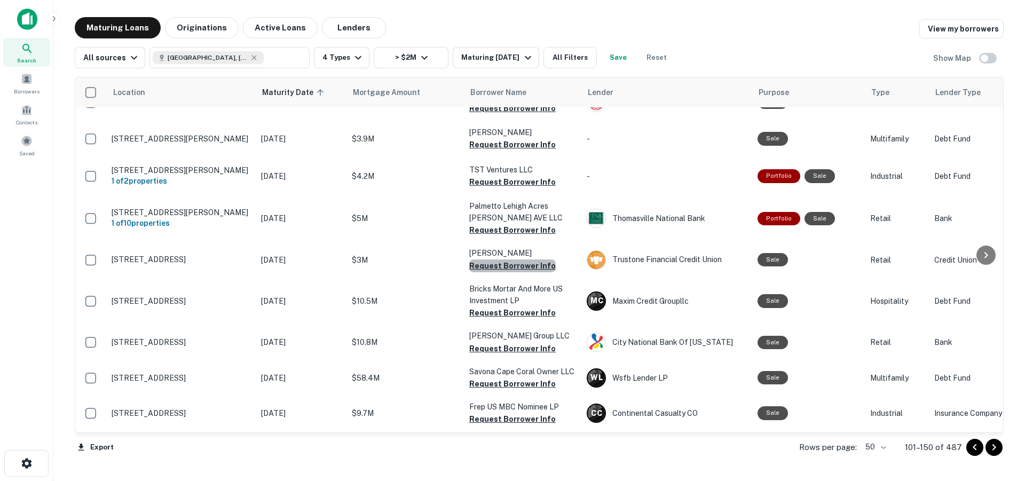
click at [523, 260] on button "Request Borrower Info" at bounding box center [512, 266] width 87 height 13
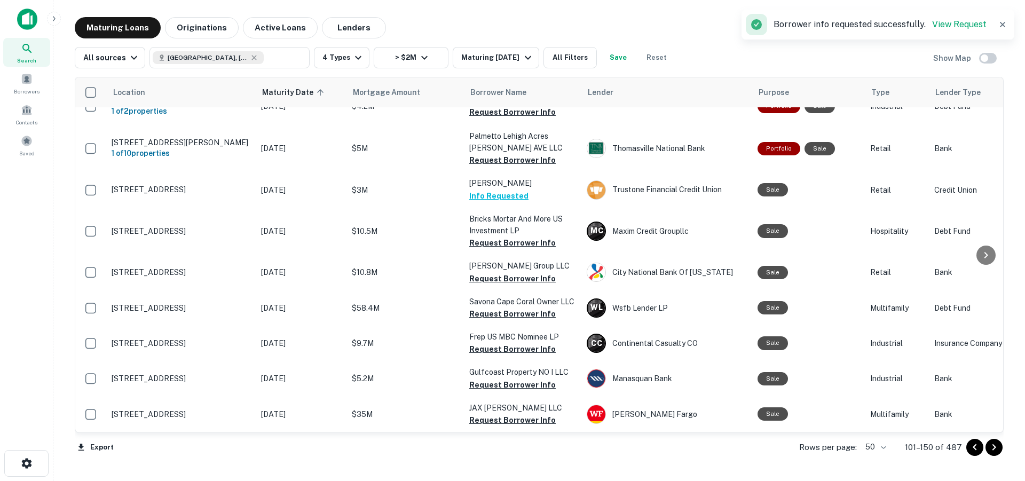
scroll to position [1345, 0]
click at [498, 236] on button "Request Borrower Info" at bounding box center [512, 242] width 87 height 13
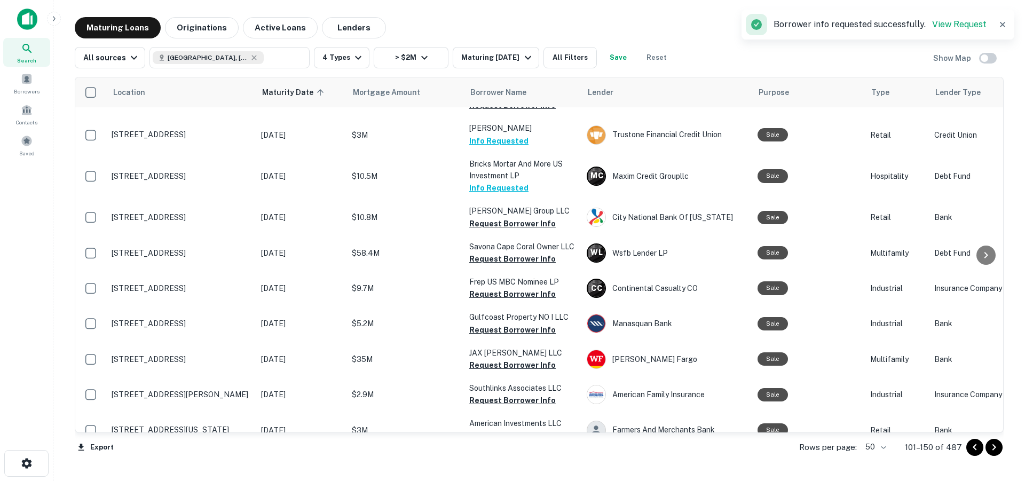
scroll to position [1393, 0]
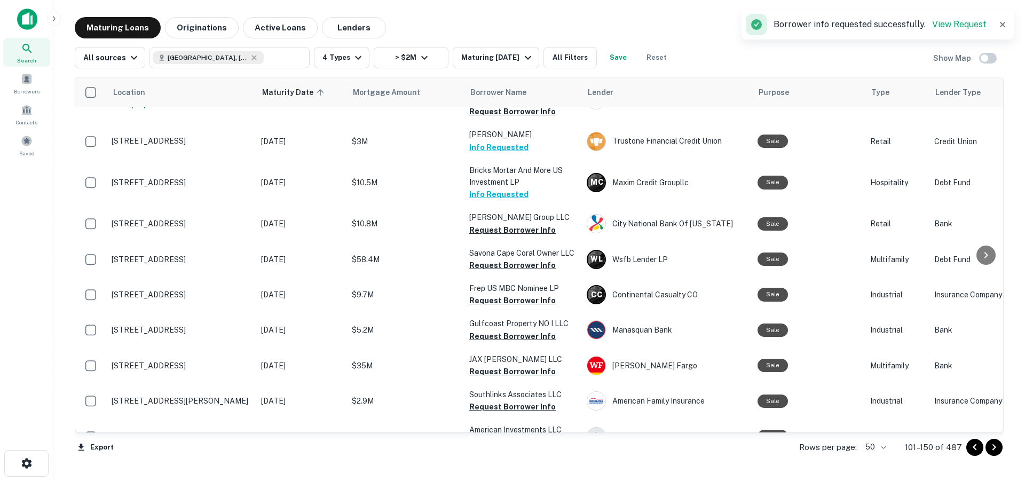
click at [484, 224] on button "Request Borrower Info" at bounding box center [512, 230] width 87 height 13
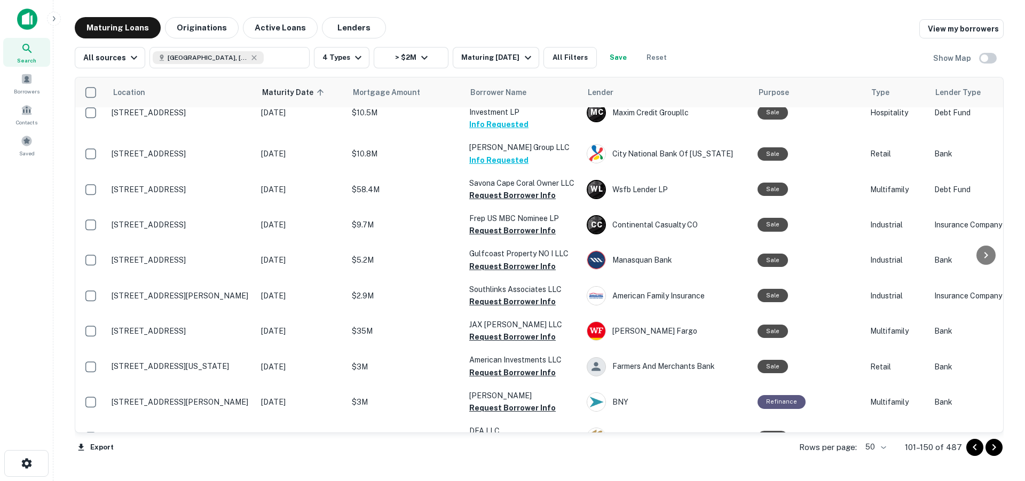
scroll to position [1485, 0]
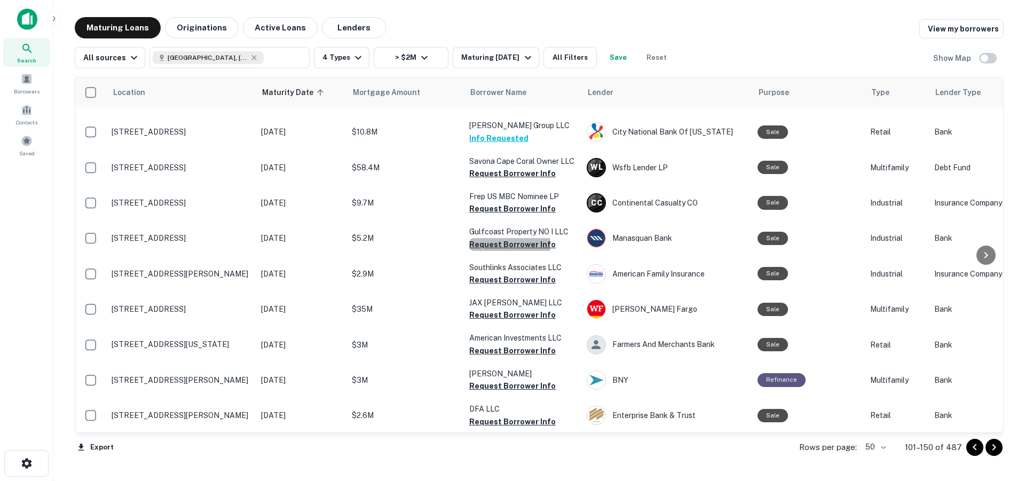
click at [492, 238] on button "Request Borrower Info" at bounding box center [512, 244] width 87 height 13
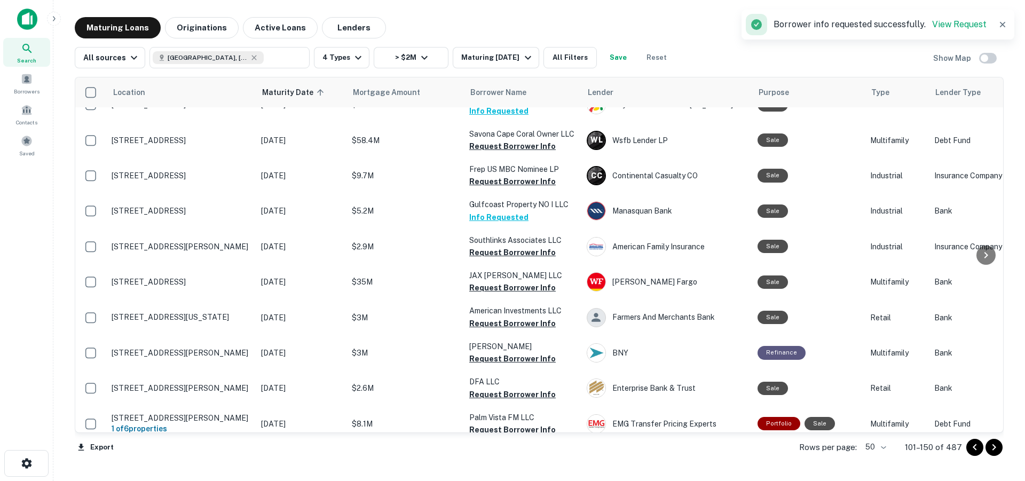
scroll to position [1513, 0]
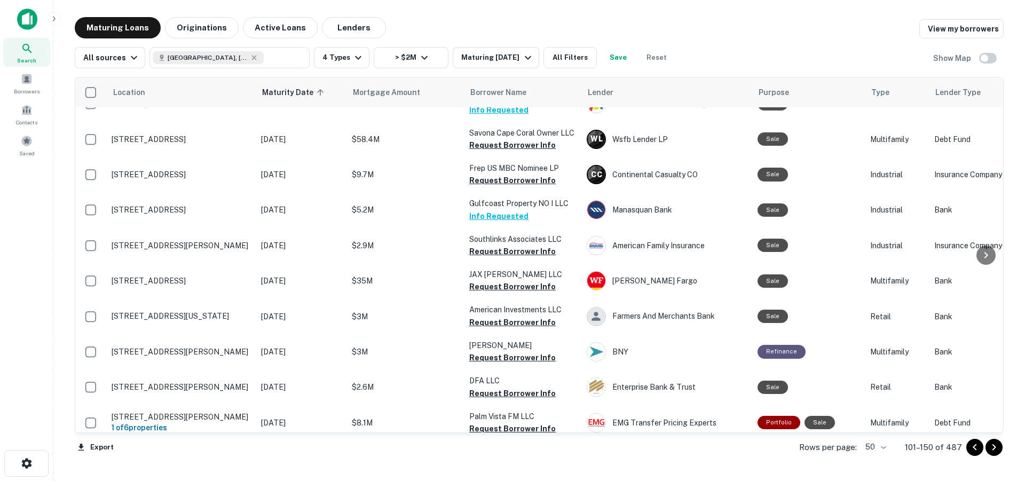
click at [516, 245] on button "Request Borrower Info" at bounding box center [512, 251] width 87 height 13
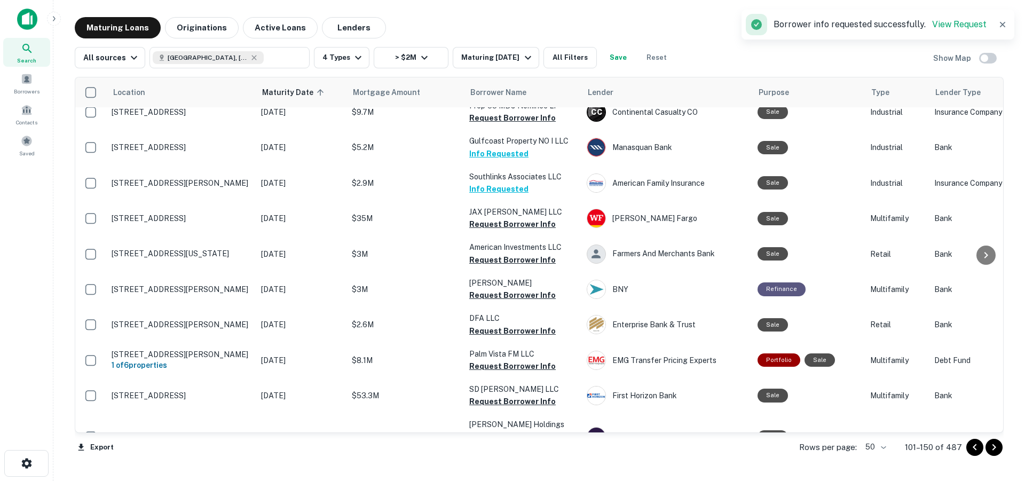
scroll to position [1589, 0]
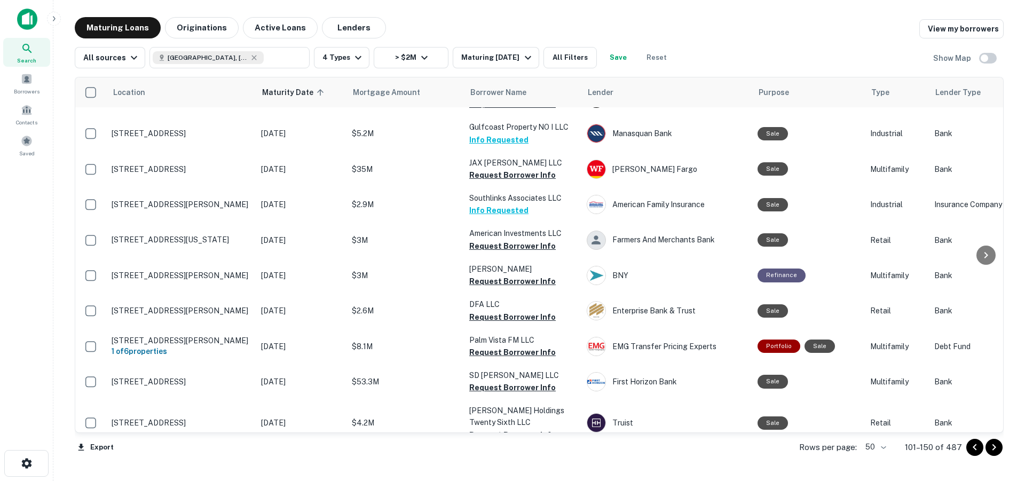
click at [512, 240] on button "Request Borrower Info" at bounding box center [512, 246] width 87 height 13
click at [476, 381] on button "Request Borrower Info" at bounding box center [512, 387] width 87 height 13
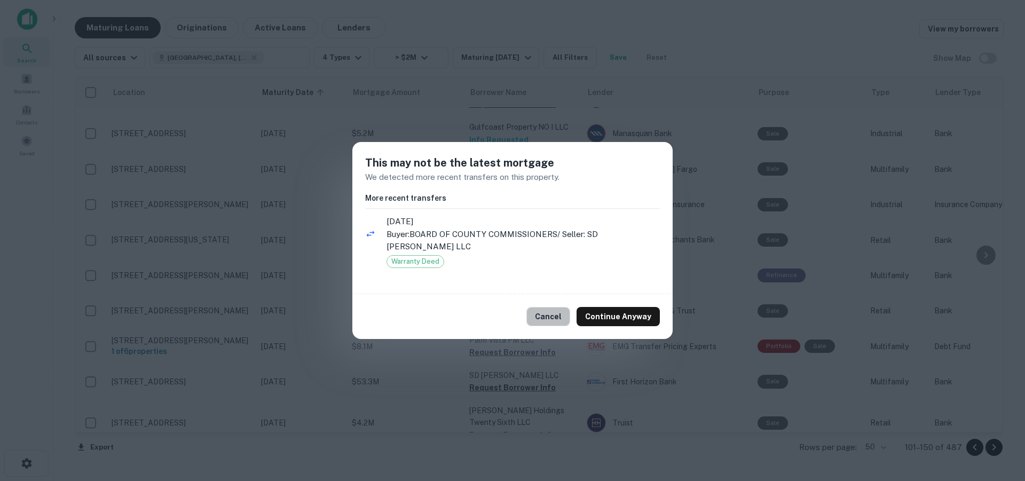
click at [546, 312] on button "Cancel" at bounding box center [549, 316] width 44 height 19
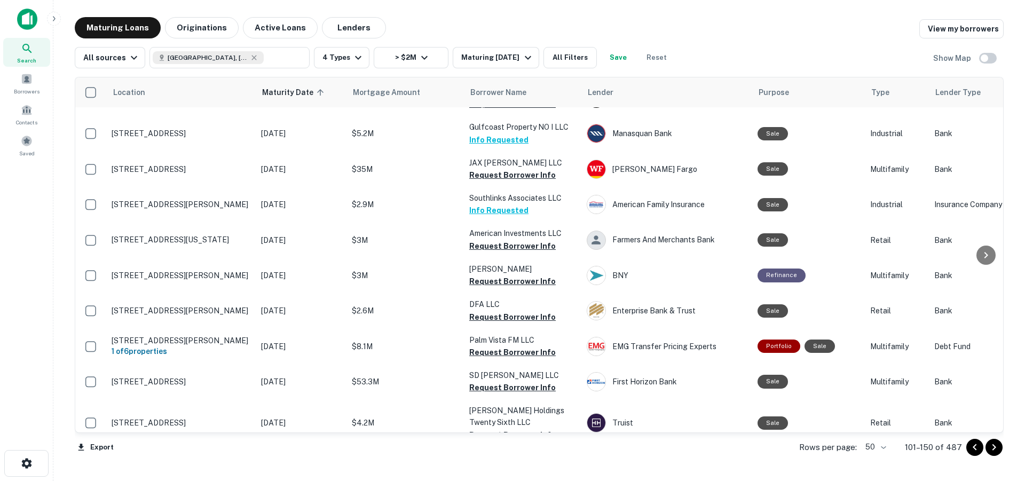
click at [999, 449] on icon "Go to next page" at bounding box center [994, 447] width 13 height 13
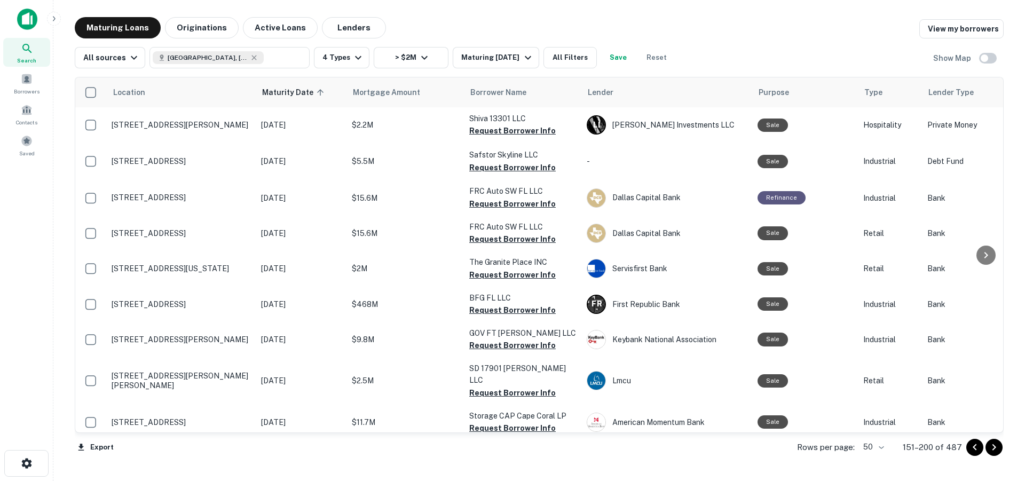
click at [504, 168] on button "Request Borrower Info" at bounding box center [512, 167] width 87 height 13
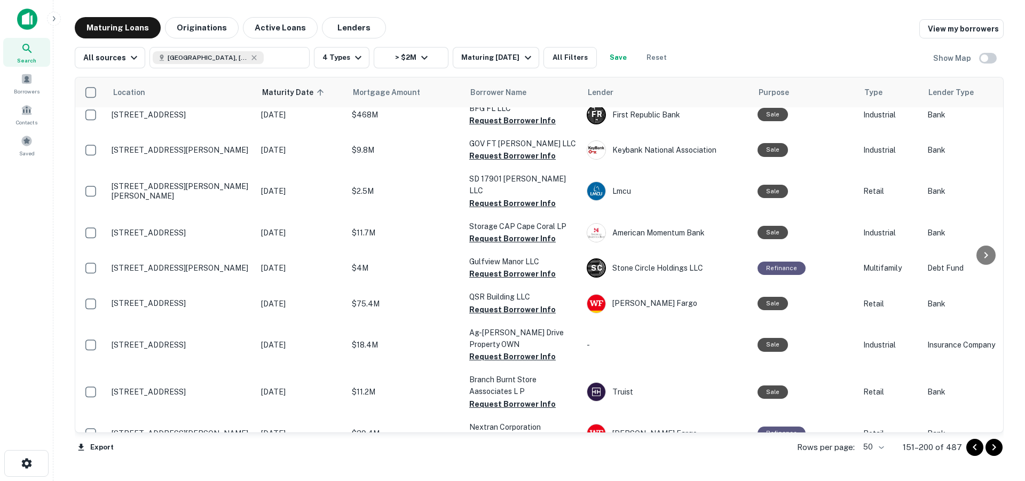
scroll to position [197, 0]
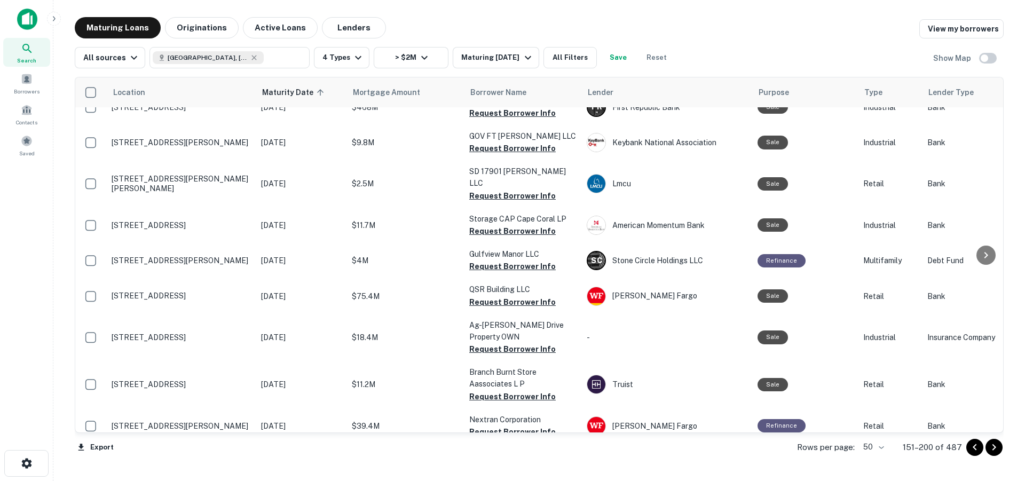
click at [491, 190] on button "Request Borrower Info" at bounding box center [512, 196] width 87 height 13
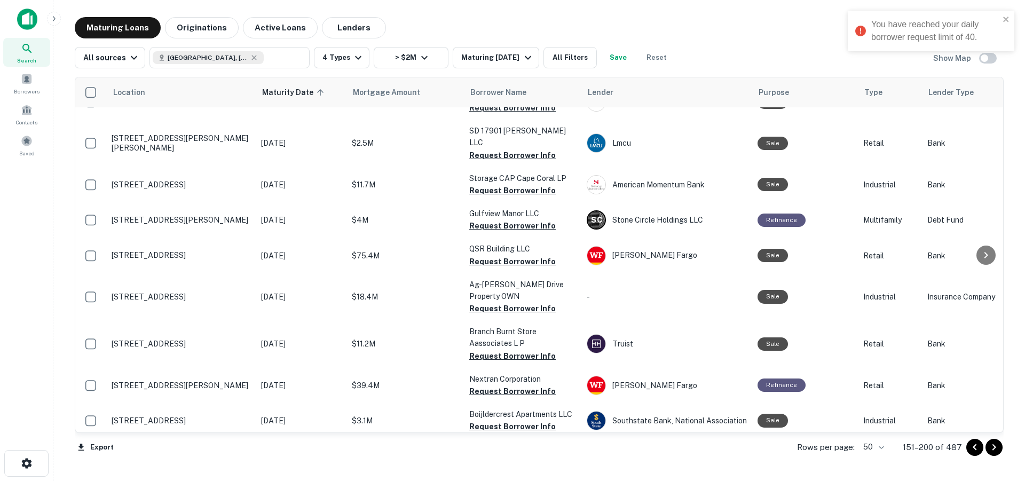
scroll to position [241, 0]
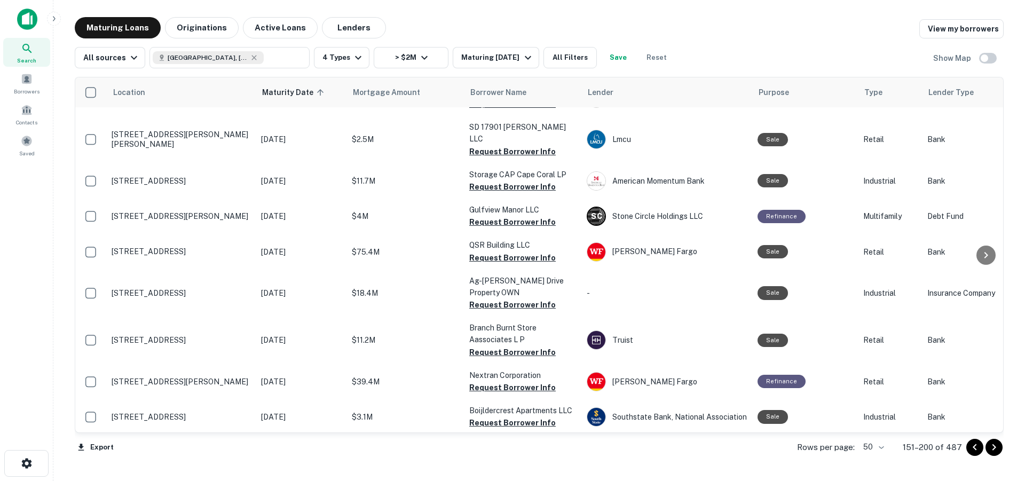
click at [490, 181] on button "Request Borrower Info" at bounding box center [512, 187] width 87 height 13
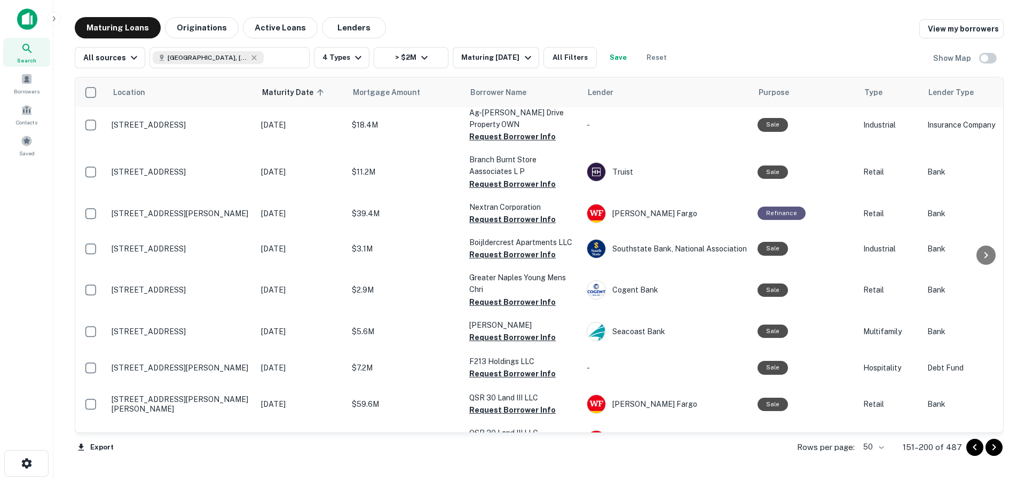
scroll to position [410, 0]
click at [495, 331] on button "Request Borrower Info" at bounding box center [512, 337] width 87 height 13
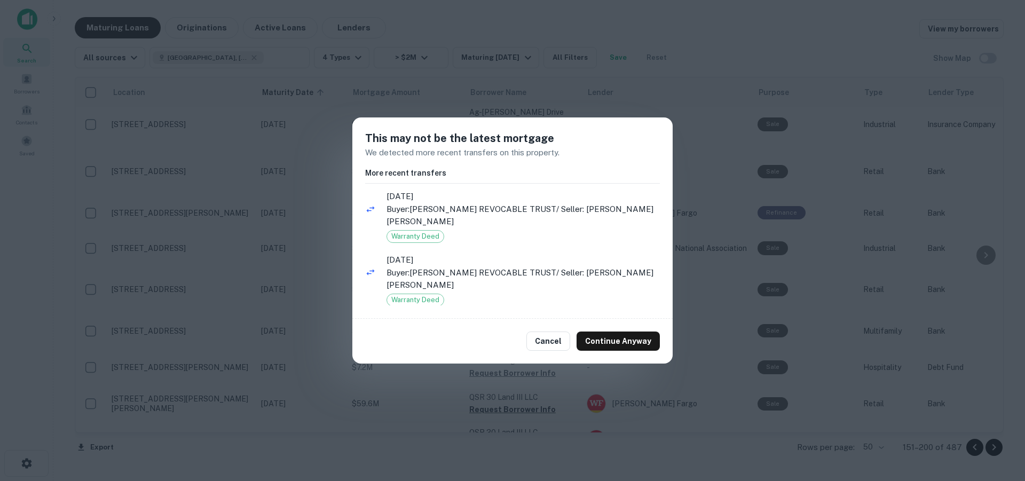
click at [545, 337] on button "Cancel" at bounding box center [549, 341] width 44 height 19
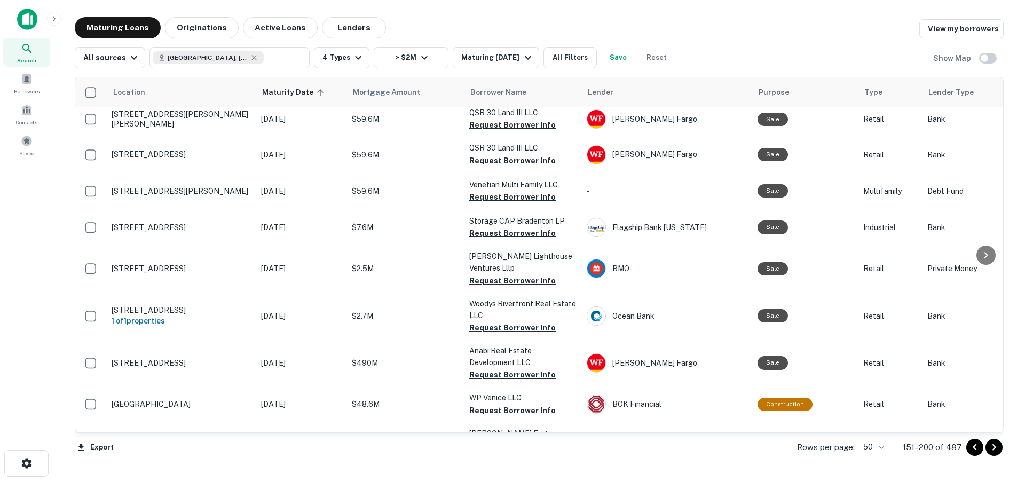
scroll to position [704, 0]
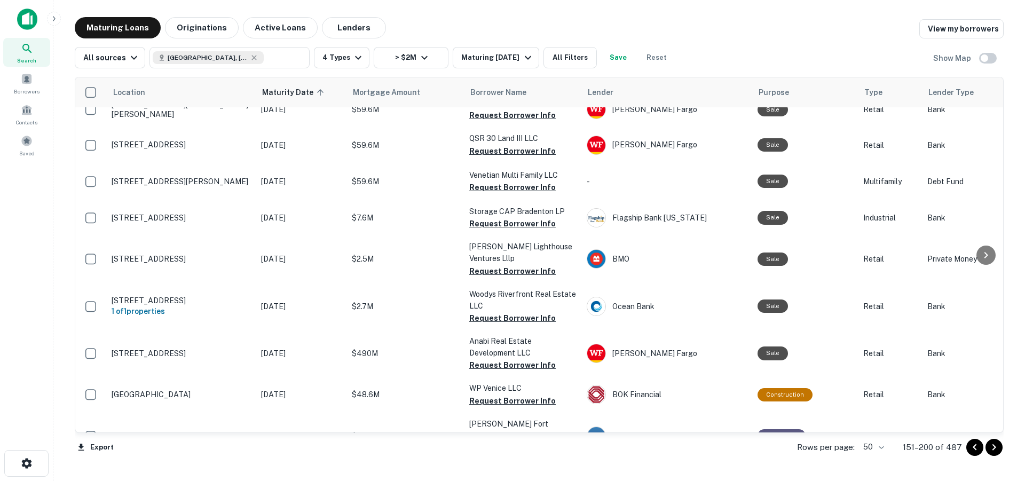
click at [482, 217] on button "Request Borrower Info" at bounding box center [512, 223] width 87 height 13
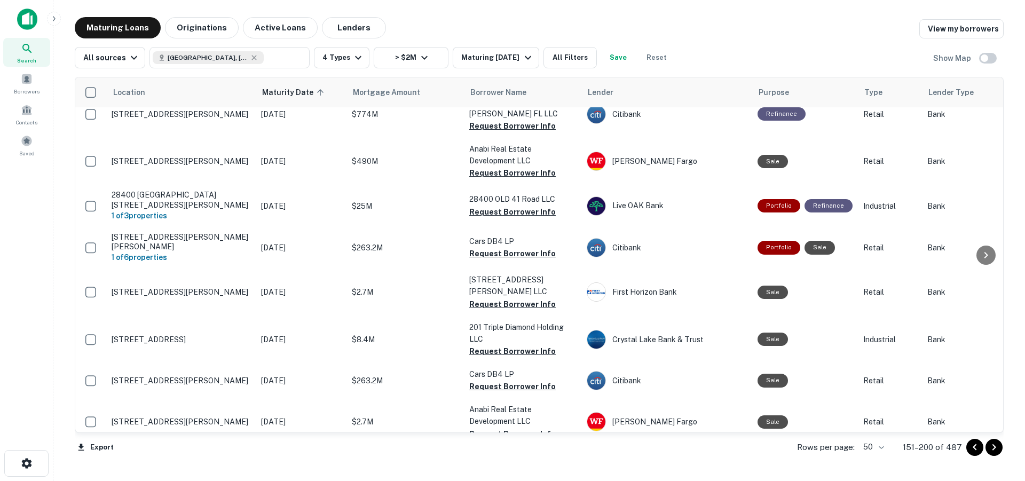
scroll to position [1028, 0]
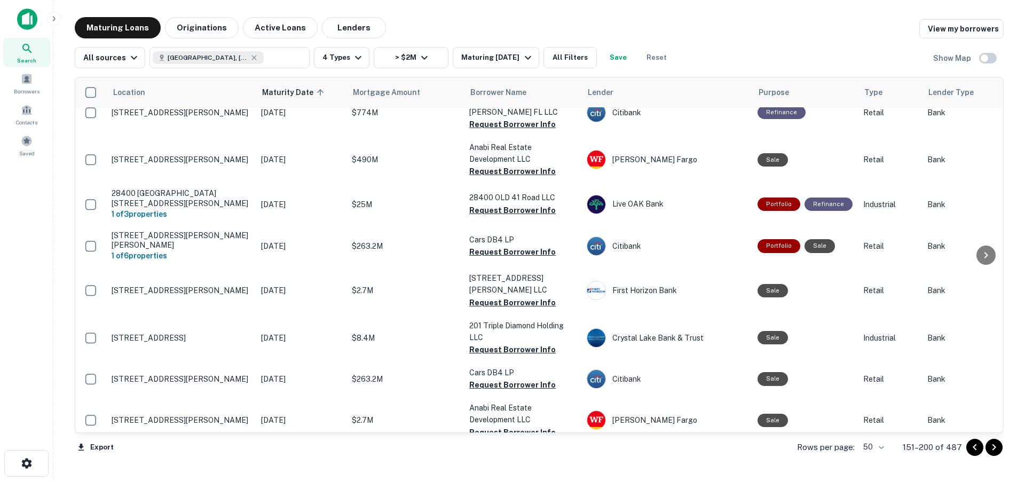
click at [506, 204] on button "Request Borrower Info" at bounding box center [512, 210] width 87 height 13
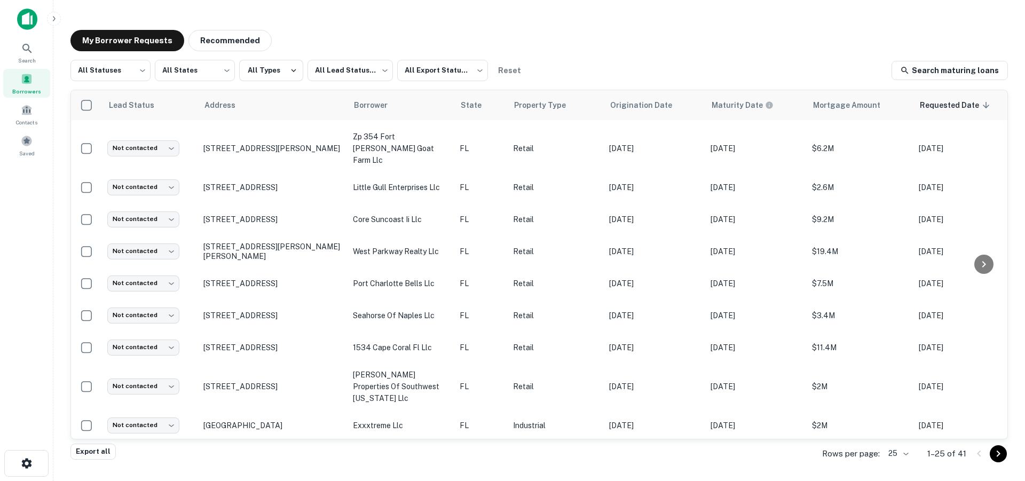
scroll to position [507, 0]
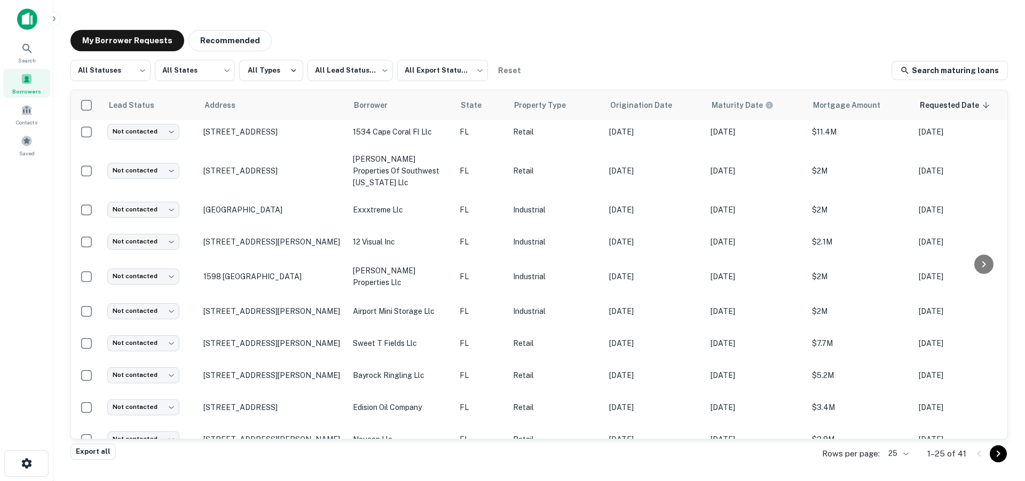
click at [909, 456] on body "Search Borrowers Contacts Saved My Borrower Requests Recommended All Statuses *…" at bounding box center [512, 240] width 1025 height 481
click at [898, 382] on li "50" at bounding box center [899, 381] width 36 height 19
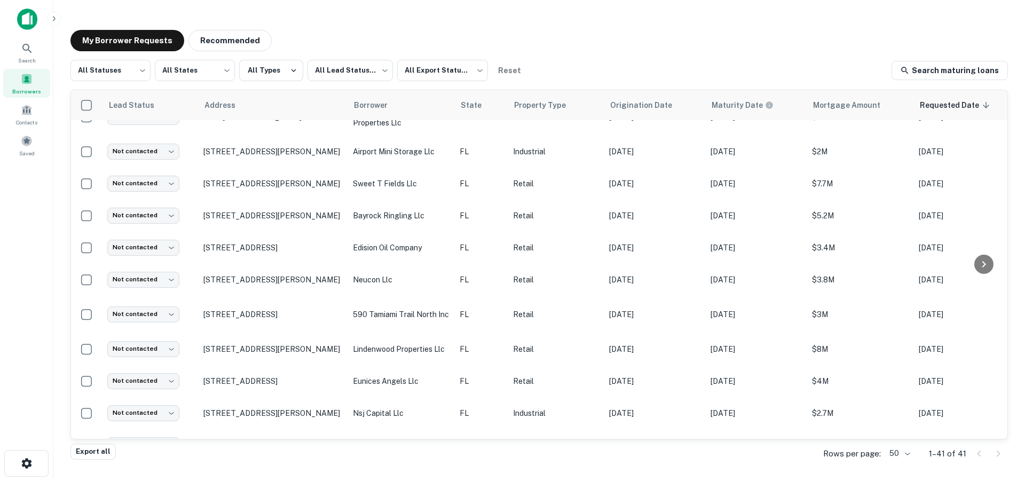
scroll to position [691, 0]
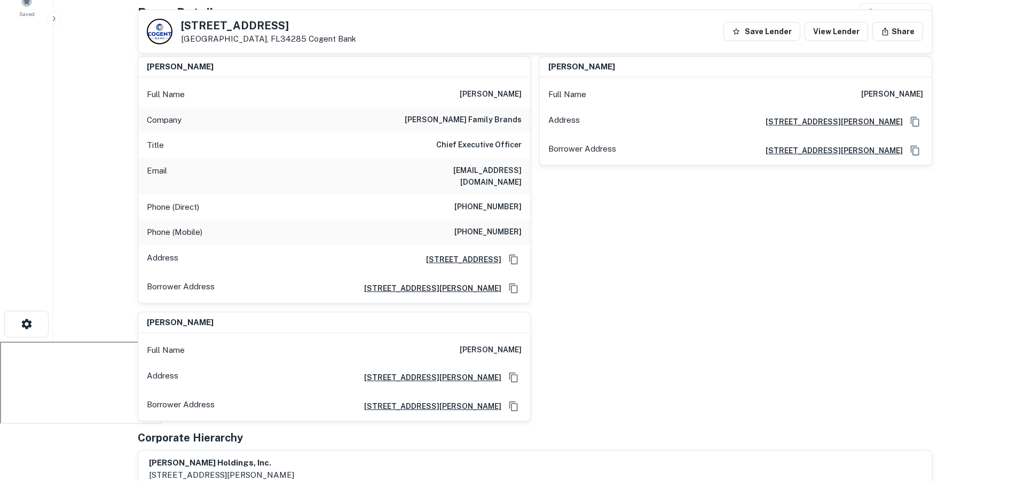
scroll to position [140, 0]
drag, startPoint x: 523, startPoint y: 118, endPoint x: 472, endPoint y: 97, distance: 56.0
click at [472, 97] on div "Full Name [PERSON_NAME] Company [PERSON_NAME] family brands Title Chief Executi…" at bounding box center [334, 189] width 392 height 225
click at [103, 228] on main "[STREET_ADDRESS][GEOGRAPHIC_DATA] Save Lender View Lender Share View Property D…" at bounding box center [534, 100] width 963 height 481
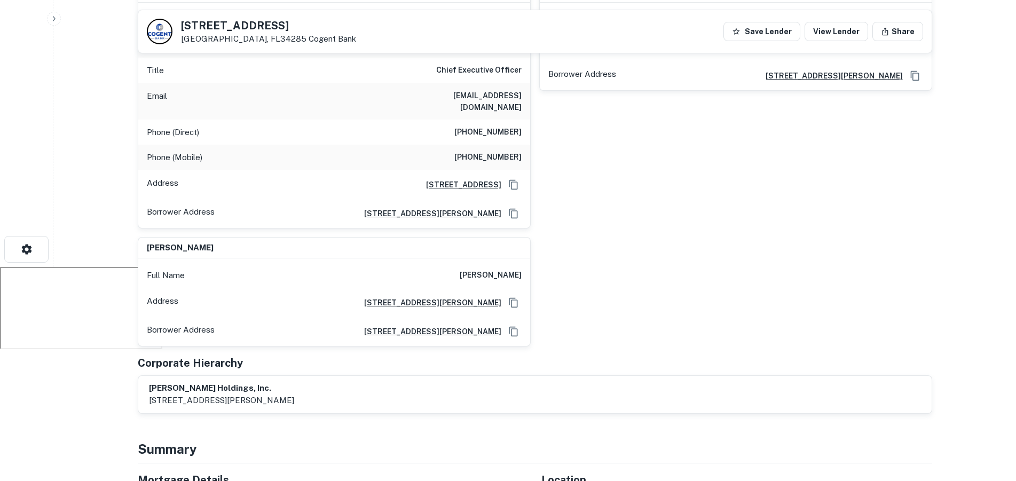
scroll to position [242, 0]
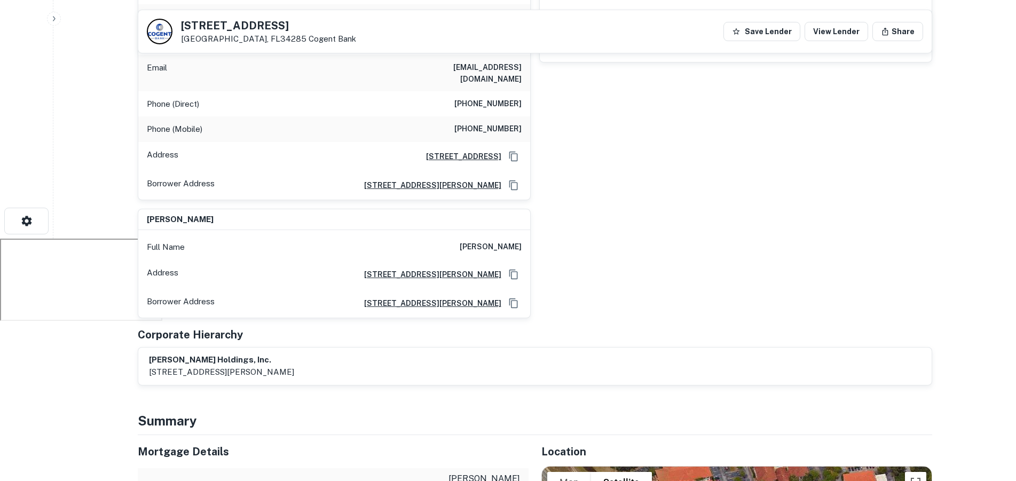
drag, startPoint x: 312, startPoint y: 361, endPoint x: 149, endPoint y: 351, distance: 163.2
click at [149, 354] on div "[PERSON_NAME] holdings, inc. [STREET_ADDRESS][PERSON_NAME]" at bounding box center [535, 366] width 772 height 25
click at [598, 175] on div "[PERSON_NAME] Full Name [PERSON_NAME] Address [STREET_ADDRESS][GEOGRAPHIC_DATA]…" at bounding box center [732, 72] width 402 height 256
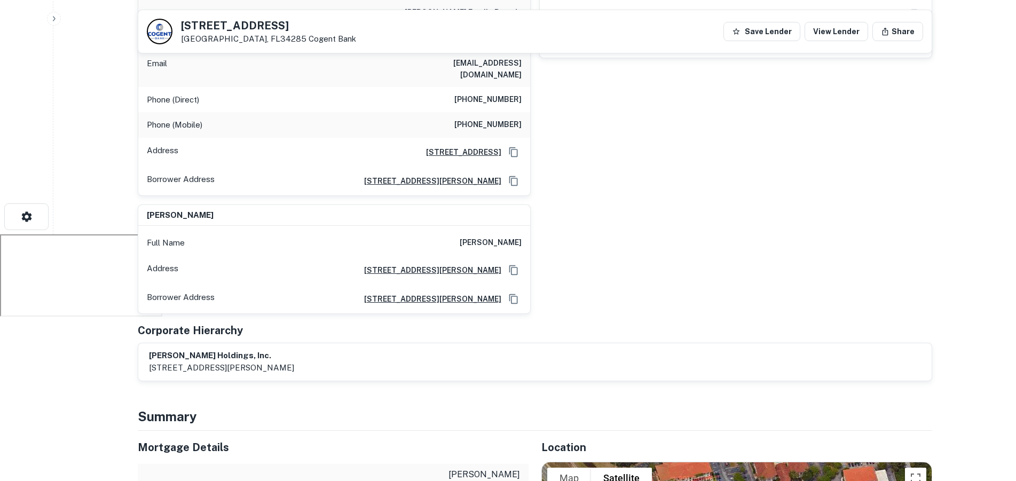
scroll to position [0, 0]
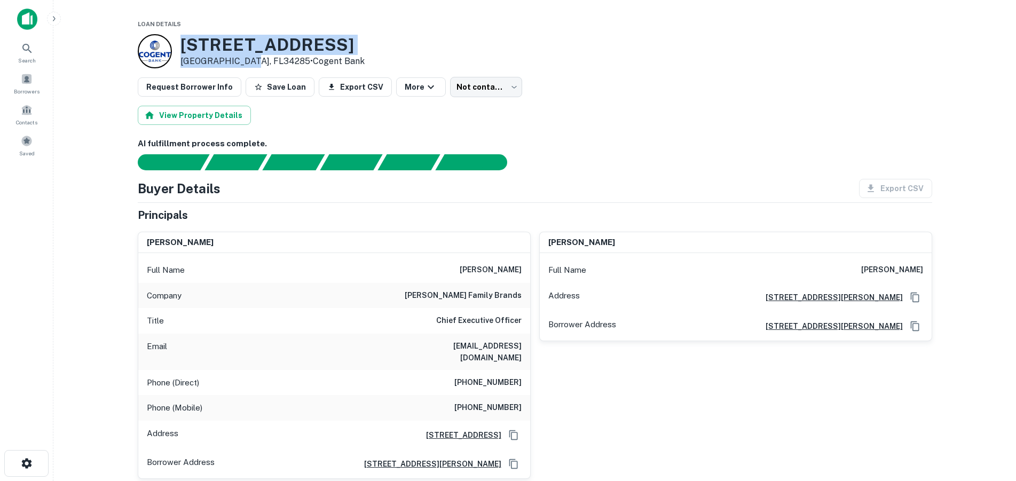
drag, startPoint x: 238, startPoint y: 59, endPoint x: 183, endPoint y: 46, distance: 56.0
click at [183, 46] on div "[STREET_ADDRESS] • Cogent Bank" at bounding box center [273, 51] width 184 height 33
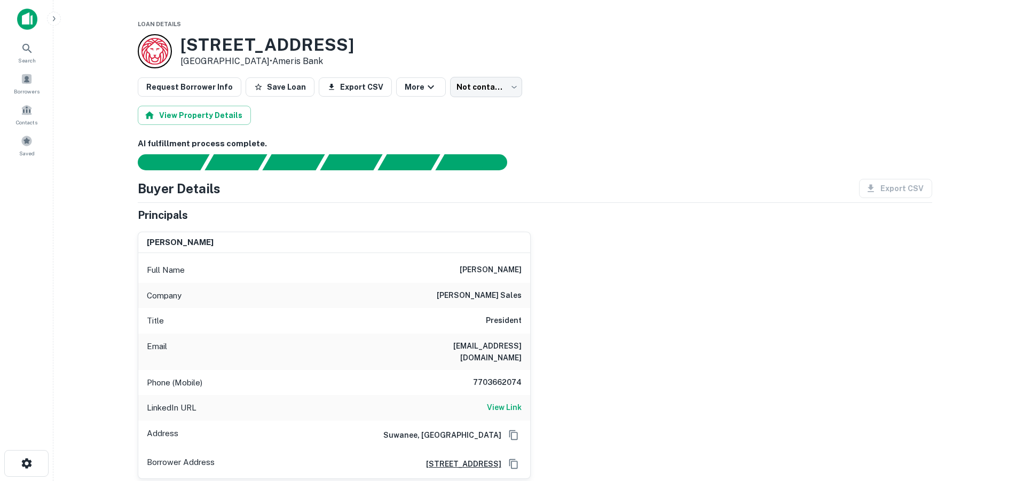
drag, startPoint x: 276, startPoint y: 60, endPoint x: 178, endPoint y: 40, distance: 99.7
click at [178, 40] on div "[STREET_ADDRESS] • Ameris Bank" at bounding box center [246, 51] width 216 height 34
click at [650, 49] on div "[STREET_ADDRESS] • Ameris Bank" at bounding box center [535, 51] width 795 height 34
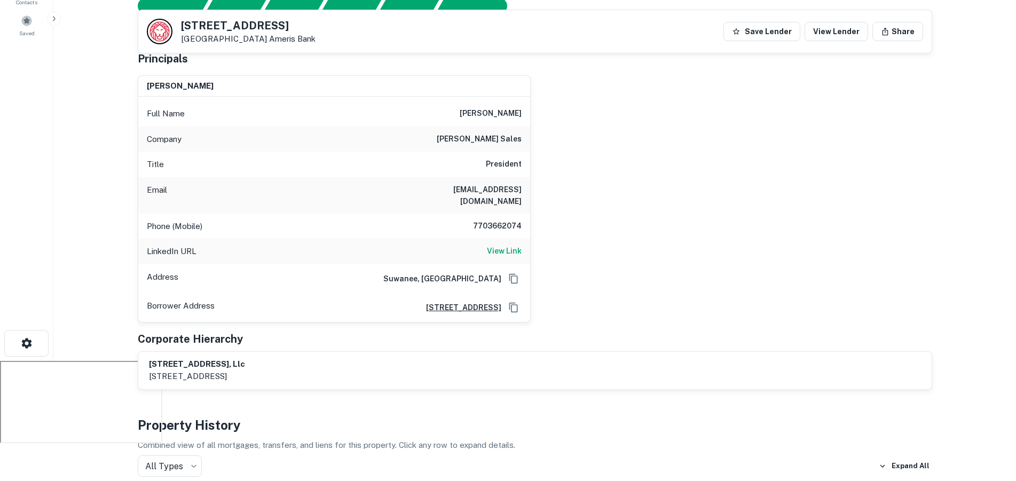
scroll to position [122, 0]
click at [507, 244] on h6 "View Link" at bounding box center [504, 250] width 35 height 12
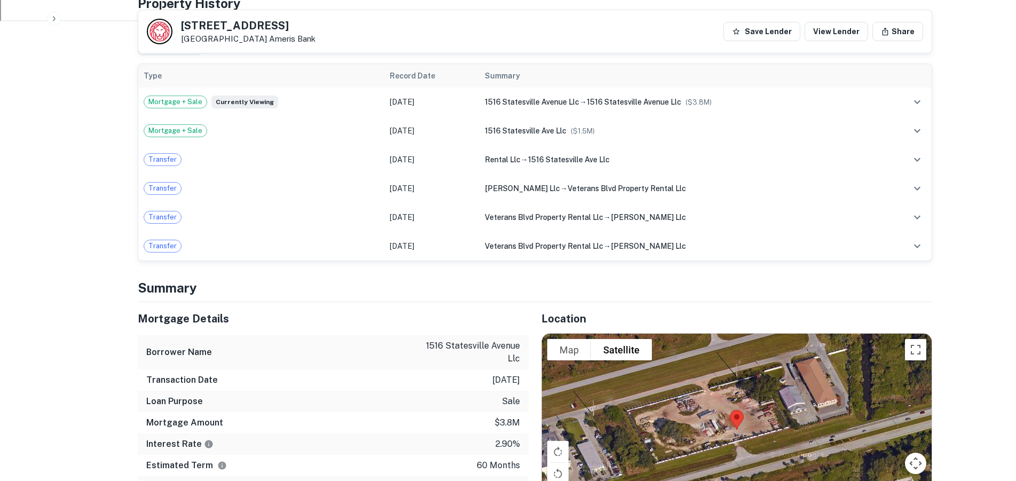
scroll to position [0, 0]
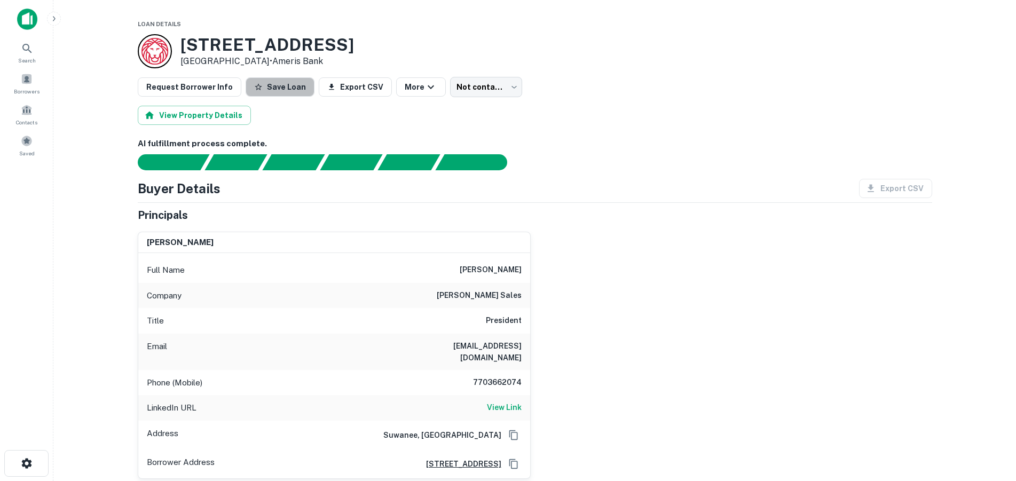
click at [276, 90] on button "Save Loan" at bounding box center [280, 86] width 69 height 19
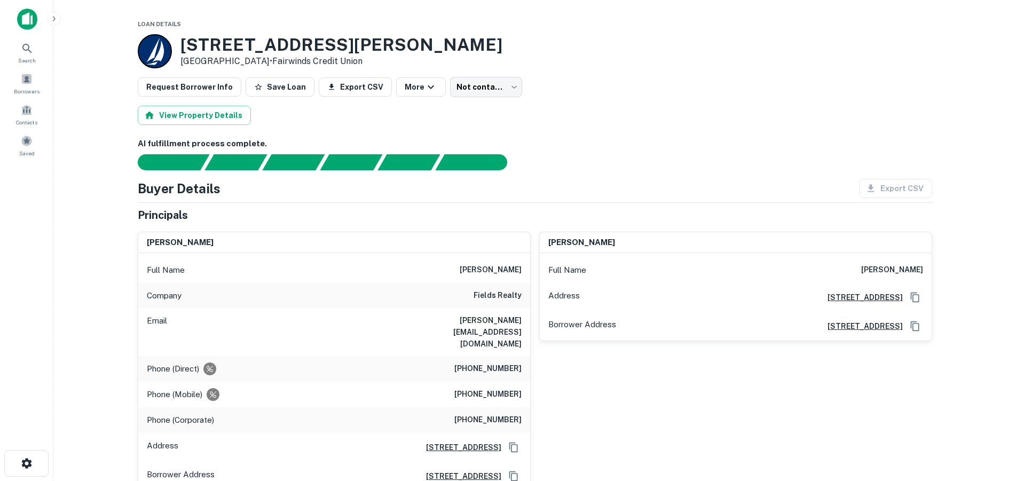
drag, startPoint x: 275, startPoint y: 60, endPoint x: 183, endPoint y: 50, distance: 91.9
click at [183, 50] on div "[STREET_ADDRESS][PERSON_NAME] • Fairwinds Credit Union" at bounding box center [342, 51] width 322 height 33
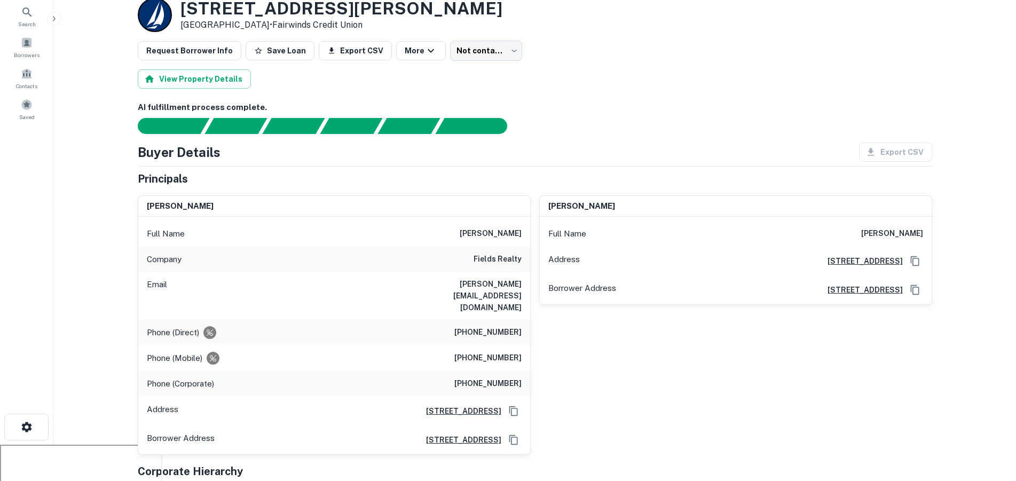
scroll to position [38, 0]
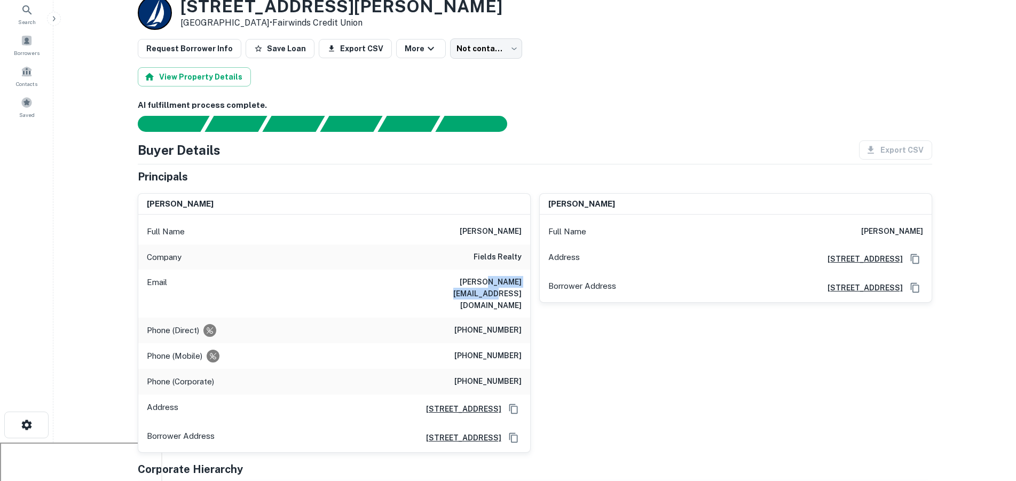
drag, startPoint x: 461, startPoint y: 281, endPoint x: 521, endPoint y: 281, distance: 59.8
click at [521, 281] on h6 "[PERSON_NAME][EMAIL_ADDRESS][DOMAIN_NAME]" at bounding box center [458, 293] width 128 height 35
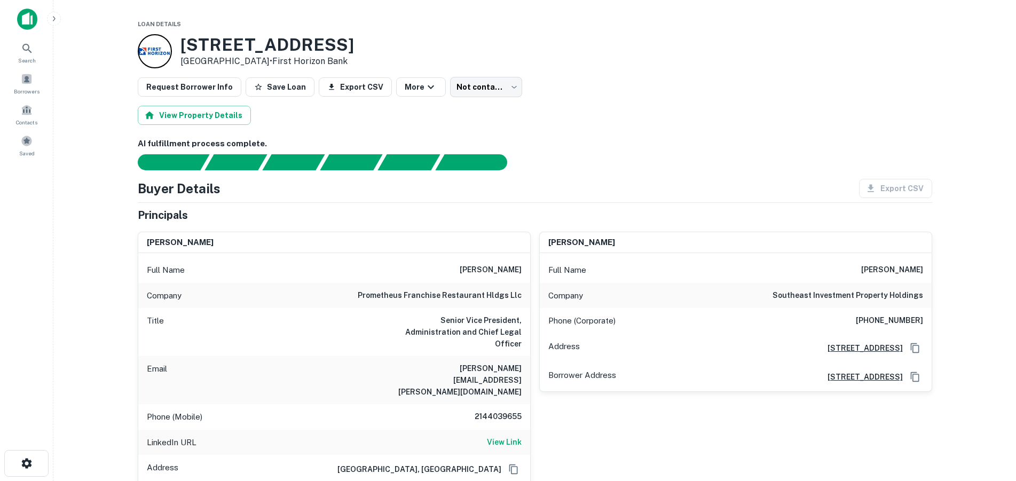
drag, startPoint x: 276, startPoint y: 60, endPoint x: 183, endPoint y: 42, distance: 94.8
click at [183, 42] on div "[STREET_ADDRESS] • First Horizon Bank" at bounding box center [268, 51] width 174 height 33
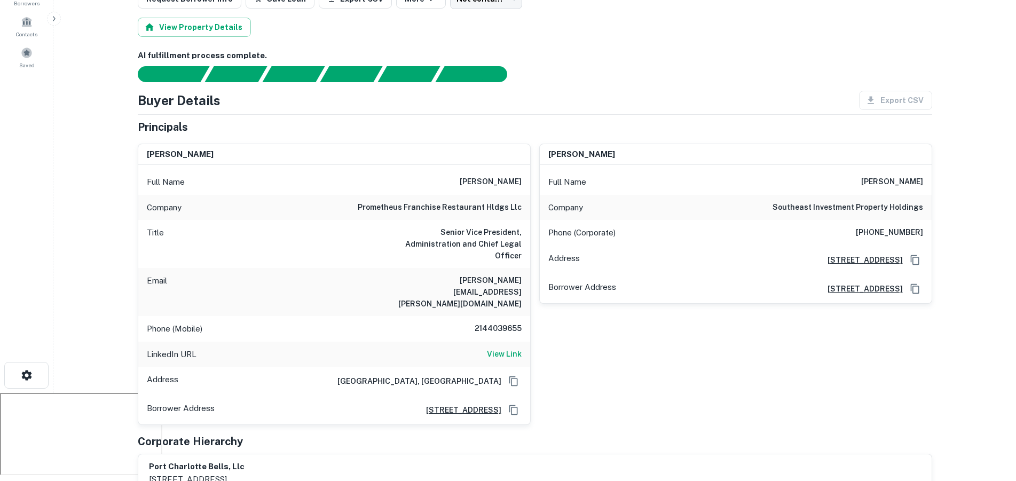
scroll to position [105, 0]
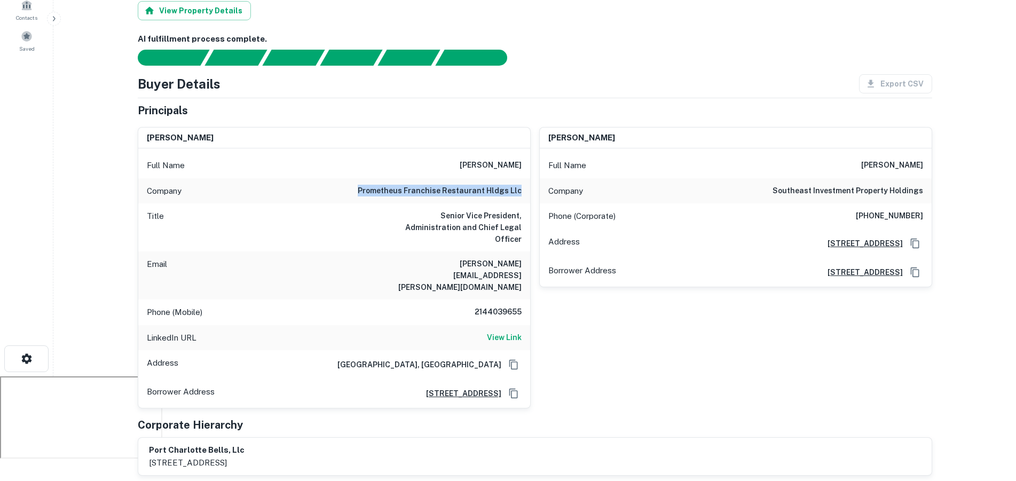
drag, startPoint x: 366, startPoint y: 191, endPoint x: 530, endPoint y: 187, distance: 164.5
click at [530, 187] on div "[PERSON_NAME] Full Name [PERSON_NAME] Company prometheus franchise restaurant h…" at bounding box center [334, 268] width 393 height 282
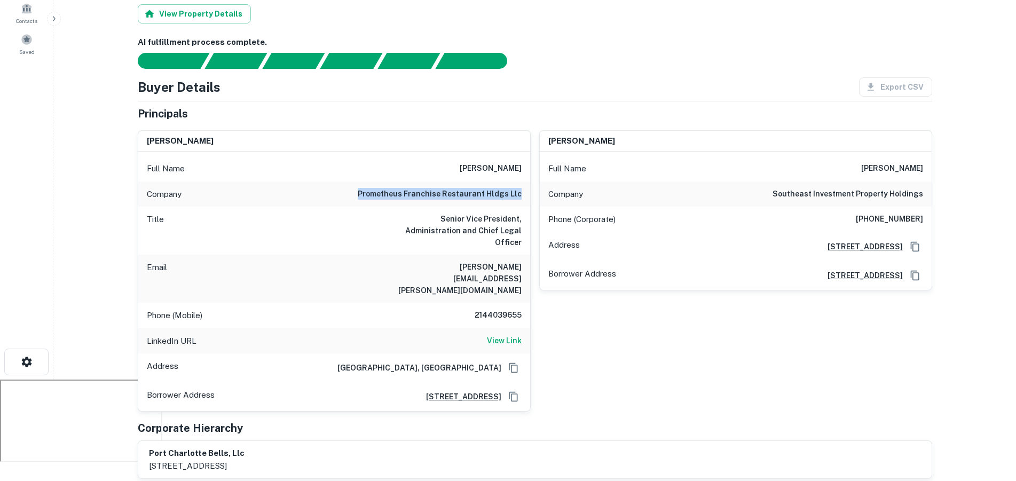
click at [709, 389] on div "Principals [PERSON_NAME] Full Name [PERSON_NAME] Company prometheus franchise r…" at bounding box center [535, 293] width 795 height 374
click at [515, 335] on h6 "View Link" at bounding box center [504, 341] width 35 height 12
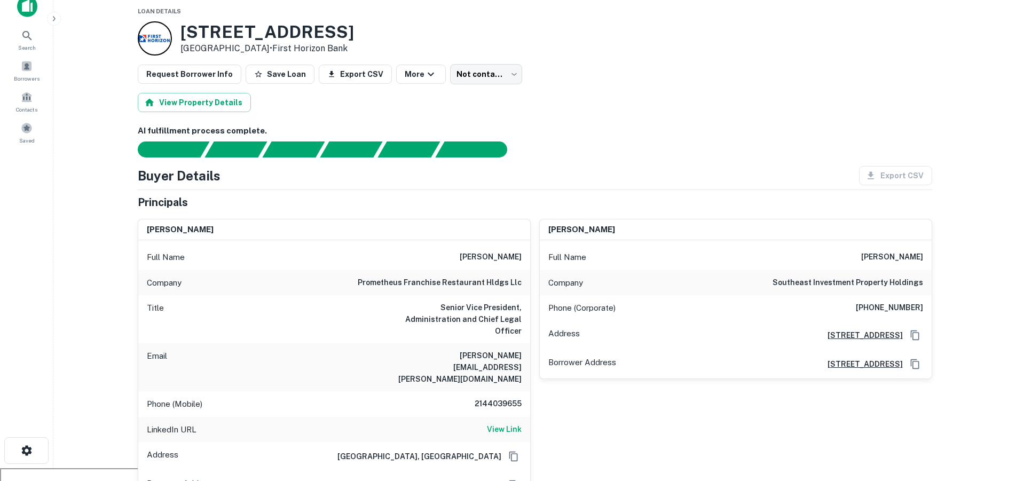
scroll to position [0, 0]
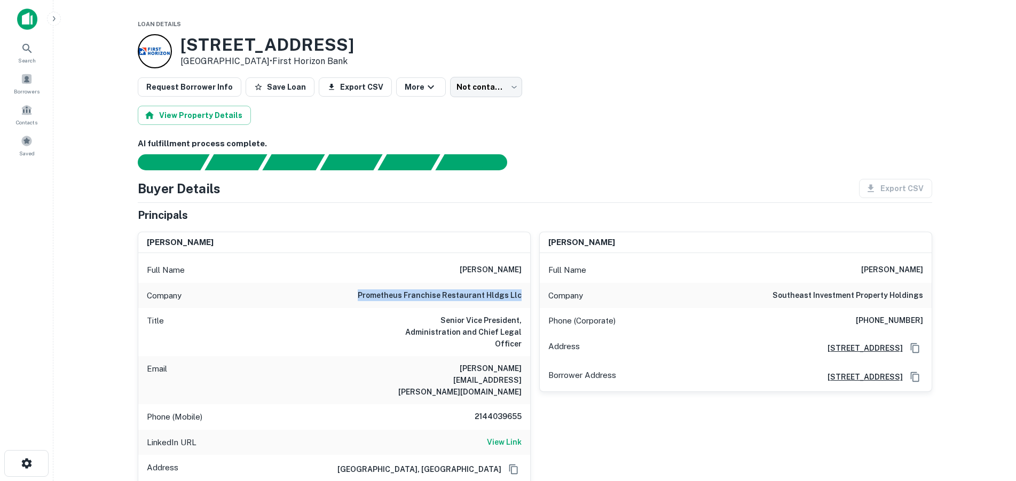
drag, startPoint x: 346, startPoint y: 293, endPoint x: 524, endPoint y: 293, distance: 178.9
click at [524, 293] on div "Company prometheus franchise restaurant hldgs llc" at bounding box center [334, 296] width 392 height 26
copy h6 "prometheus franchise restaurant hldgs llc"
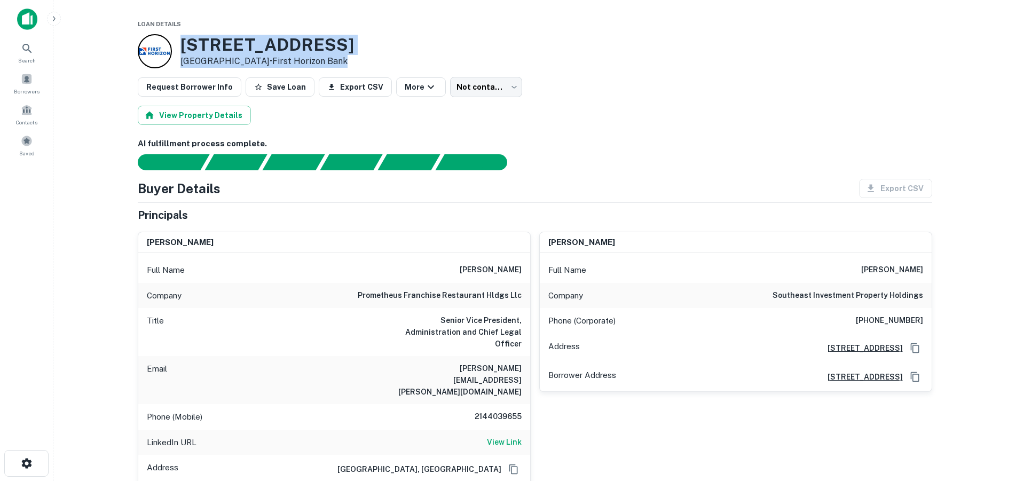
drag, startPoint x: 383, startPoint y: 64, endPoint x: 178, endPoint y: 36, distance: 206.9
click at [178, 36] on div "[STREET_ADDRESS] • First Horizon Bank" at bounding box center [535, 51] width 795 height 34
copy div "[STREET_ADDRESS] • First Horizon Bank"
click at [272, 85] on button "Save Loan" at bounding box center [280, 86] width 69 height 19
